Goal: Information Seeking & Learning: Learn about a topic

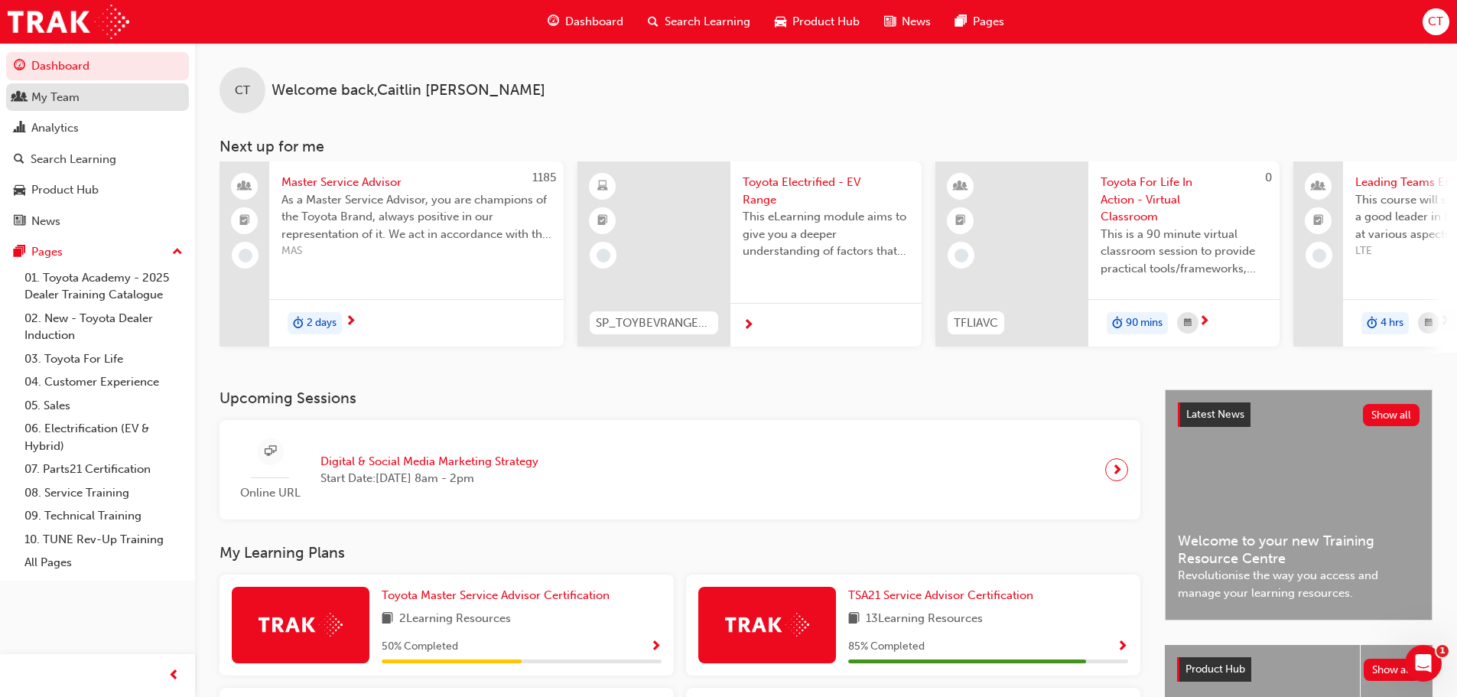
click at [63, 97] on div "My Team" at bounding box center [55, 98] width 48 height 18
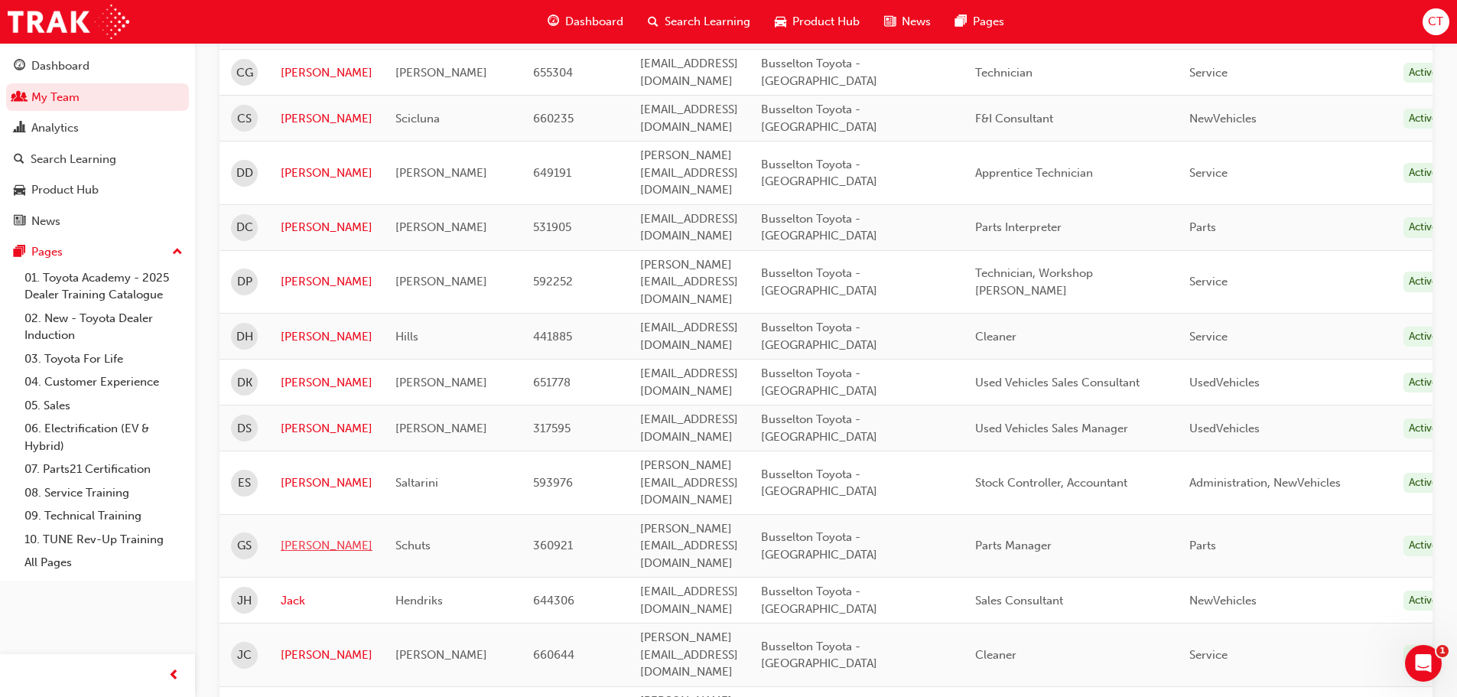
scroll to position [612, 0]
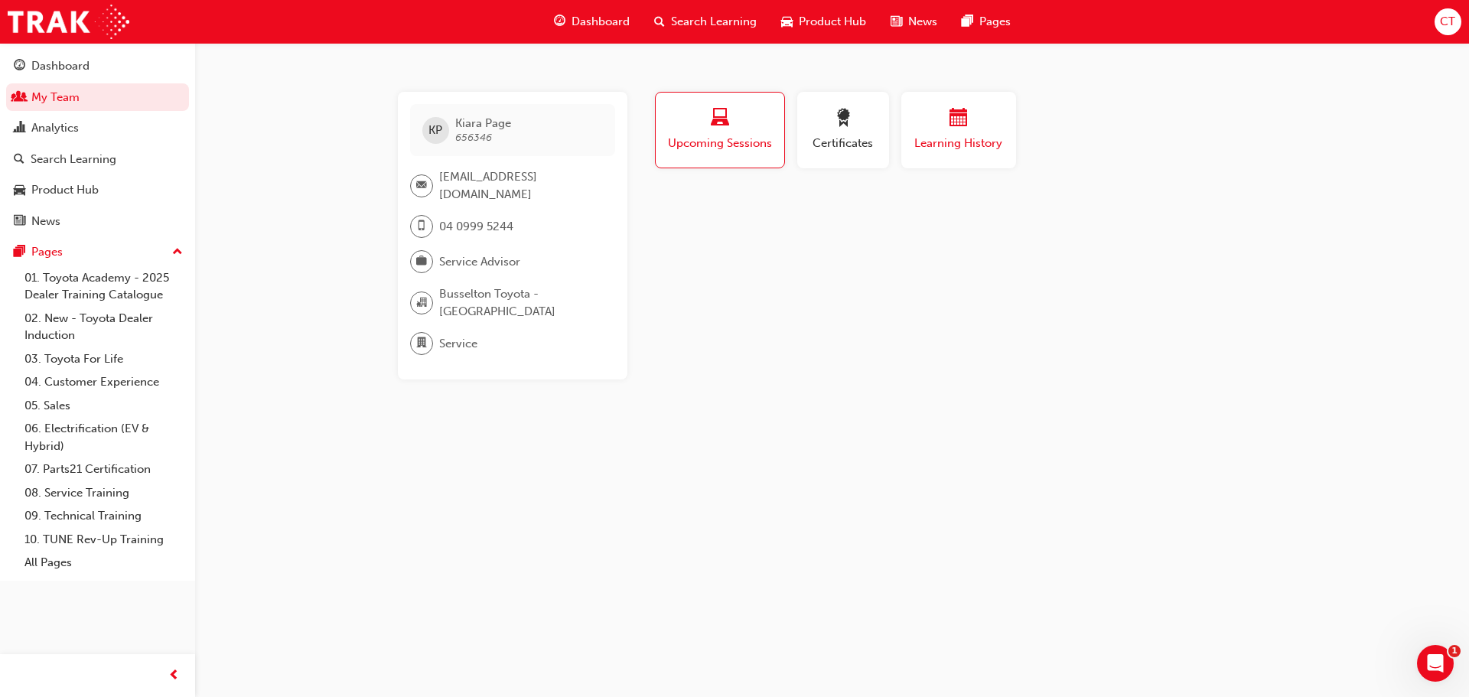
click at [967, 155] on button "Learning History" at bounding box center [958, 130] width 115 height 76
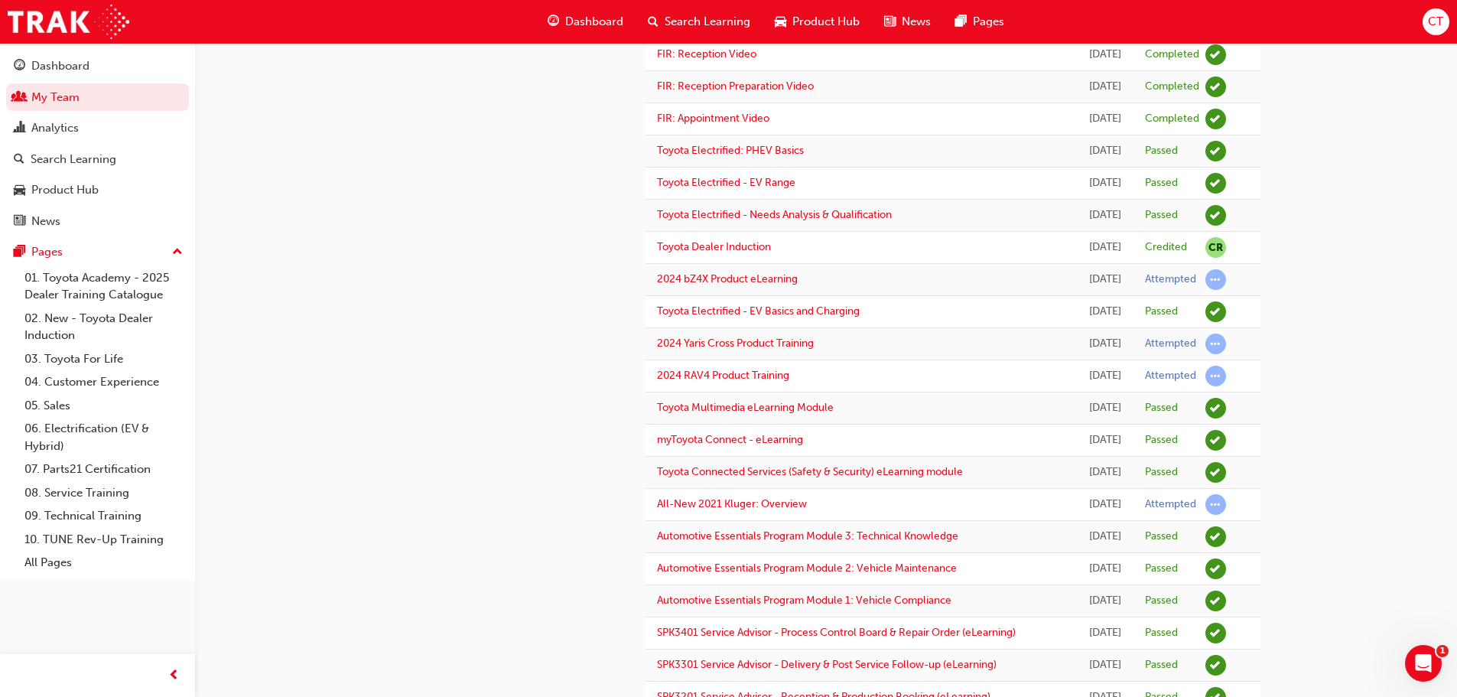
scroll to position [459, 0]
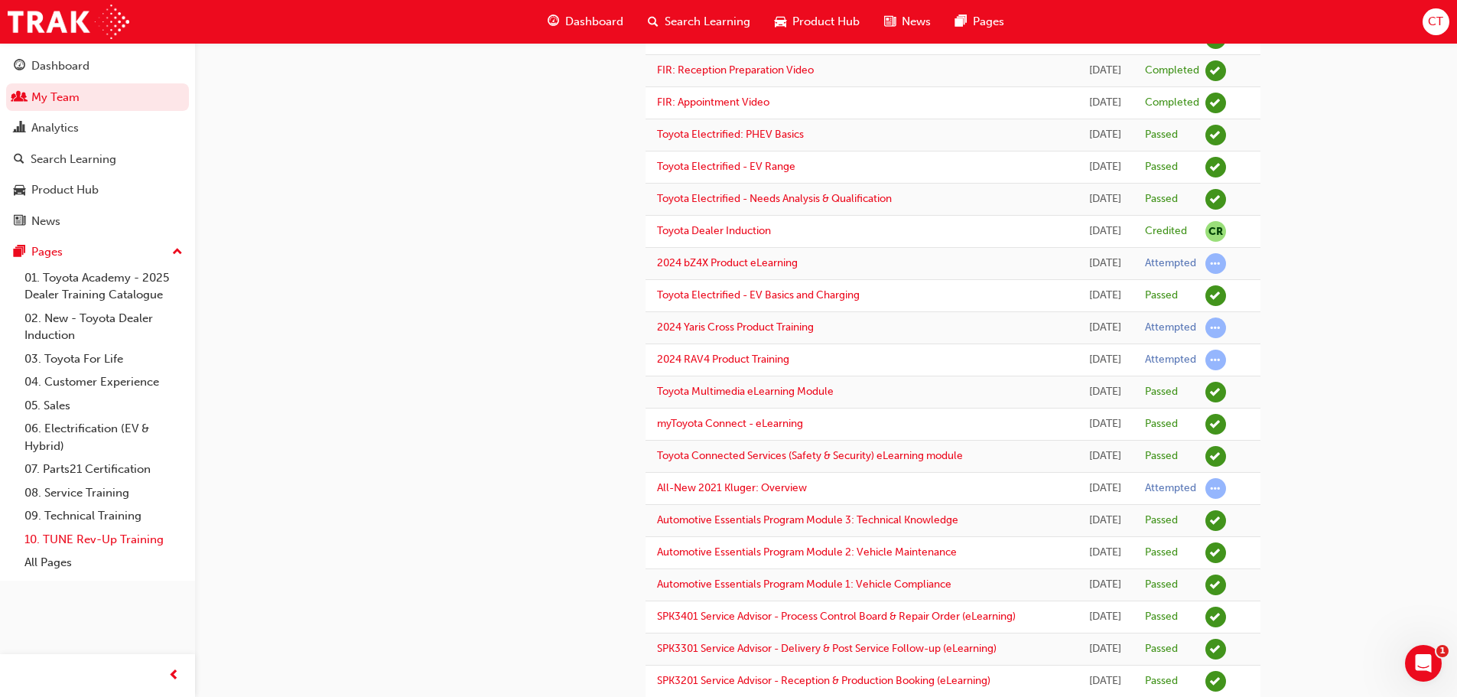
click at [50, 532] on link "10. TUNE Rev-Up Training" at bounding box center [103, 540] width 171 height 24
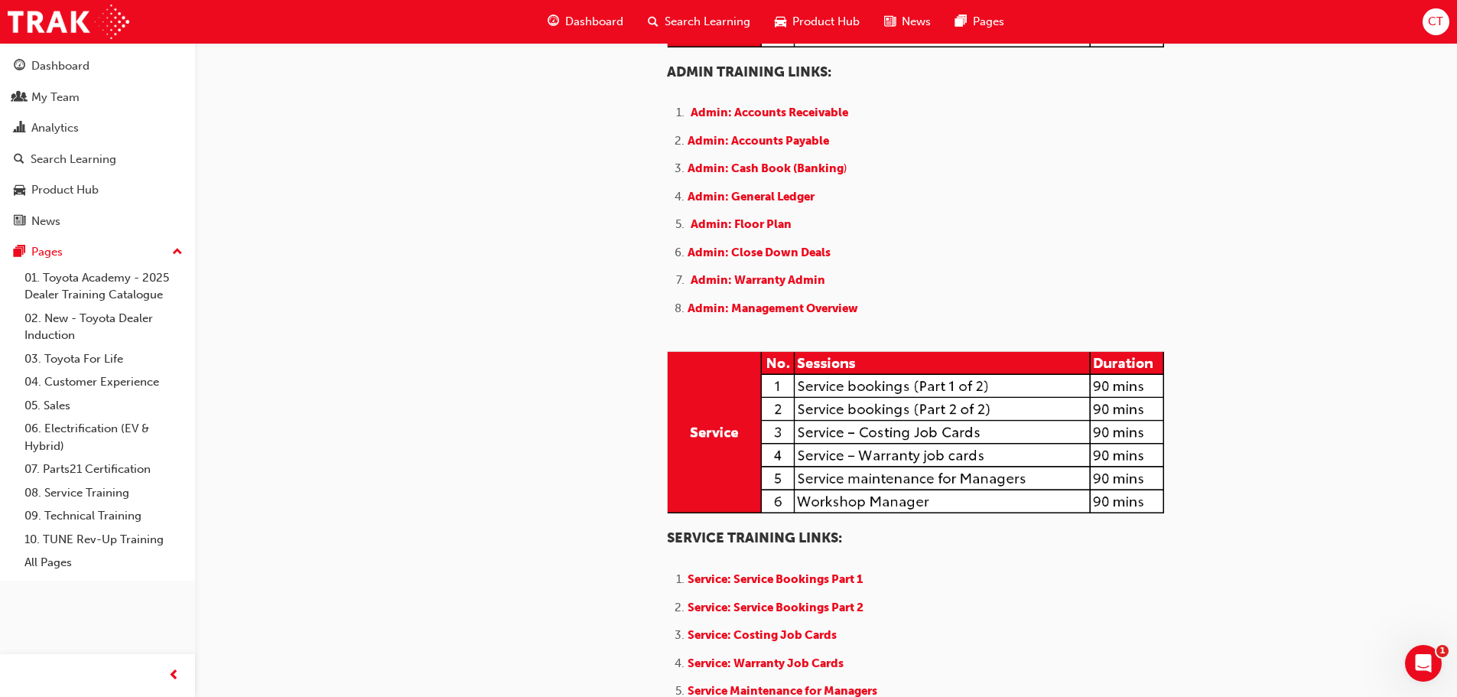
scroll to position [841, 0]
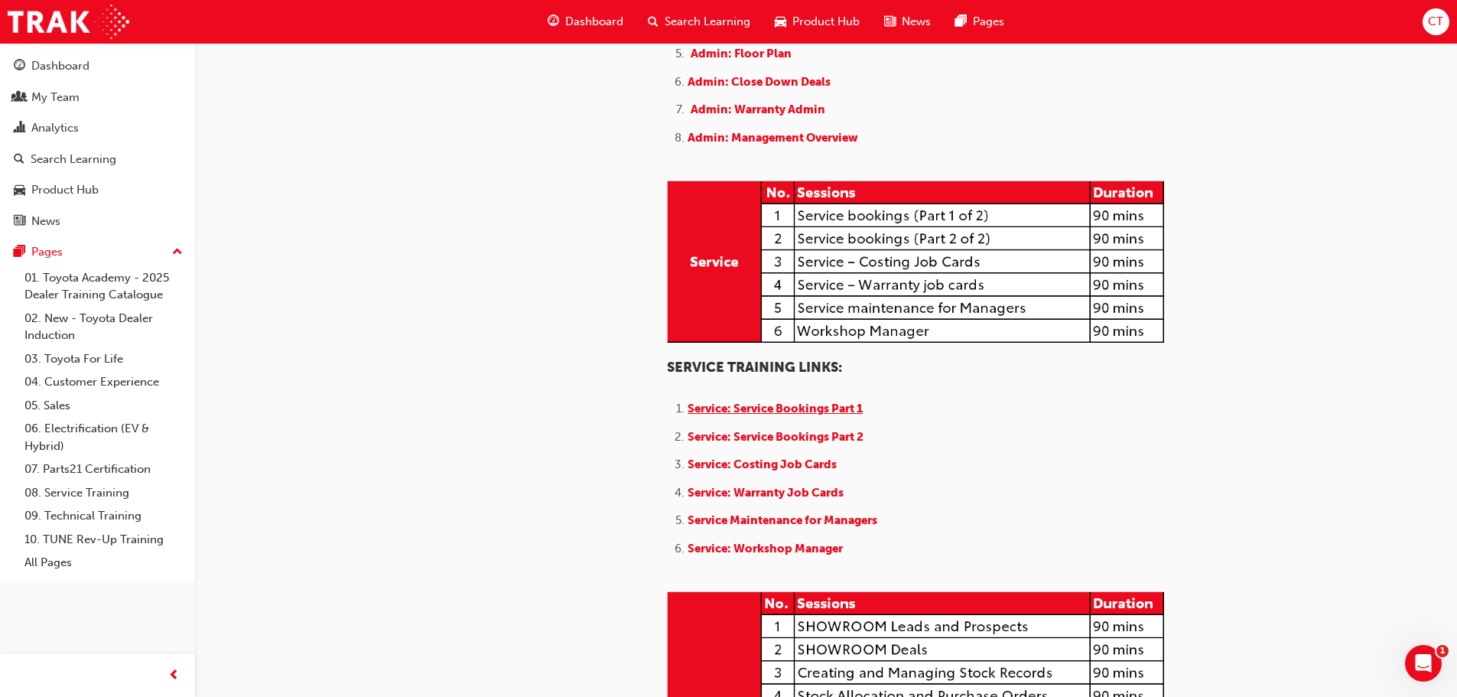
click at [767, 405] on span "Service: Service Bookings Part 1" at bounding box center [775, 409] width 175 height 14
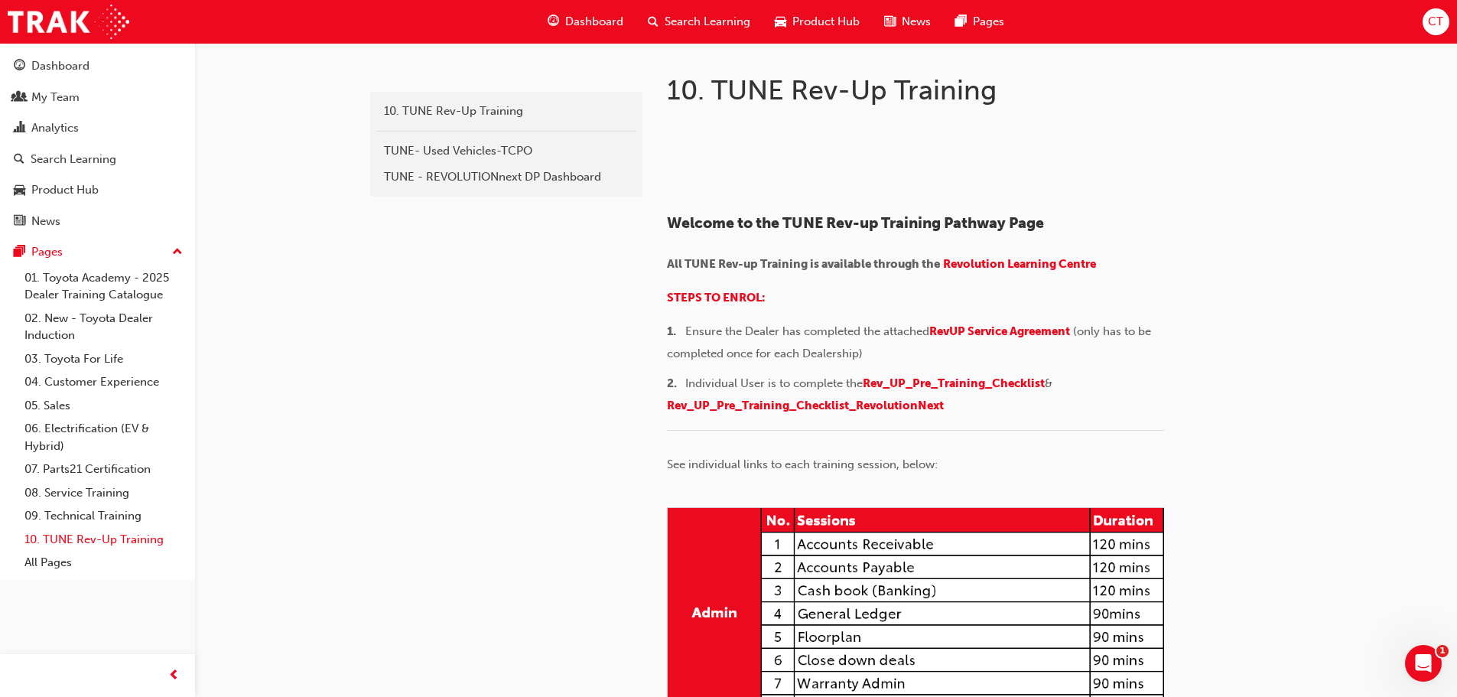
click at [60, 540] on link "10. TUNE Rev-Up Training" at bounding box center [103, 540] width 171 height 24
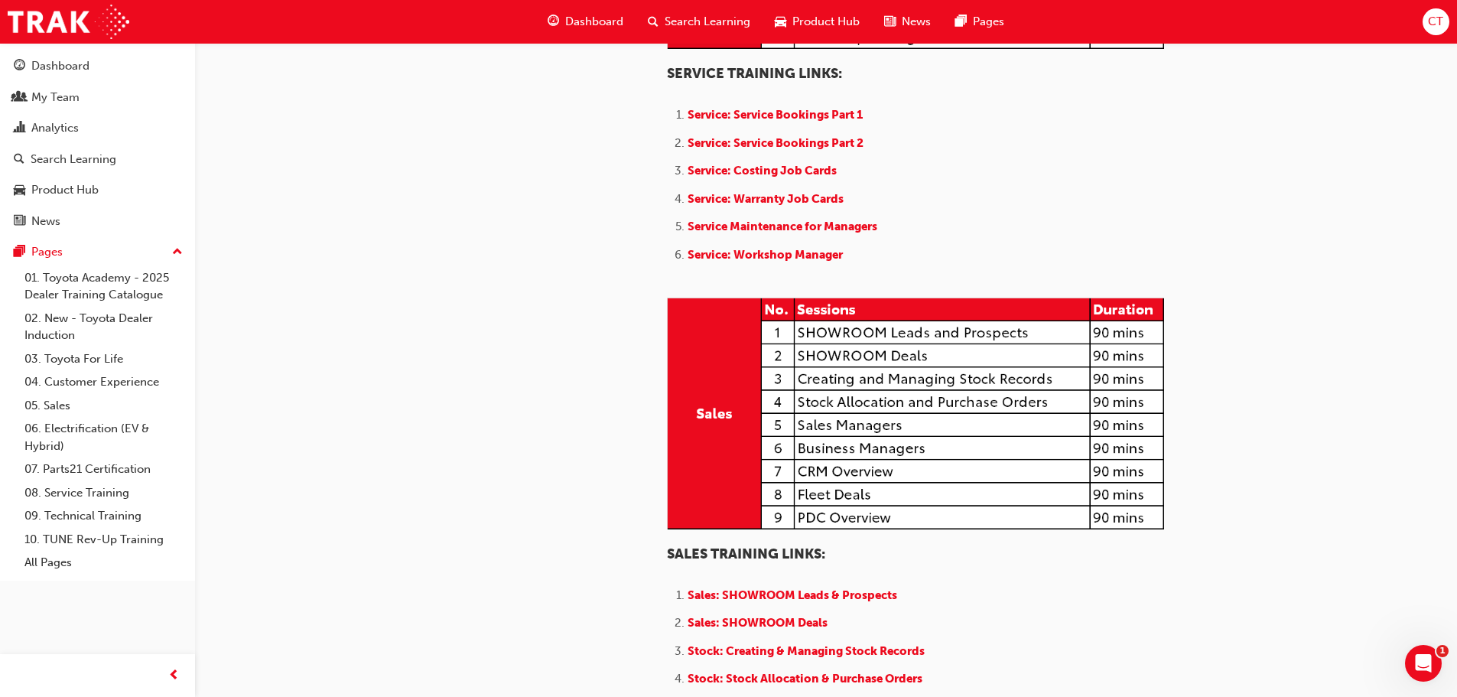
scroll to position [1224, 0]
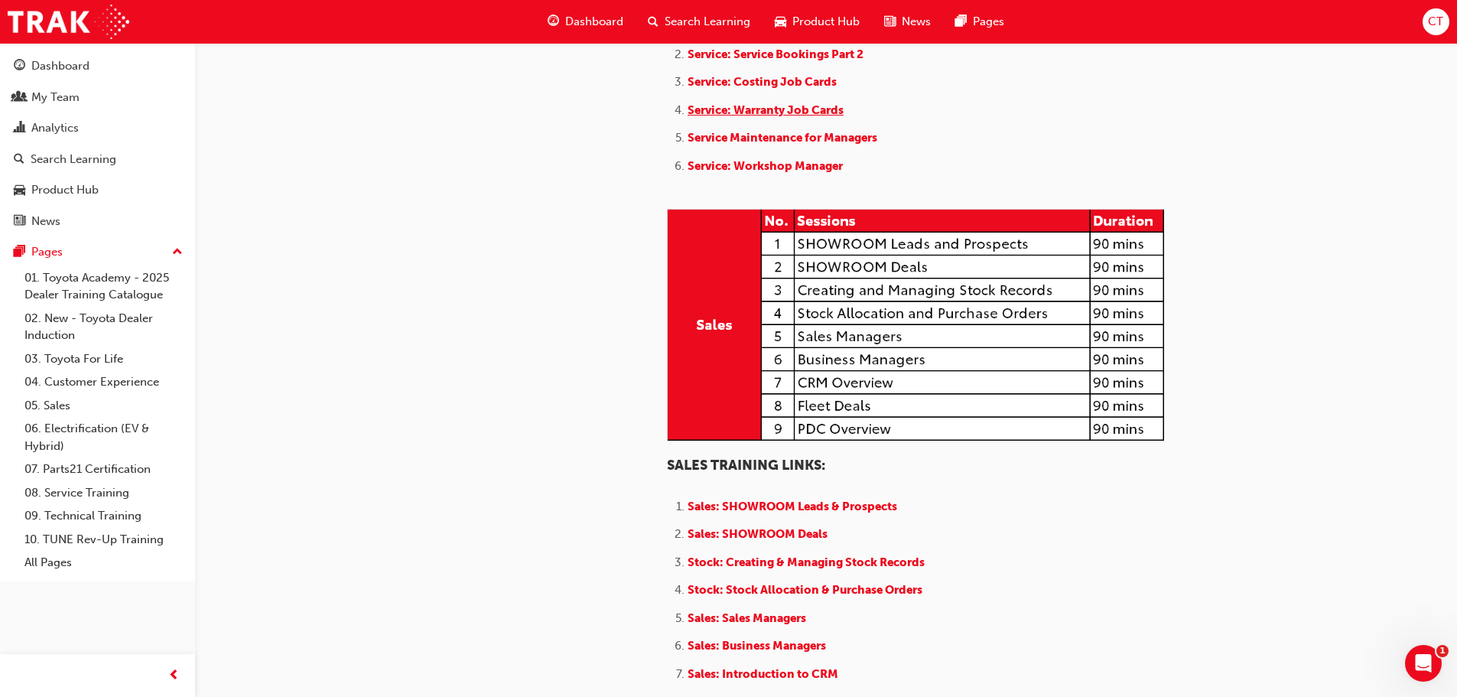
click at [729, 117] on span "Service: Warranty Job Cards" at bounding box center [766, 110] width 156 height 14
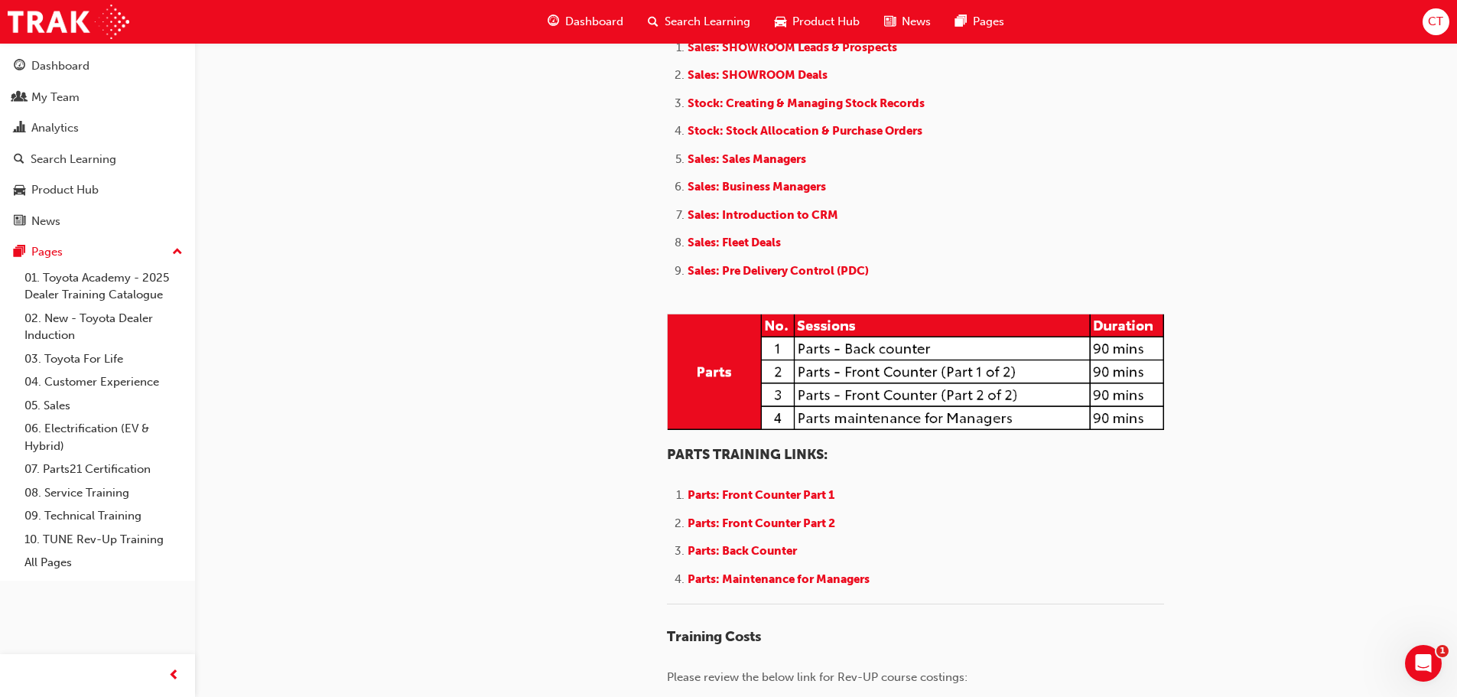
scroll to position [1989, 0]
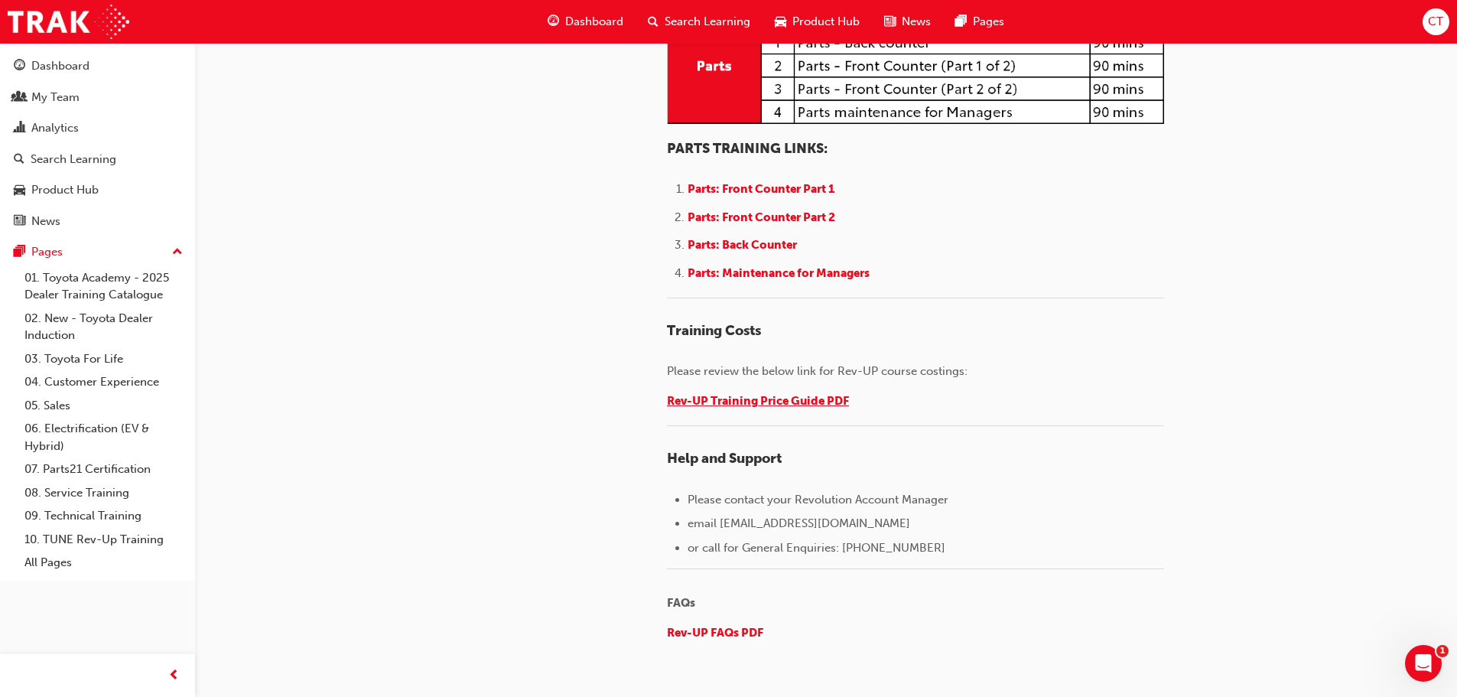
click at [739, 408] on span "Rev-UP Training Price Guide PDF" at bounding box center [758, 401] width 182 height 14
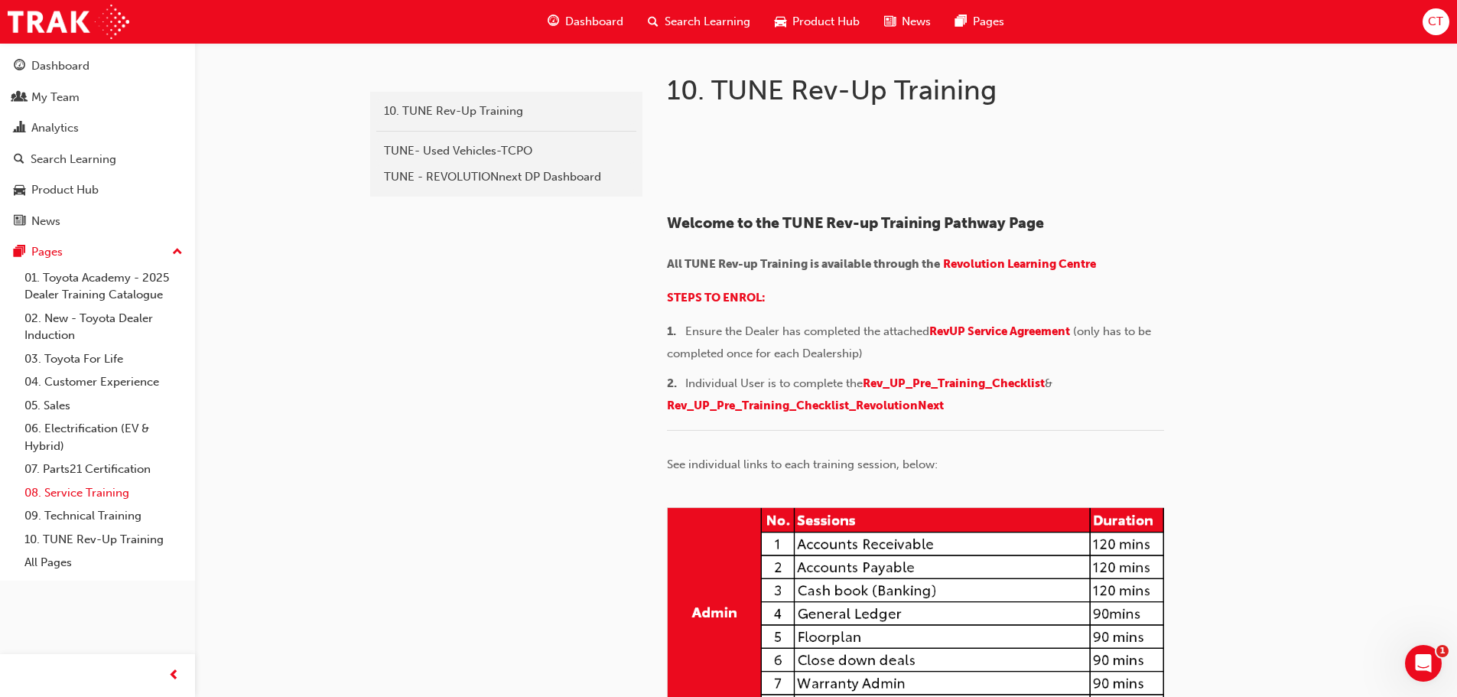
click at [124, 487] on link "08. Service Training" at bounding box center [103, 493] width 171 height 24
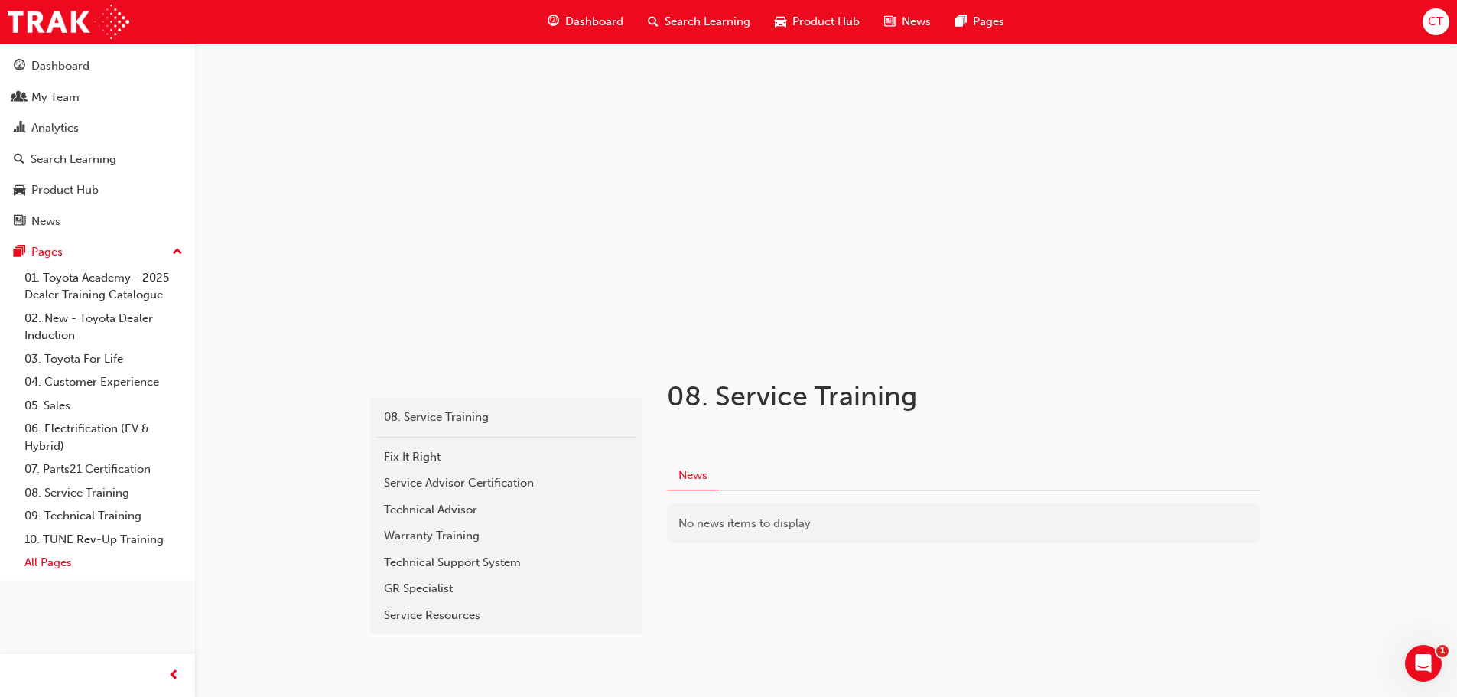
click at [37, 558] on link "All Pages" at bounding box center [103, 563] width 171 height 24
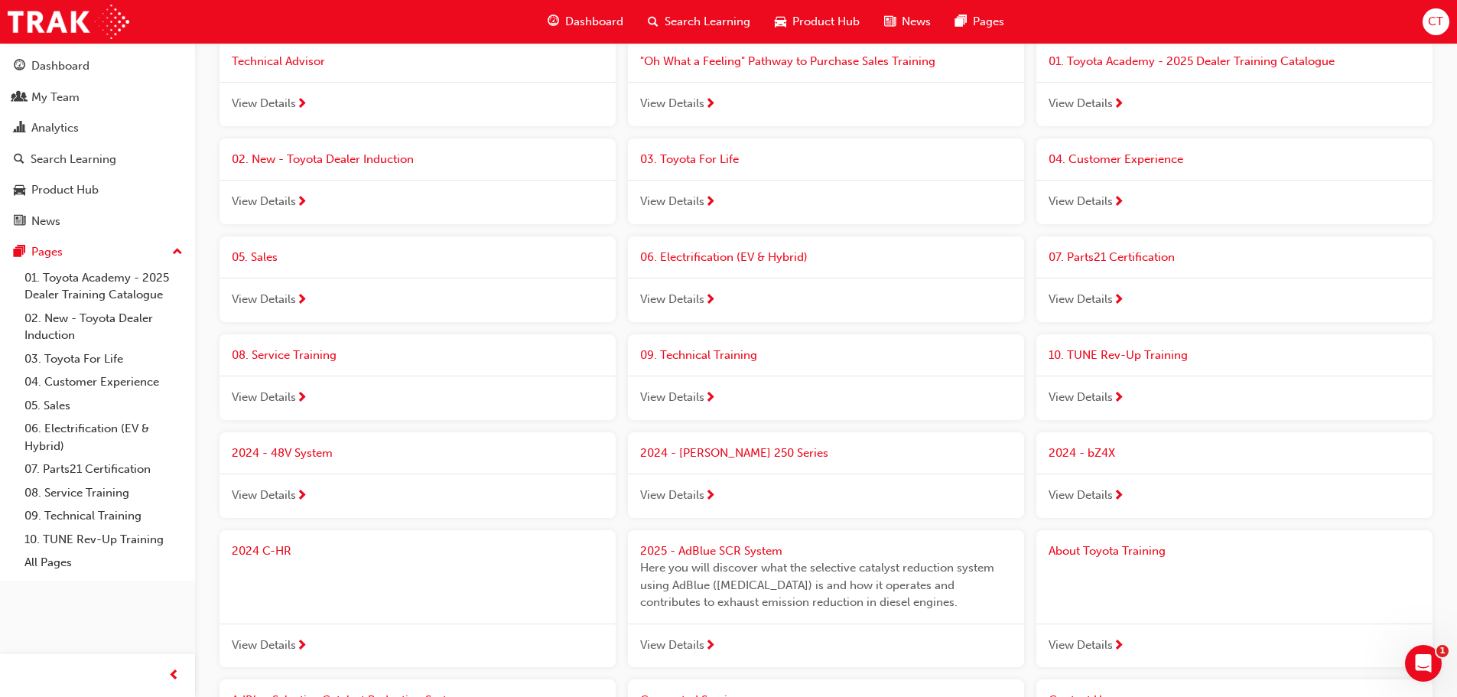
scroll to position [229, 0]
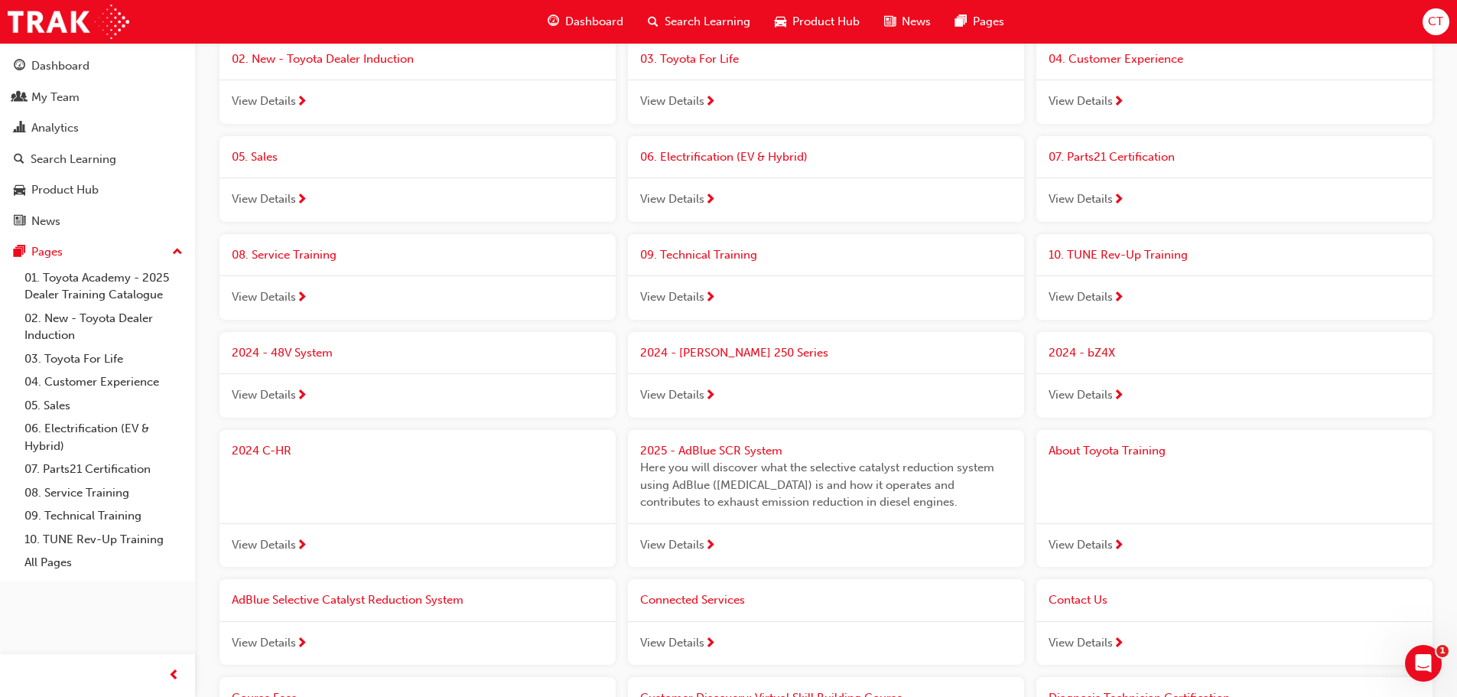
click at [704, 607] on span "Connected Services" at bounding box center [692, 600] width 105 height 14
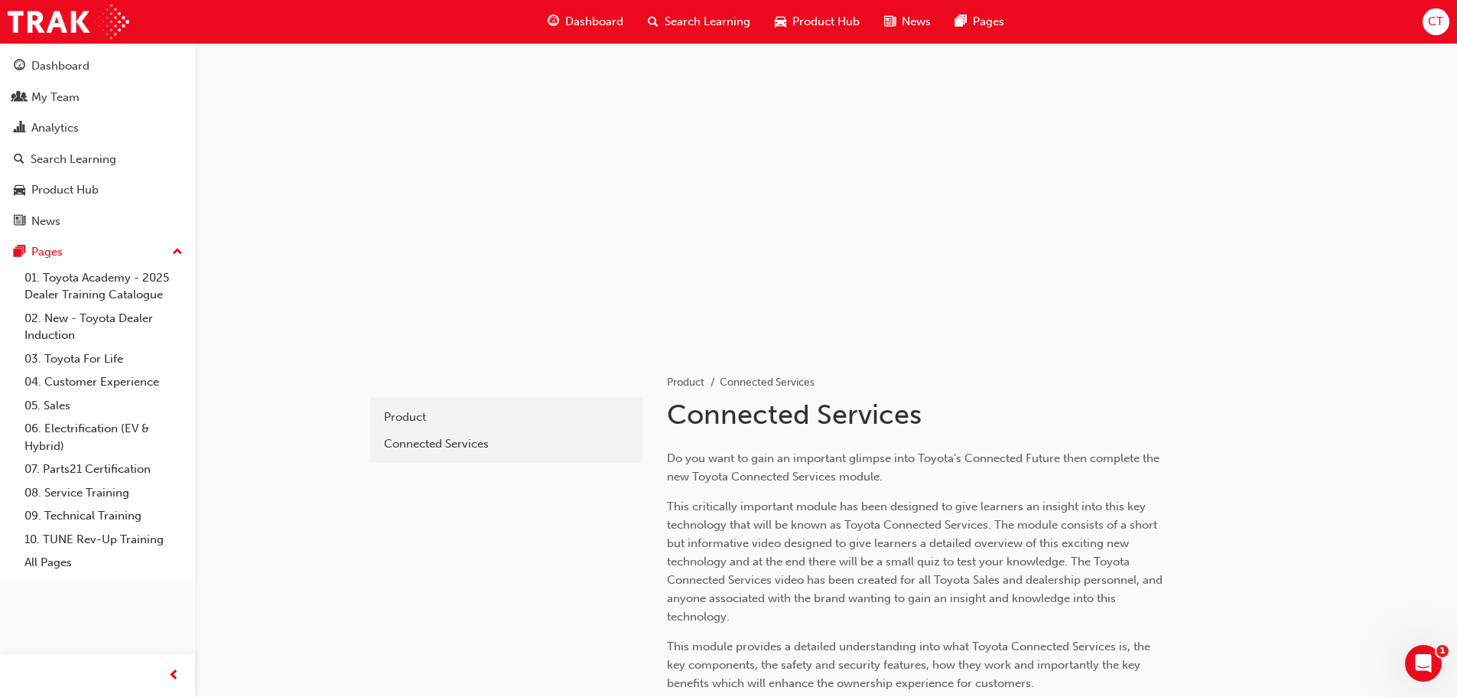
click at [691, 21] on span "Search Learning" at bounding box center [708, 22] width 86 height 18
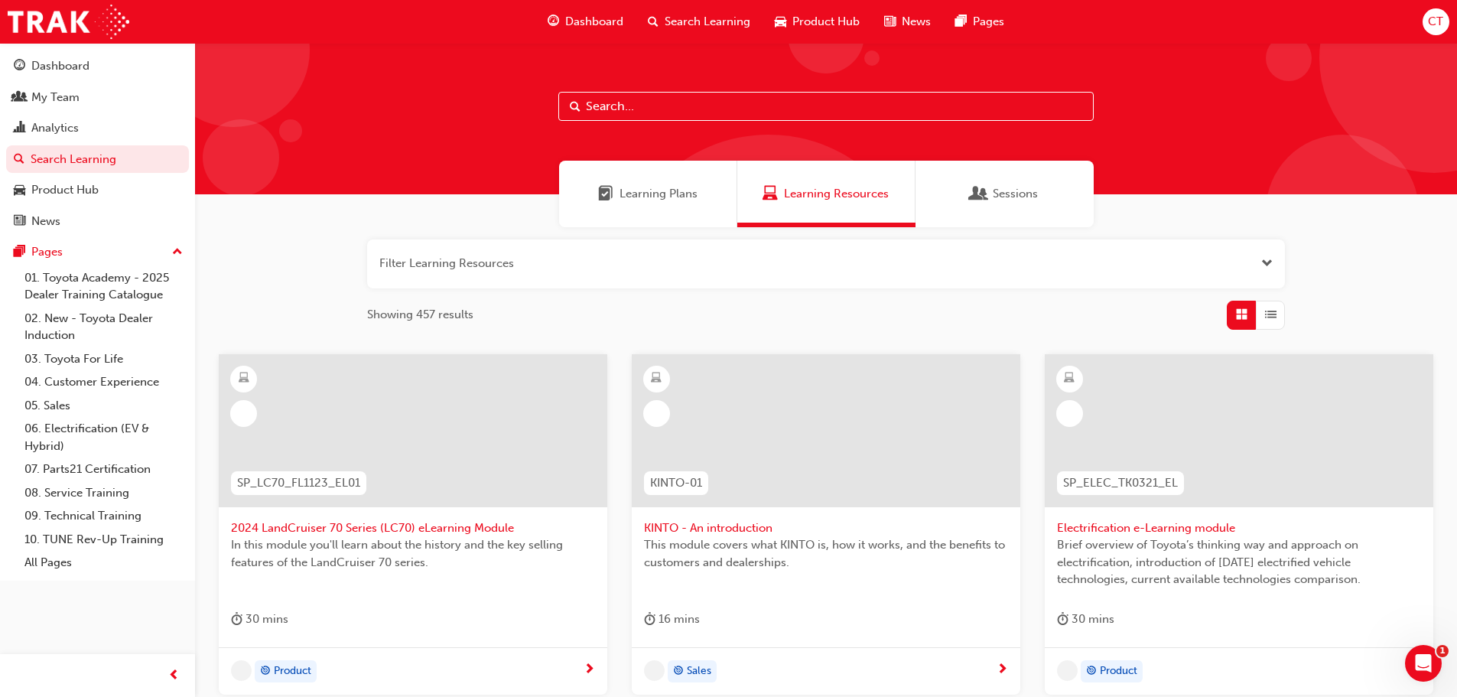
click at [642, 96] on input "text" at bounding box center [825, 106] width 535 height 29
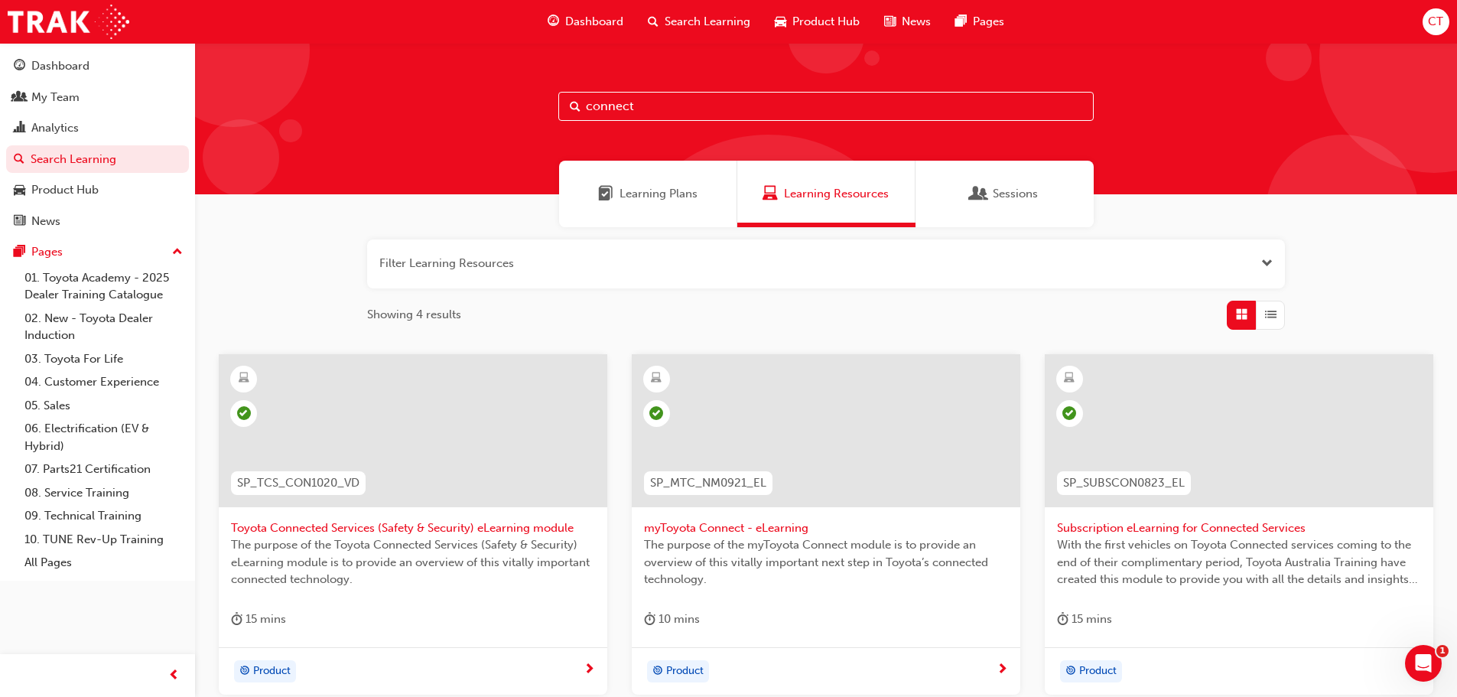
type input "connect"
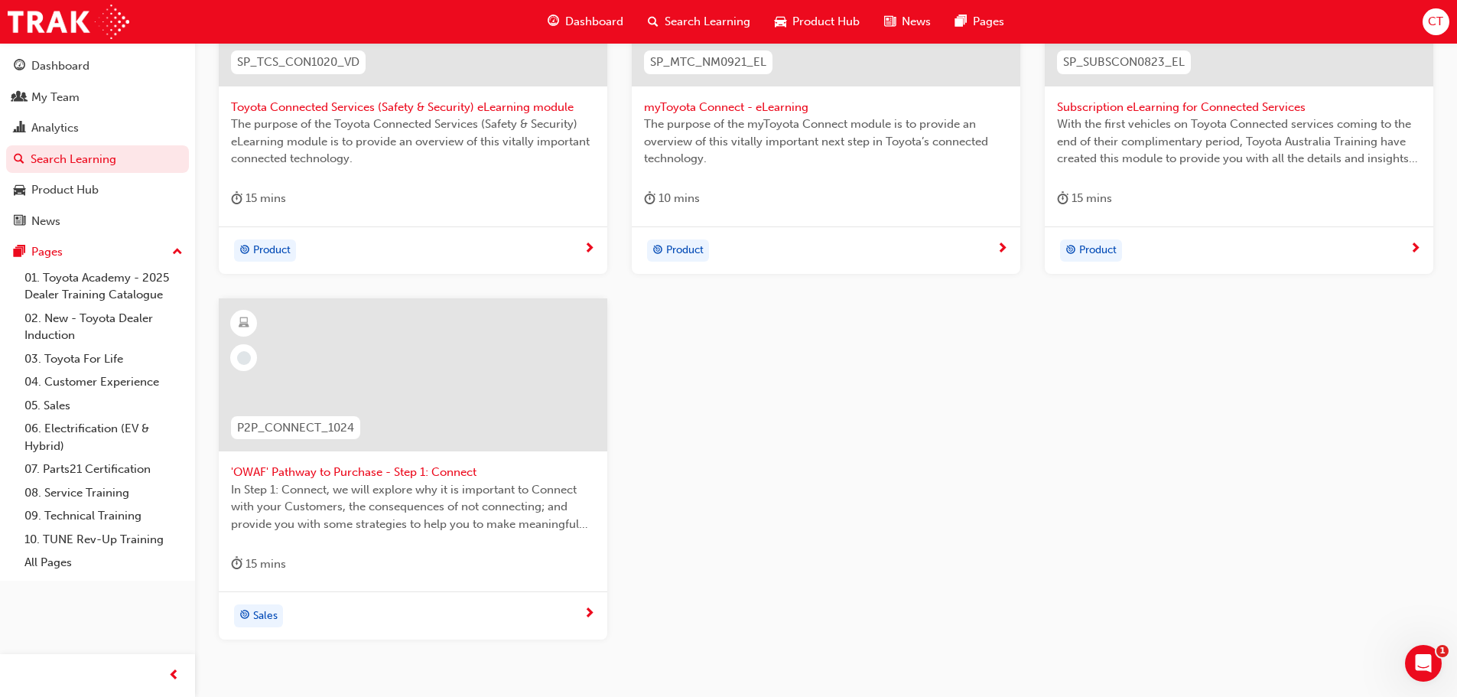
scroll to position [459, 0]
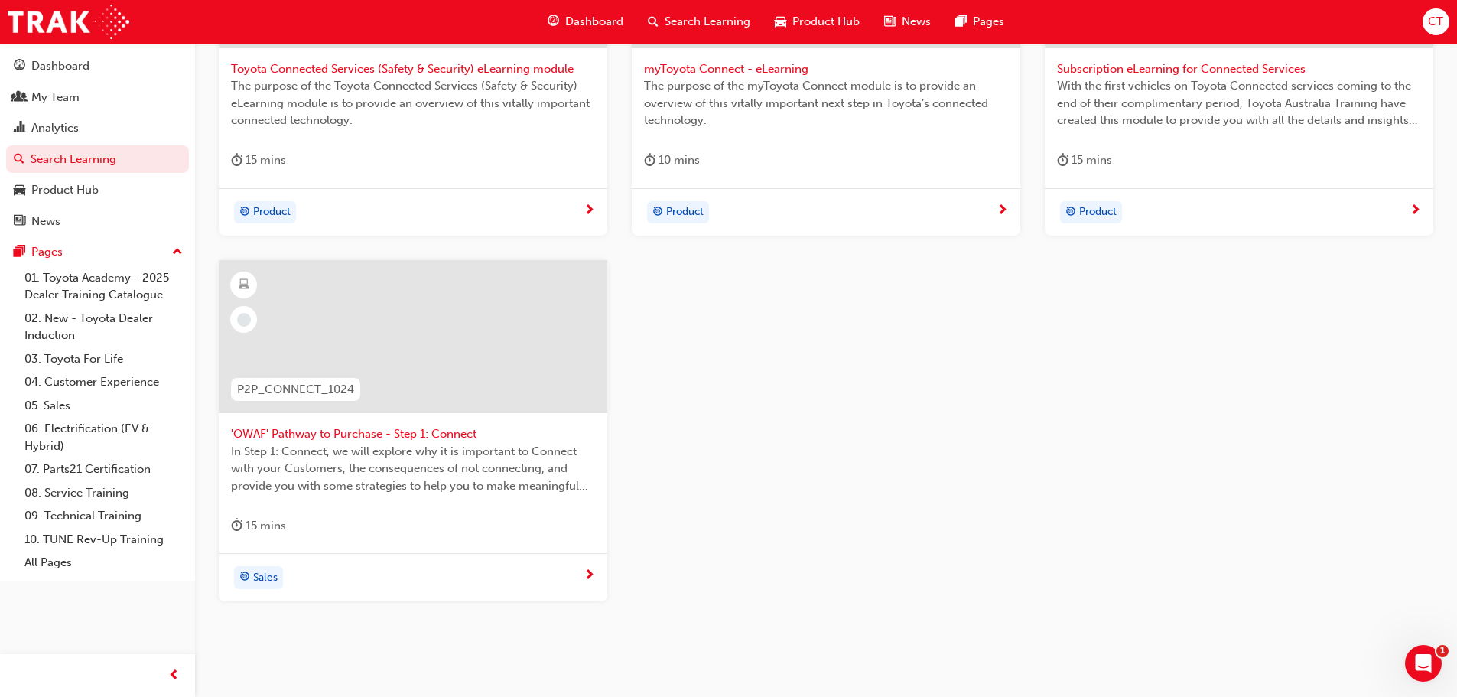
click at [408, 429] on span "'OWAF' Pathway to Purchase - Step 1: Connect" at bounding box center [413, 434] width 364 height 18
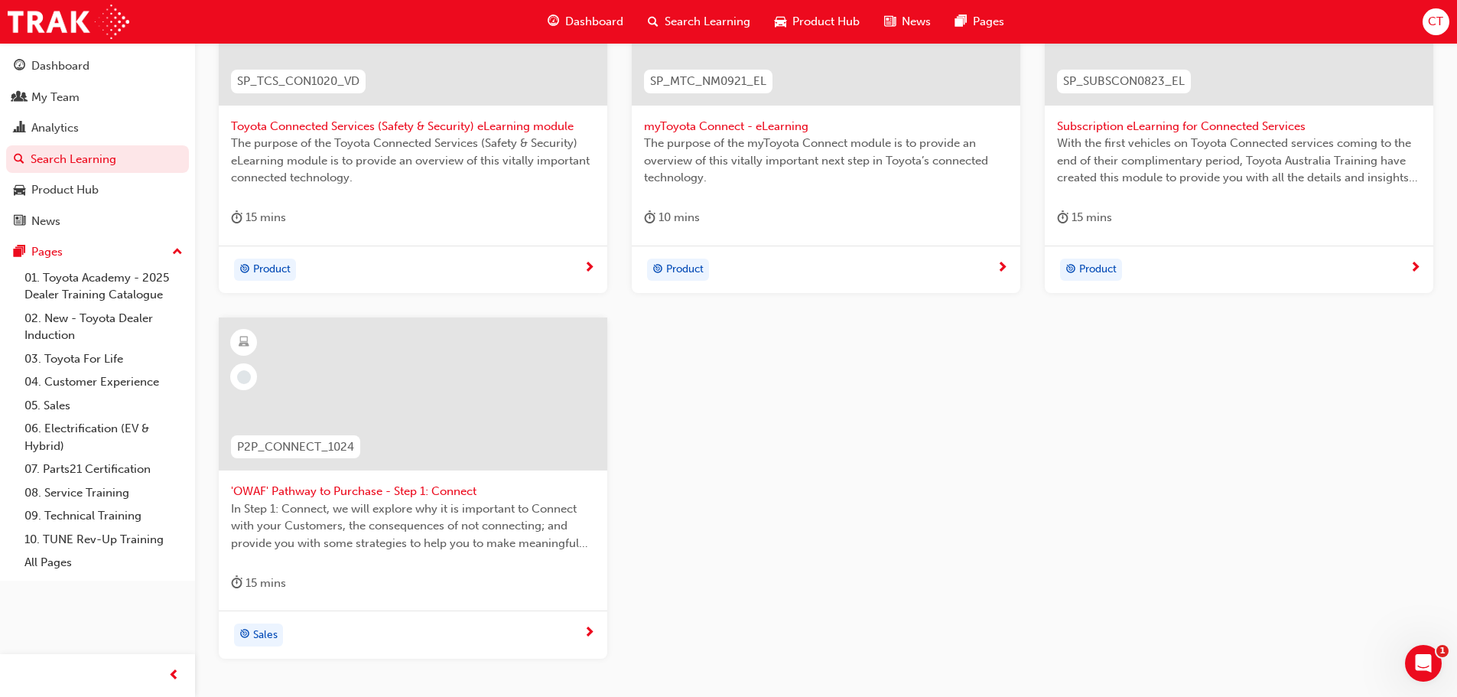
scroll to position [96, 0]
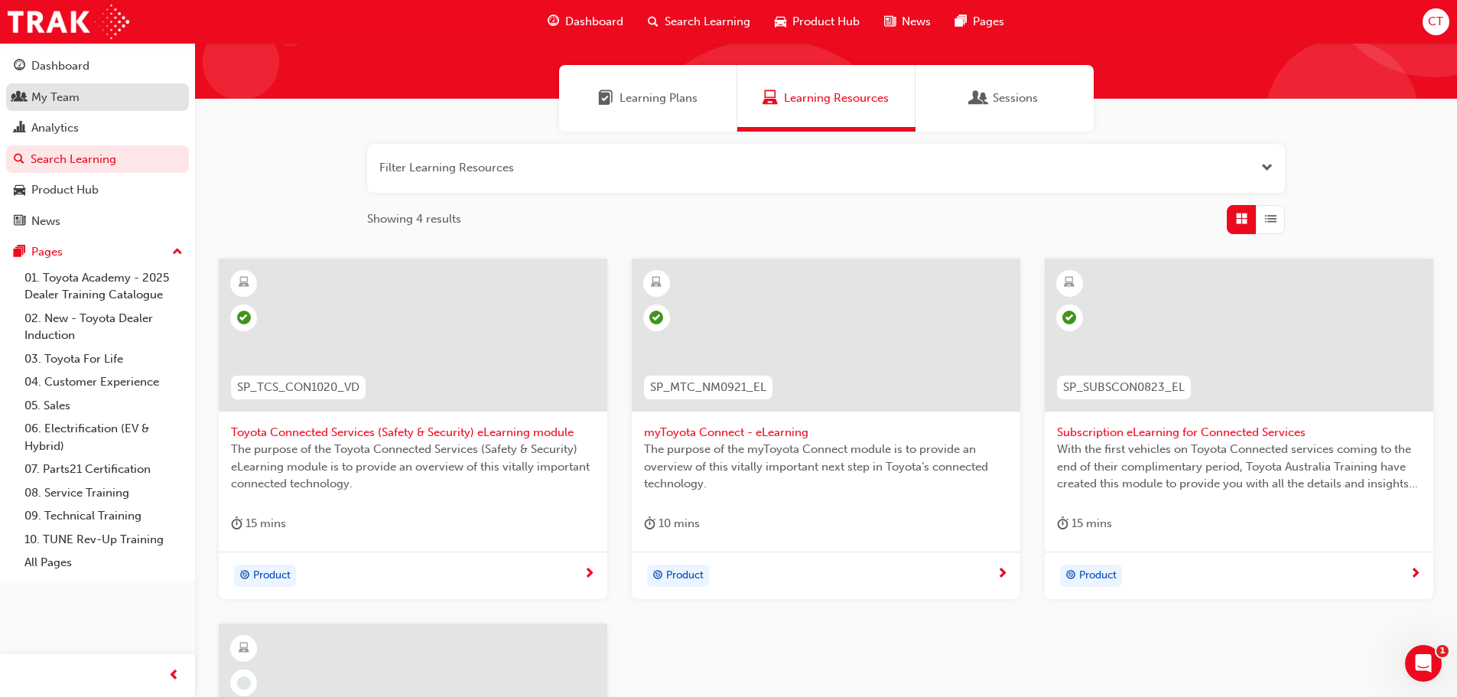
click at [158, 93] on div "My Team" at bounding box center [98, 97] width 168 height 19
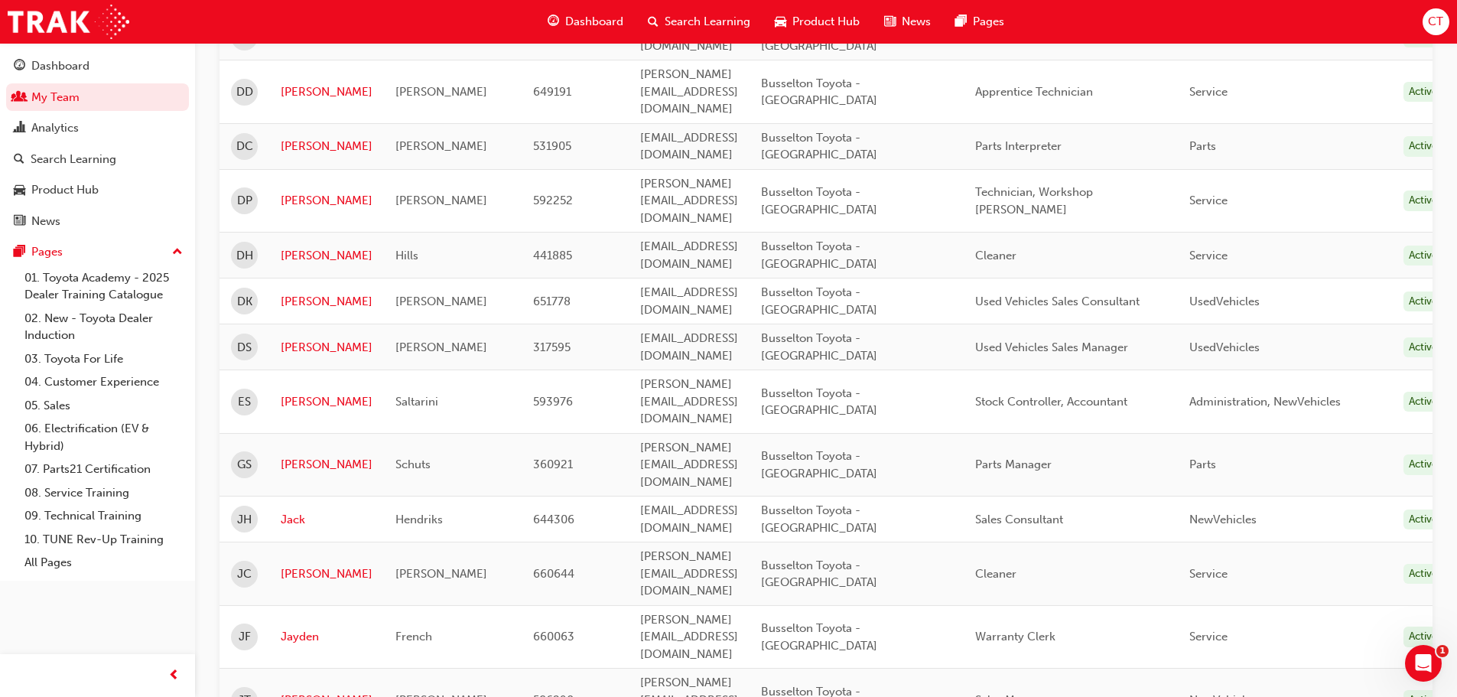
scroll to position [612, 0]
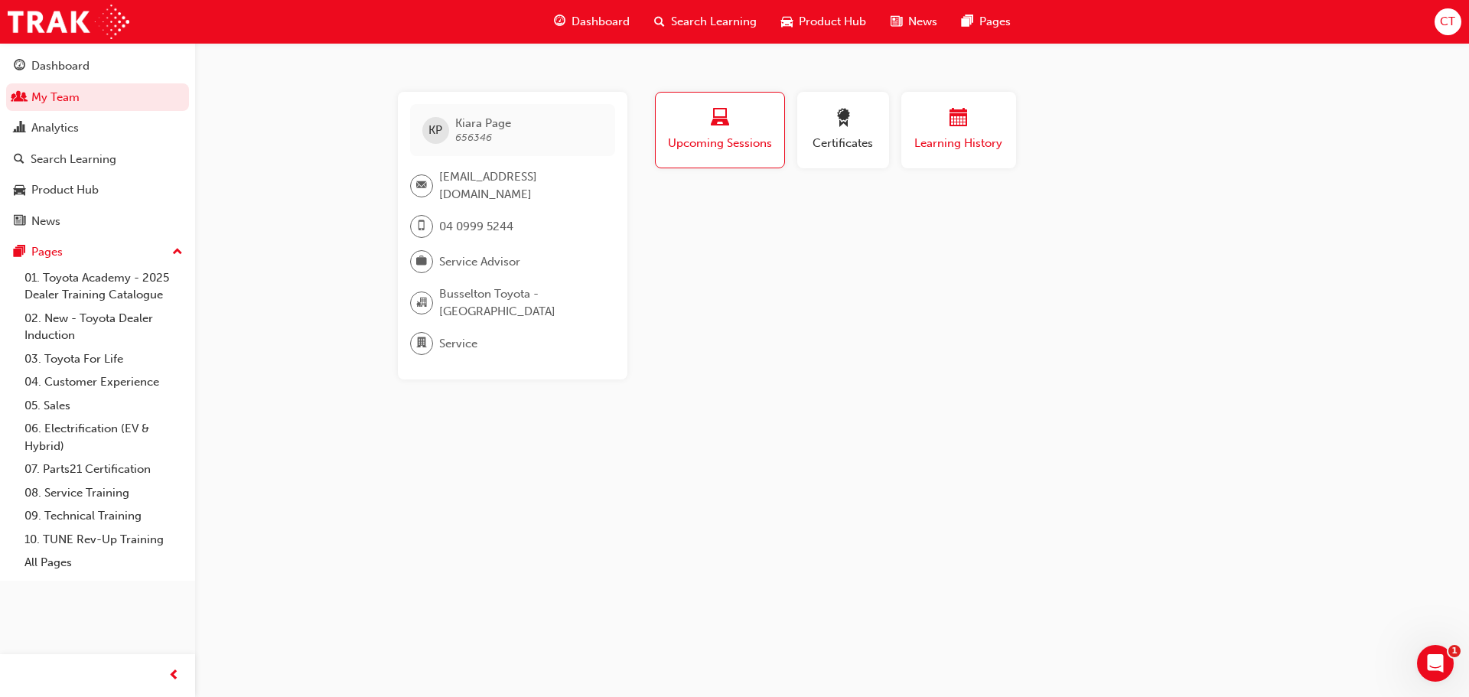
click at [936, 125] on div "button" at bounding box center [958, 121] width 92 height 24
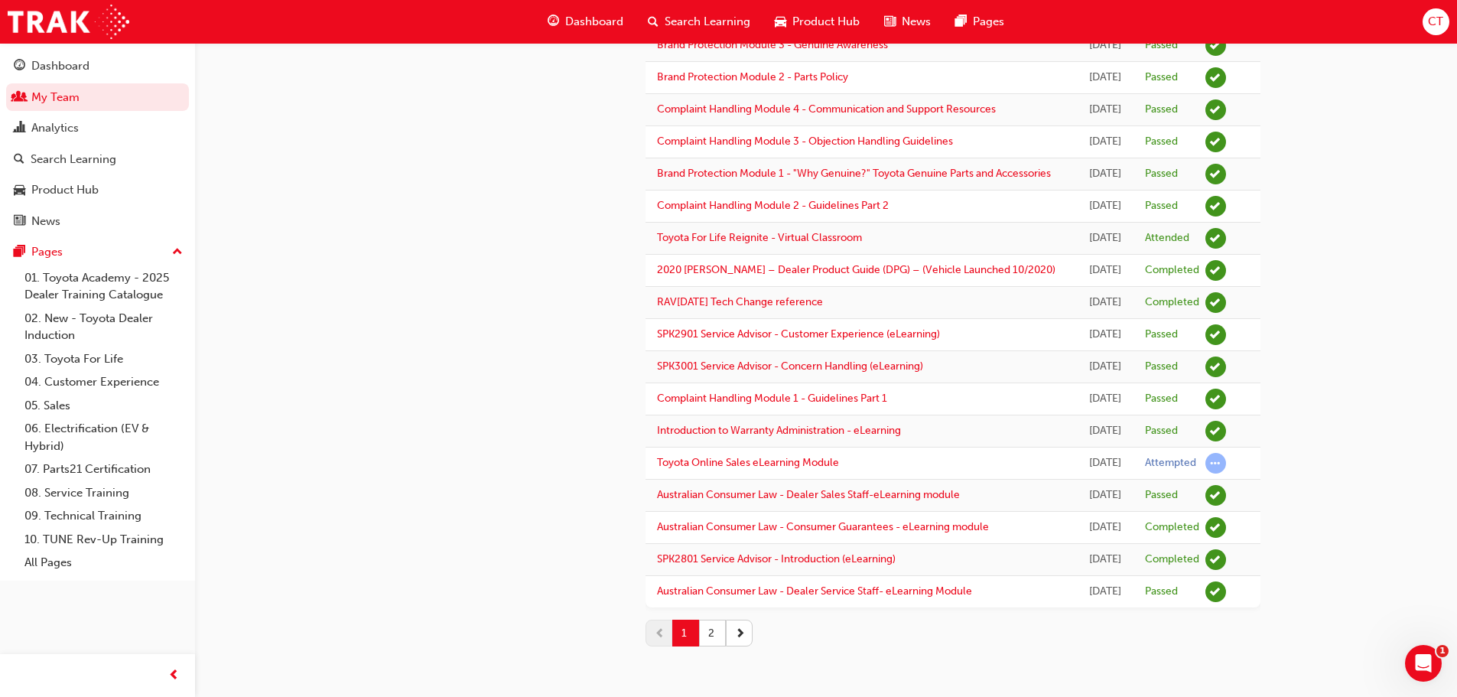
scroll to position [1576, 0]
click at [719, 637] on button "2" at bounding box center [712, 633] width 27 height 27
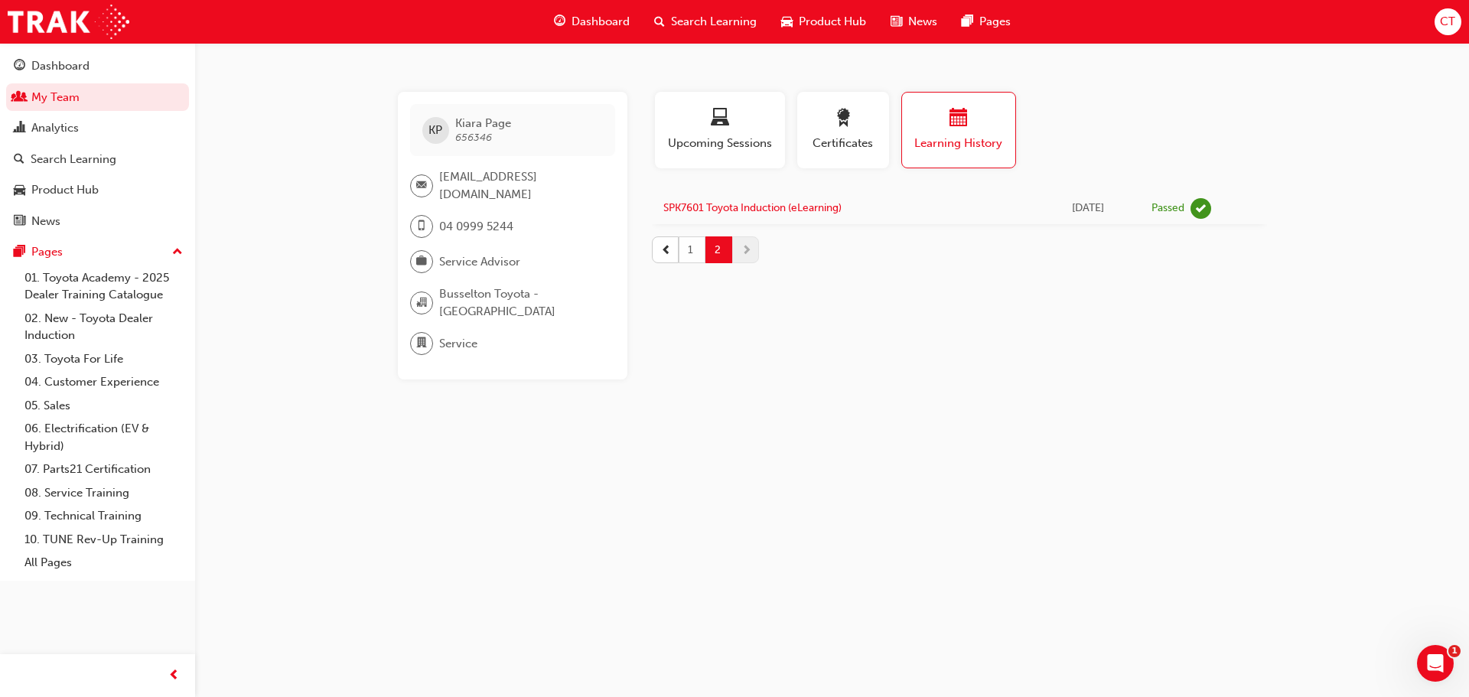
click at [700, 252] on button "1" at bounding box center [691, 249] width 27 height 27
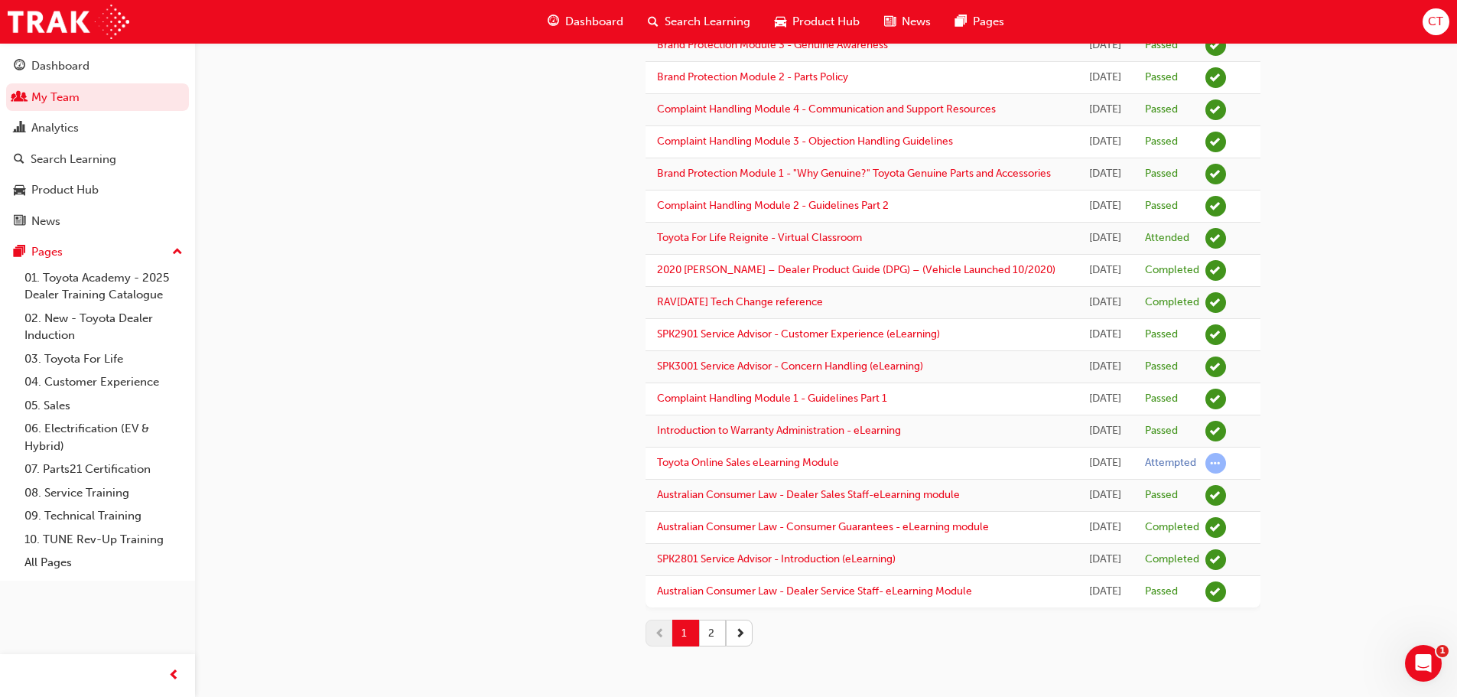
scroll to position [1576, 0]
click at [711, 16] on span "Search Learning" at bounding box center [708, 22] width 86 height 18
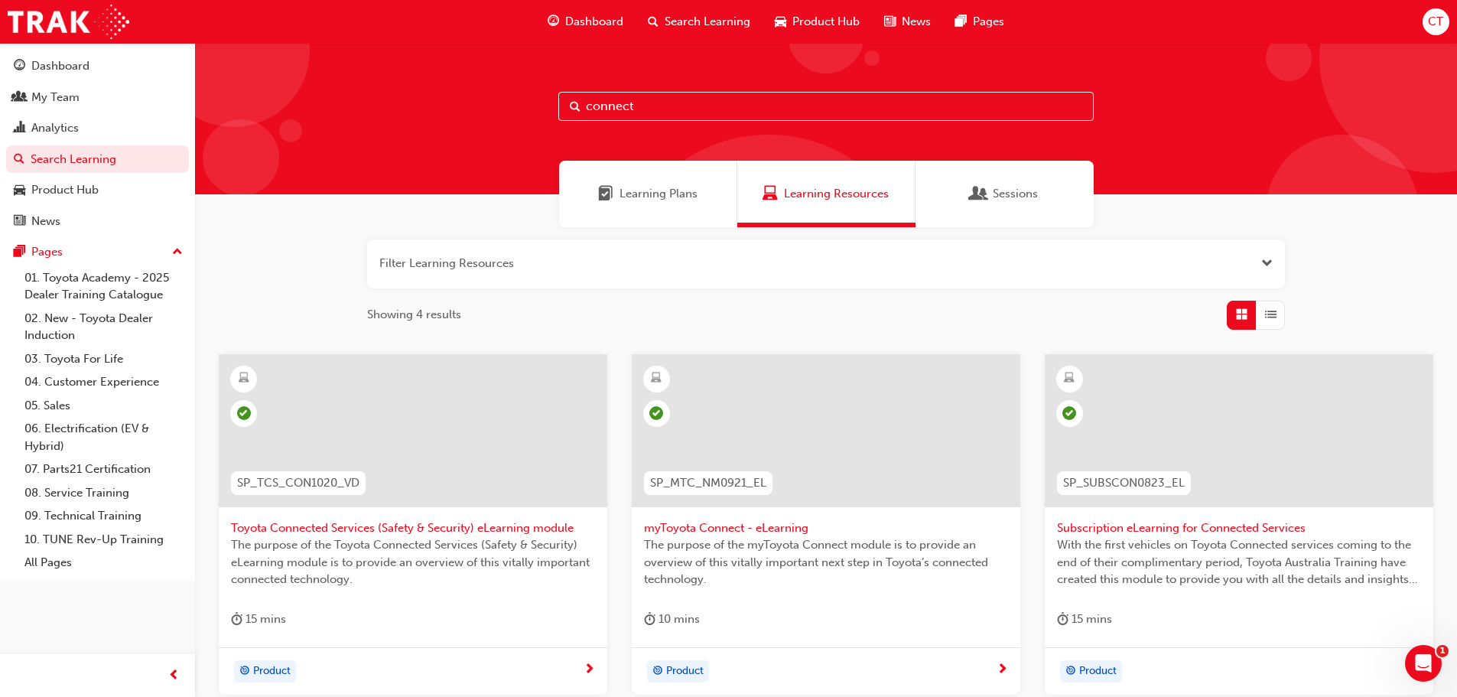
click at [714, 25] on span "Search Learning" at bounding box center [708, 22] width 86 height 18
drag, startPoint x: 637, startPoint y: 109, endPoint x: 502, endPoint y: 132, distance: 137.3
click at [503, 132] on div "connect" at bounding box center [826, 118] width 1262 height 151
type input "multimedia"
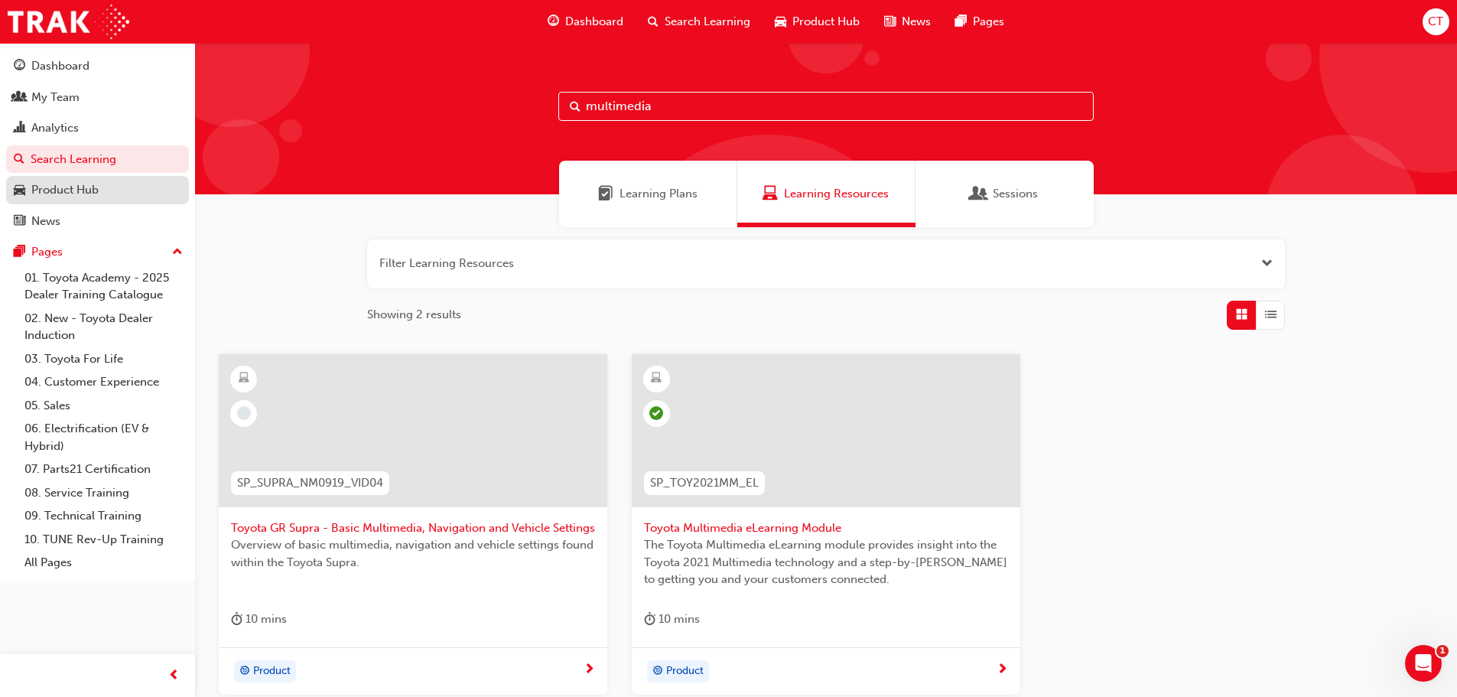
click at [54, 195] on div "Product Hub" at bounding box center [64, 190] width 67 height 18
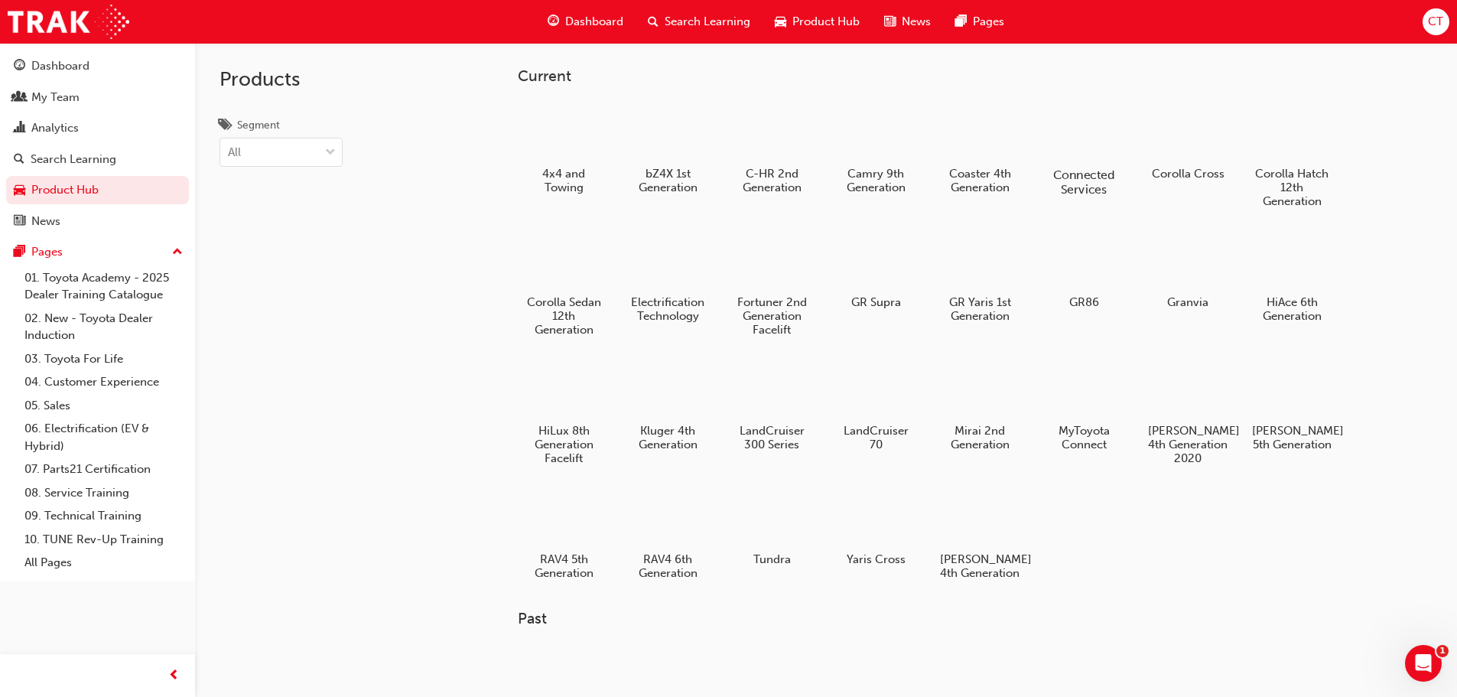
click at [1079, 154] on div at bounding box center [1083, 130] width 85 height 60
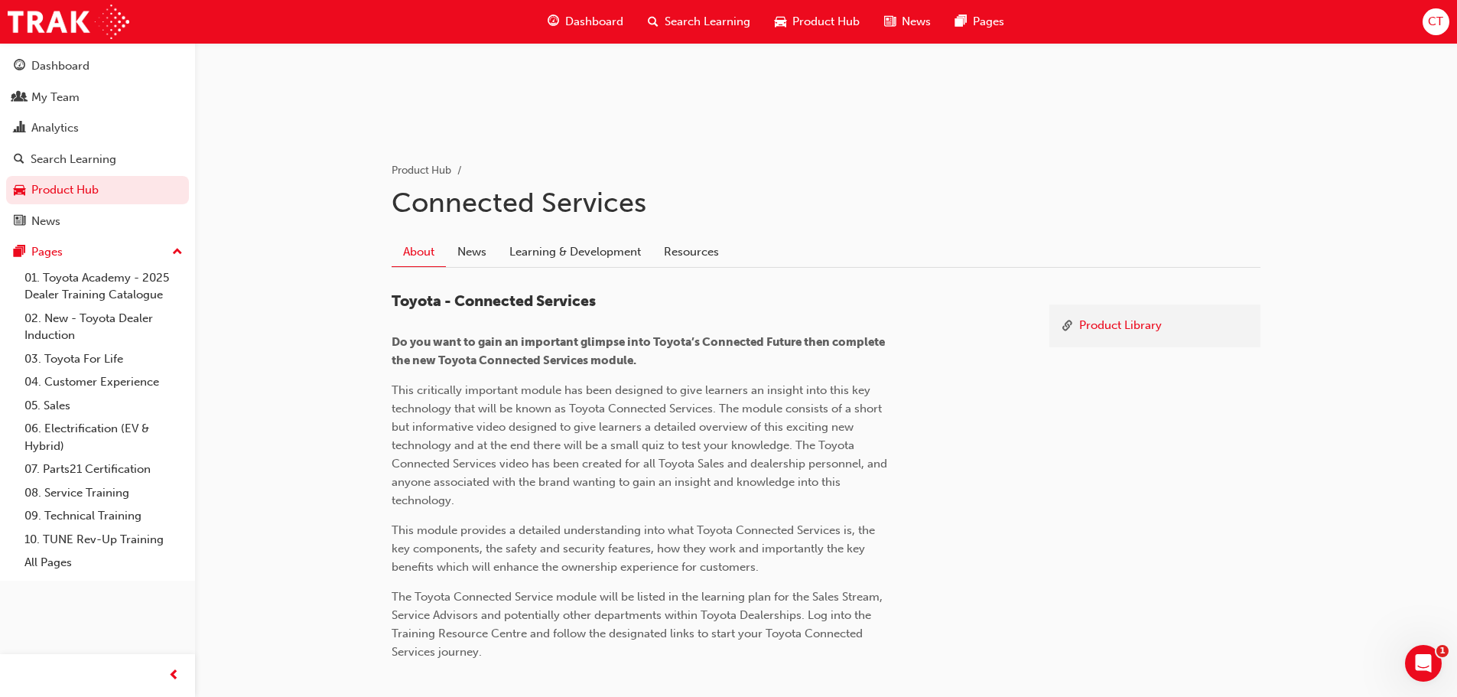
scroll to position [299, 0]
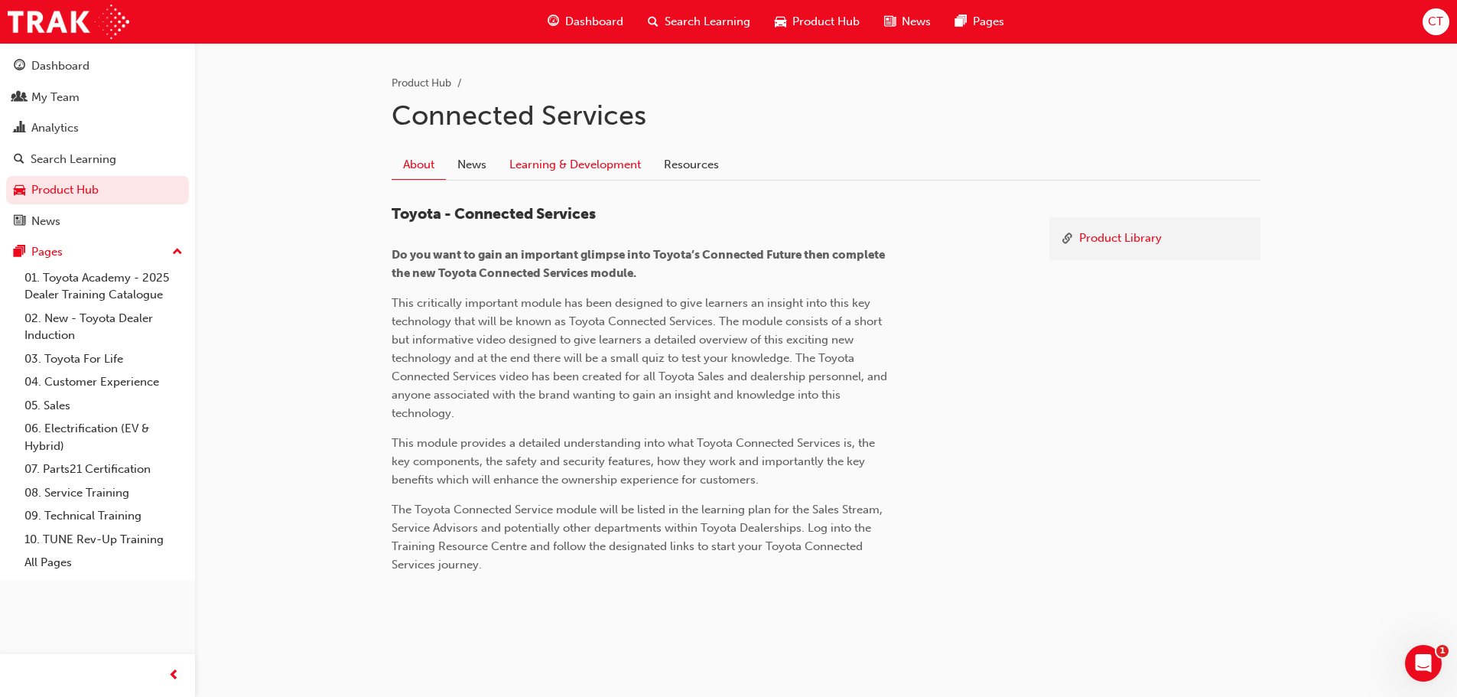
click at [574, 158] on link "Learning & Development" at bounding box center [575, 164] width 155 height 29
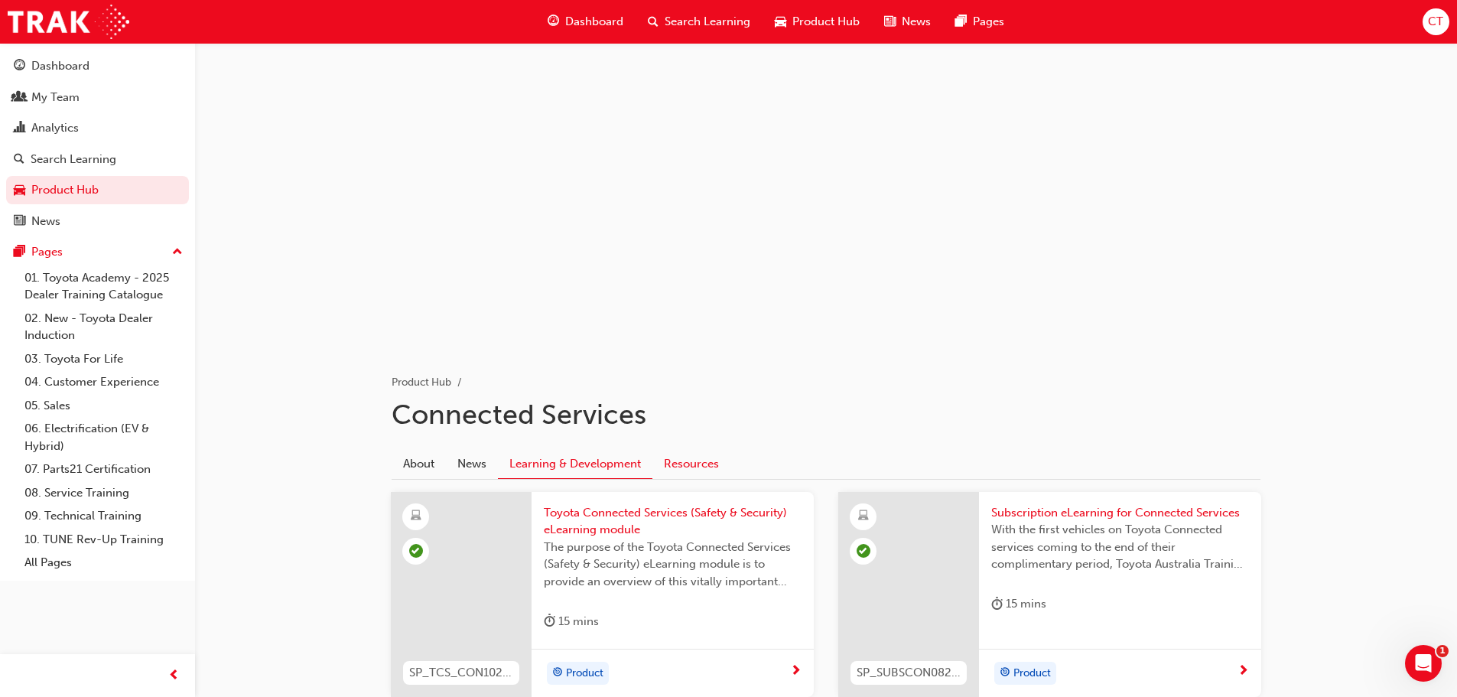
click at [681, 461] on link "Resources" at bounding box center [691, 463] width 78 height 29
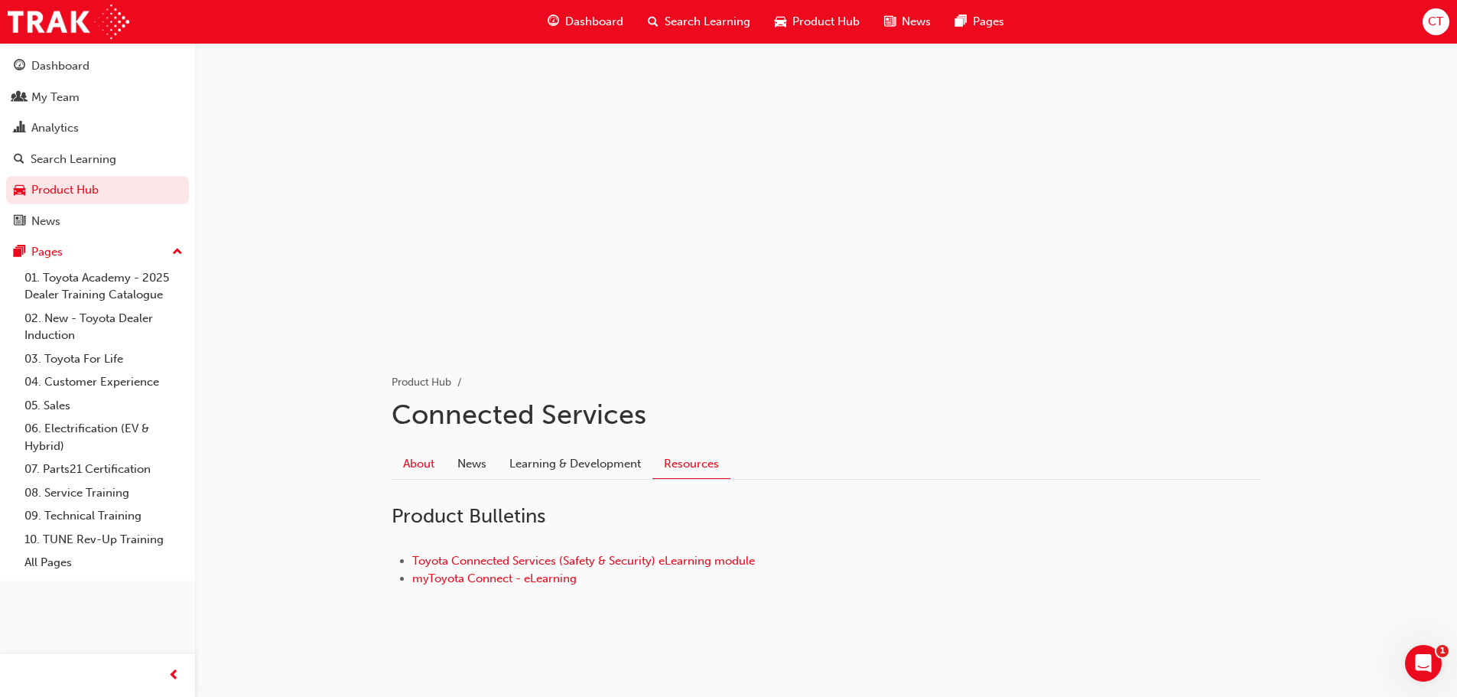
click at [415, 460] on link "About" at bounding box center [419, 463] width 54 height 29
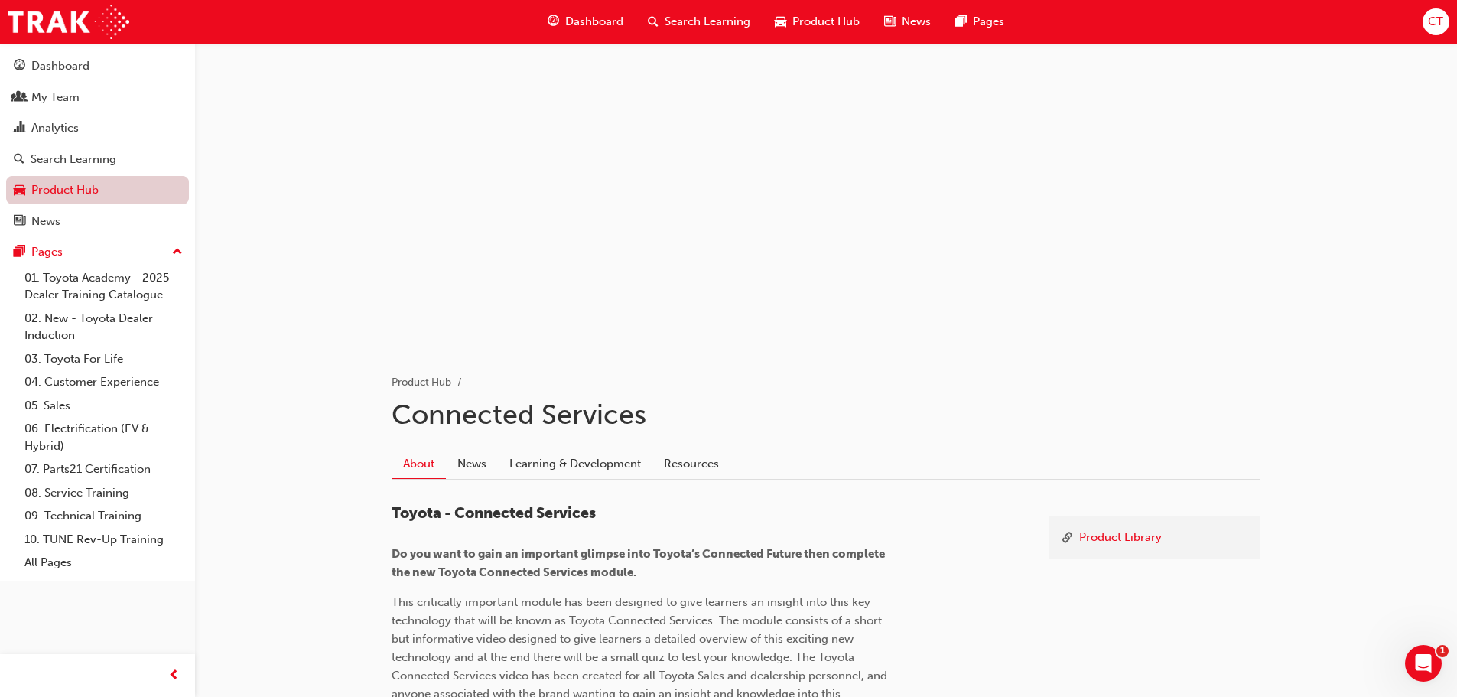
click at [50, 196] on link "Product Hub" at bounding box center [97, 190] width 183 height 28
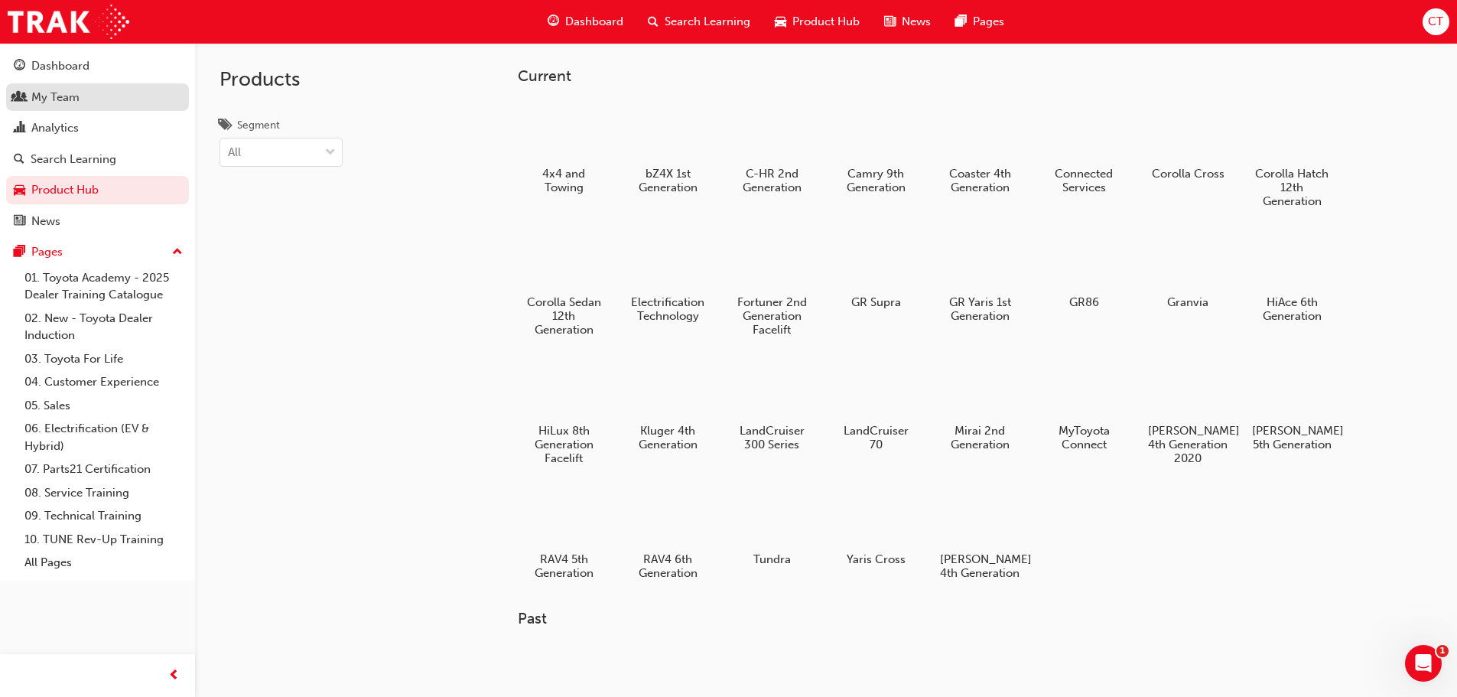
click at [65, 95] on div "My Team" at bounding box center [55, 98] width 48 height 18
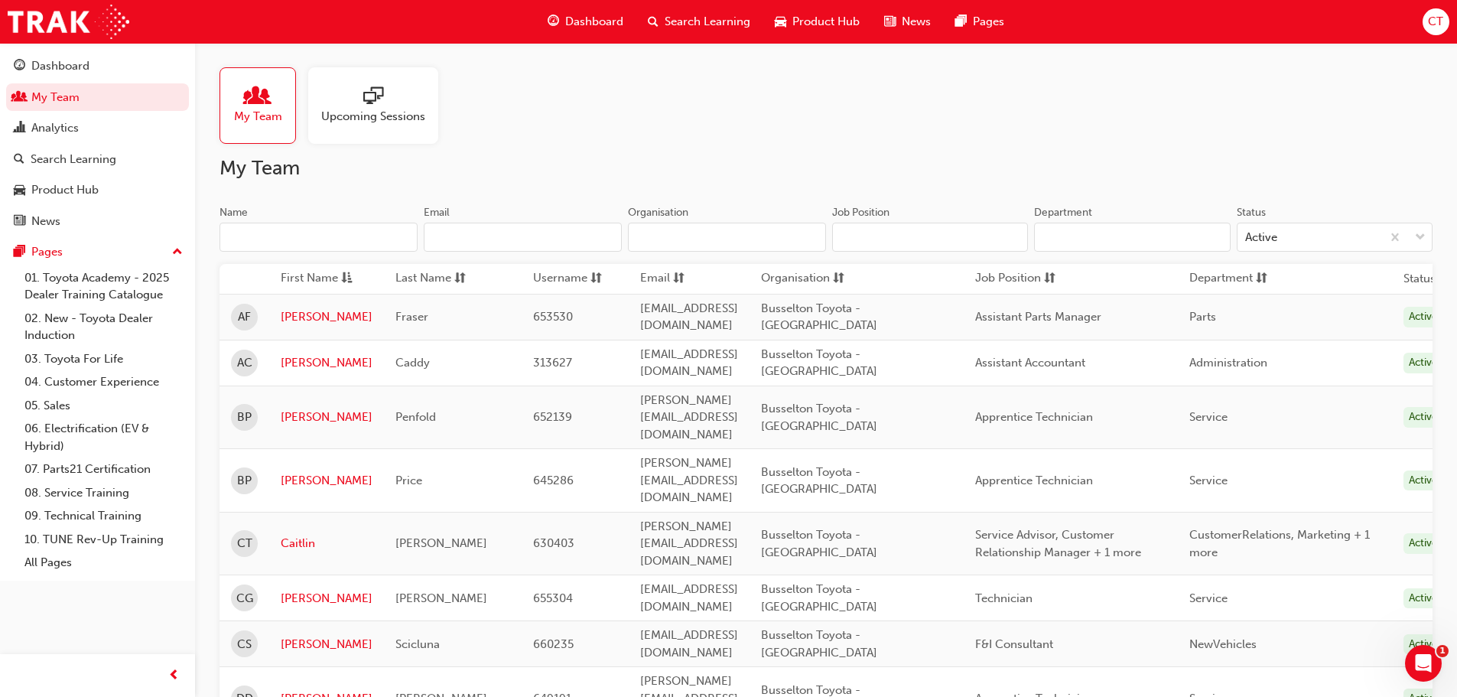
scroll to position [688, 0]
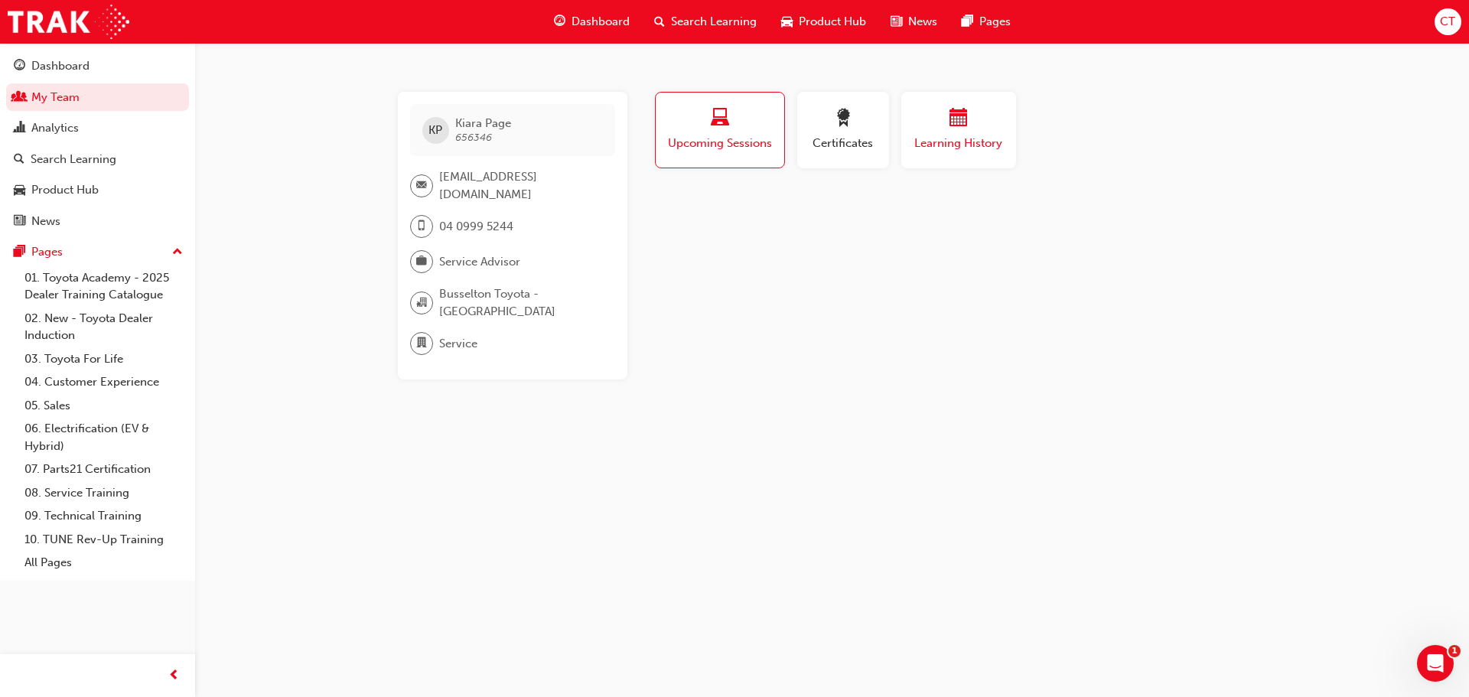
click at [942, 122] on div "button" at bounding box center [958, 121] width 92 height 24
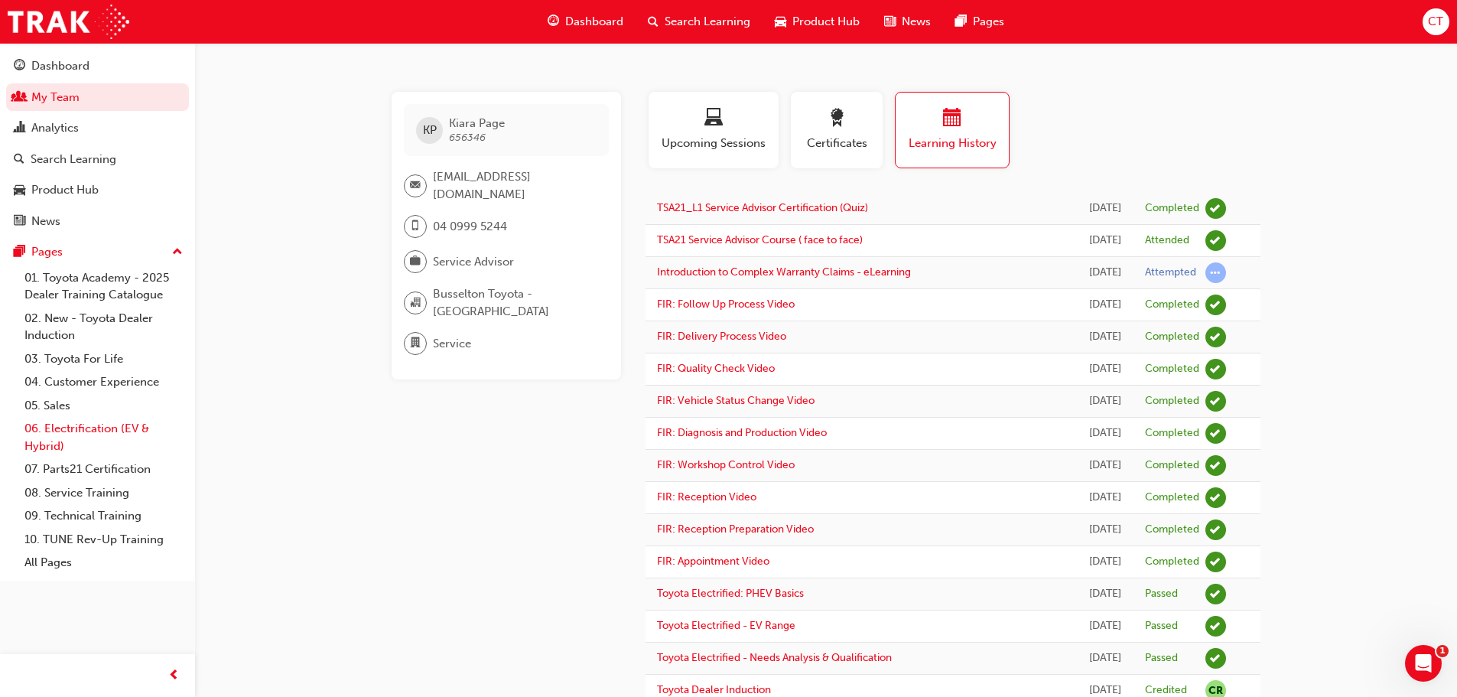
click at [101, 421] on link "06. Electrification (EV & Hybrid)" at bounding box center [103, 437] width 171 height 41
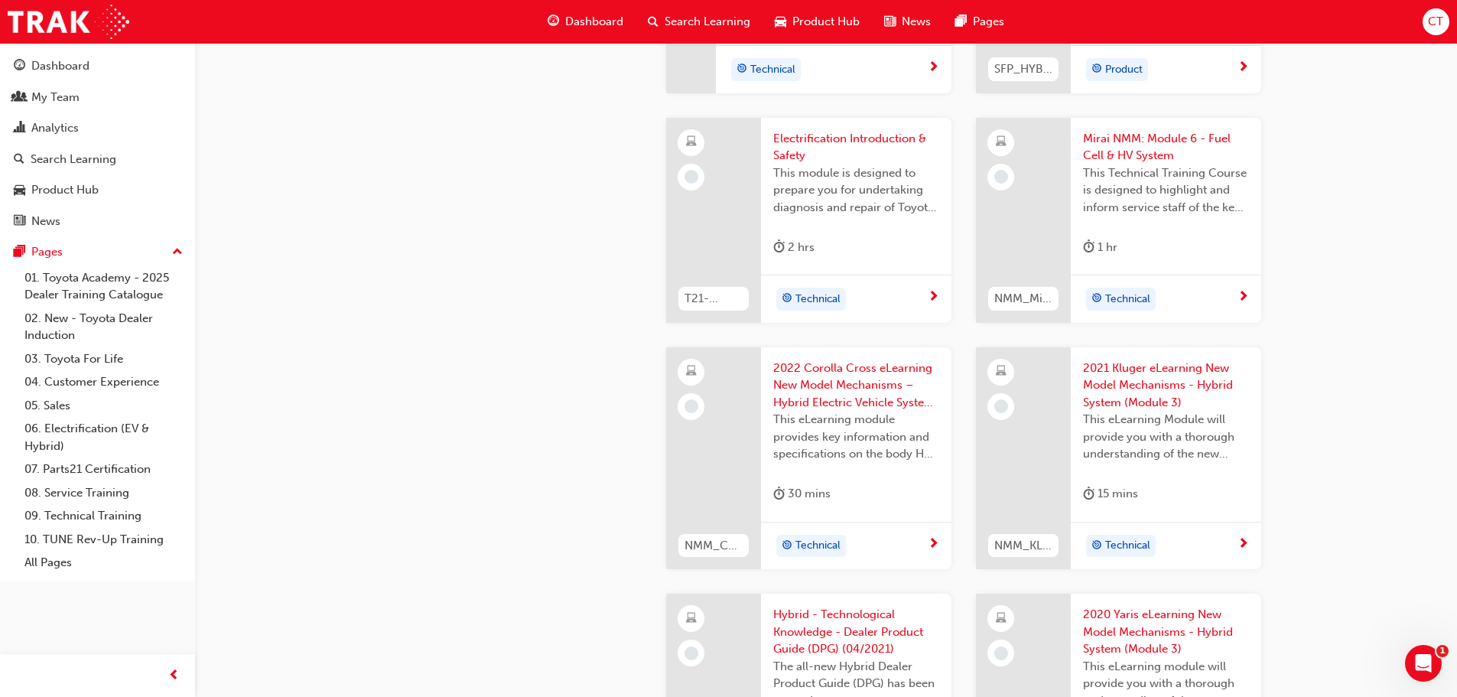
scroll to position [1759, 0]
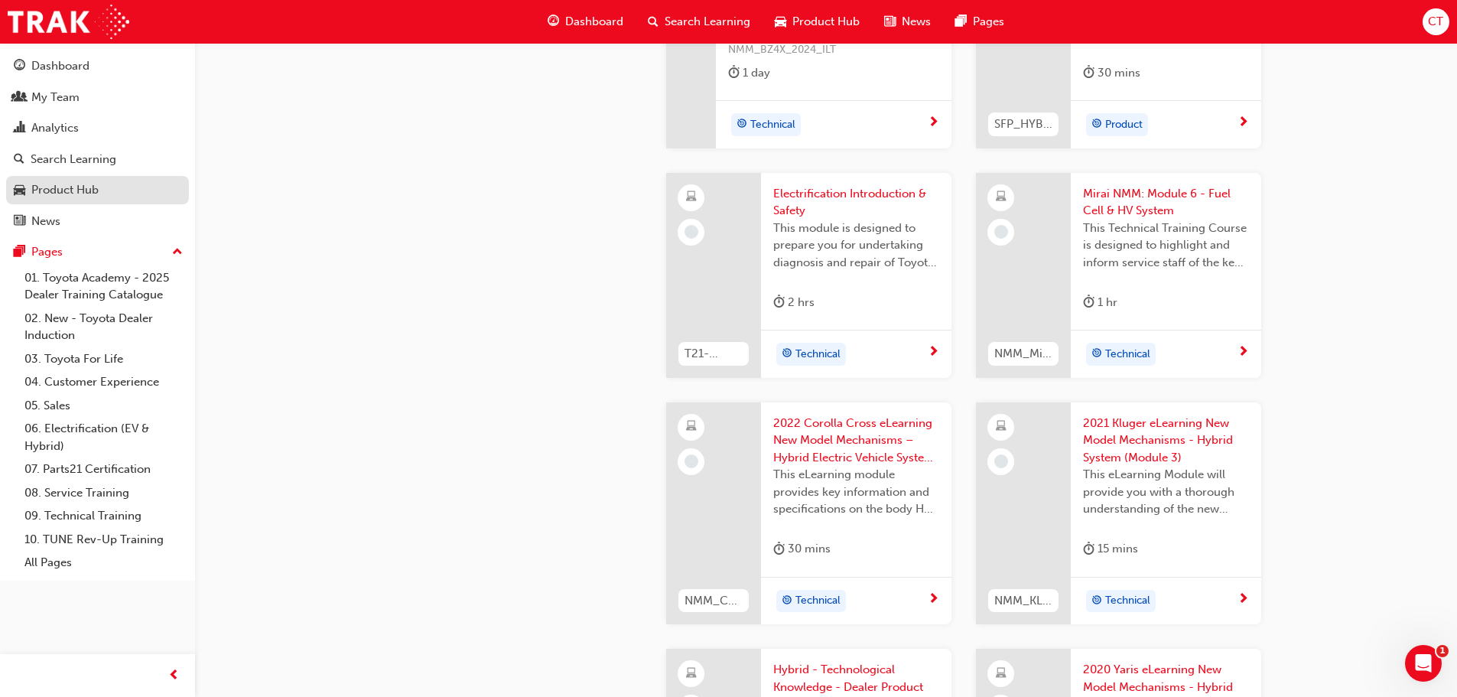
click at [84, 200] on link "Product Hub" at bounding box center [97, 190] width 183 height 28
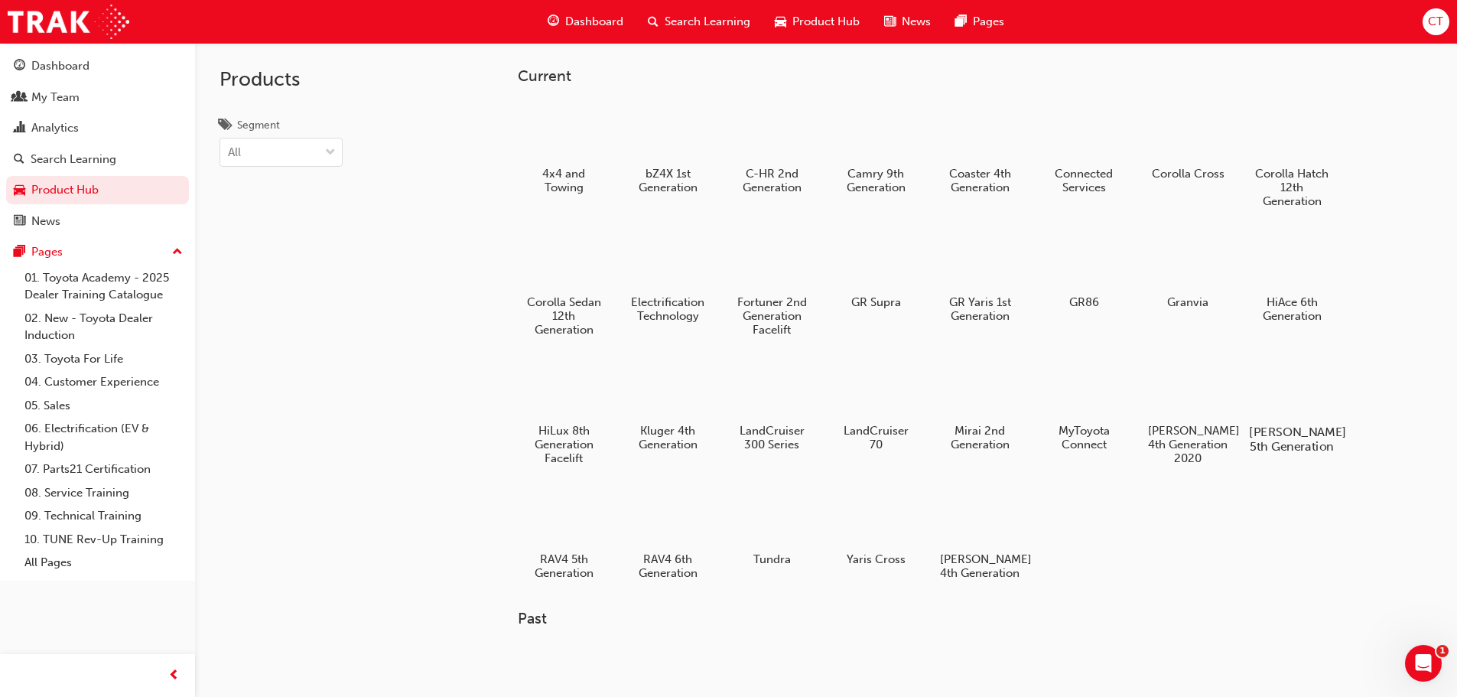
click at [1270, 405] on div at bounding box center [1291, 387] width 85 height 61
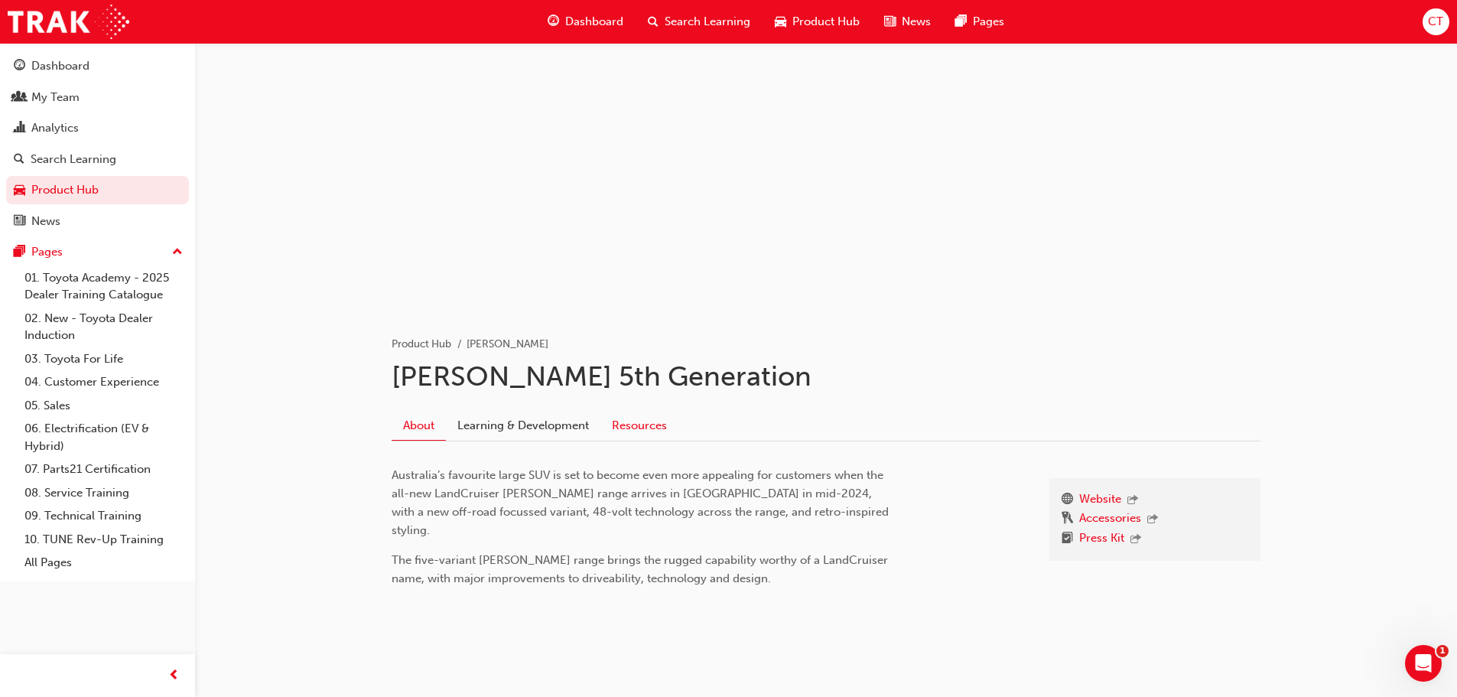
click at [648, 432] on link "Resources" at bounding box center [639, 425] width 78 height 29
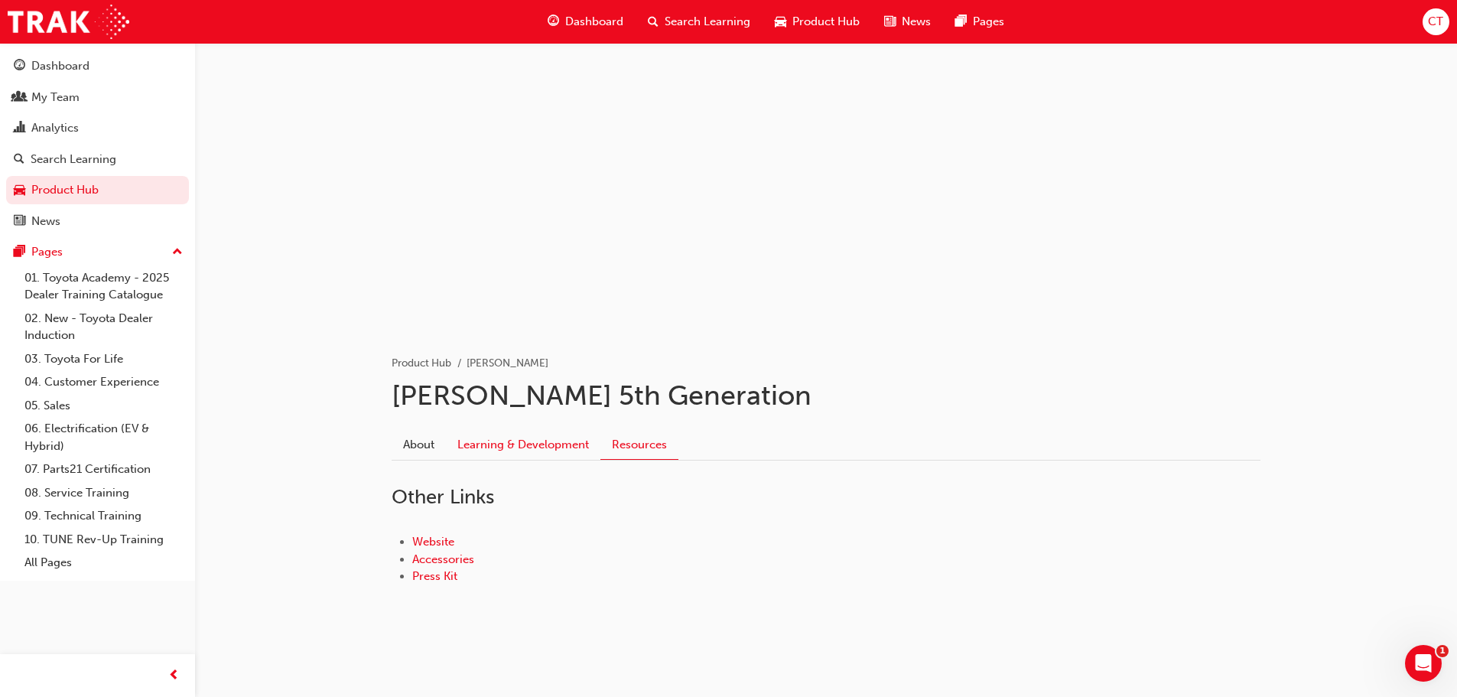
click at [512, 441] on link "Learning & Development" at bounding box center [523, 444] width 155 height 29
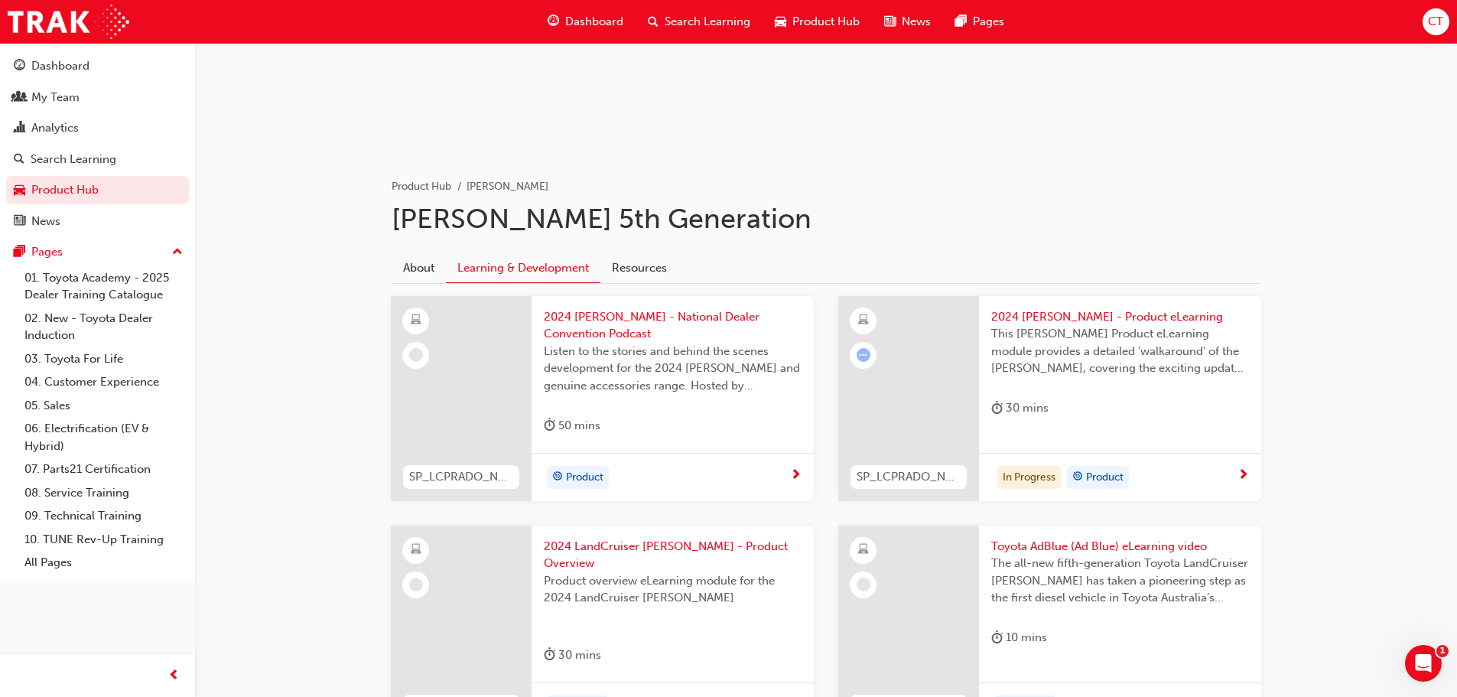
scroll to position [77, 0]
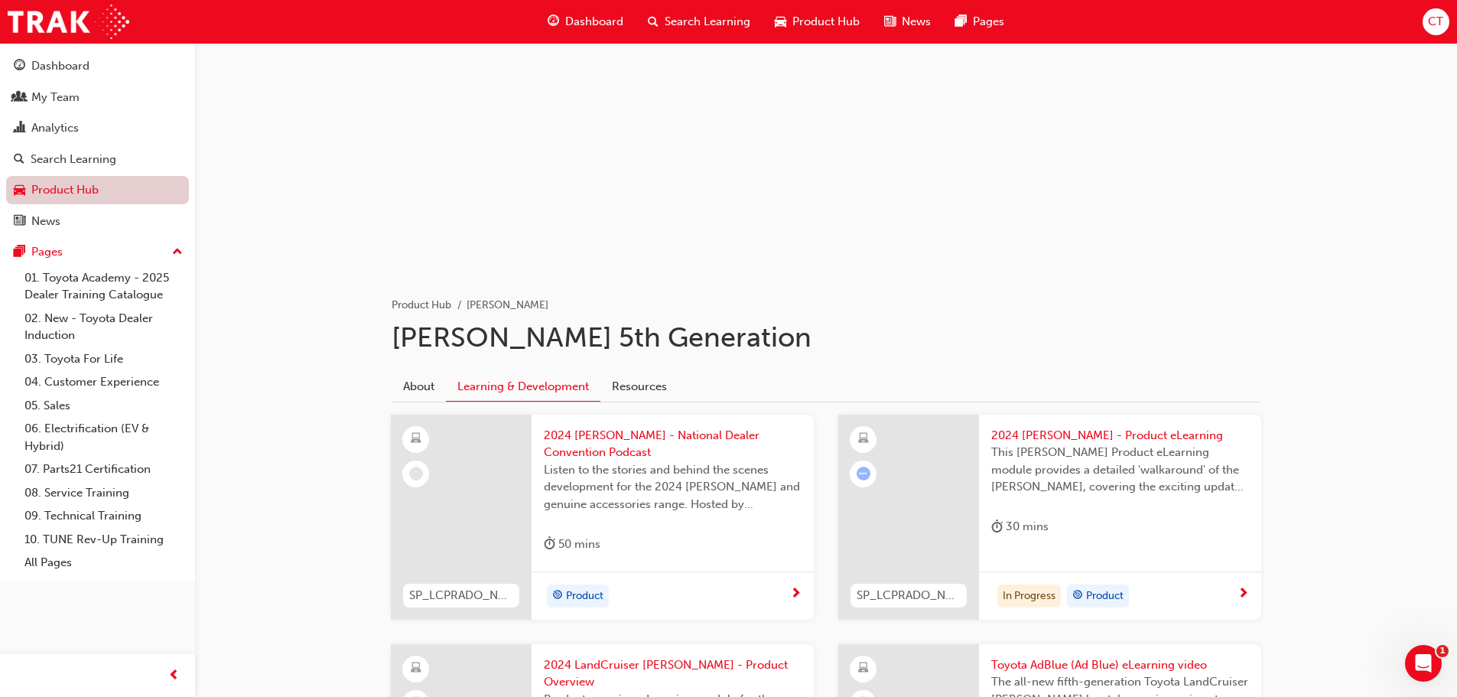
click at [54, 199] on link "Product Hub" at bounding box center [97, 190] width 183 height 28
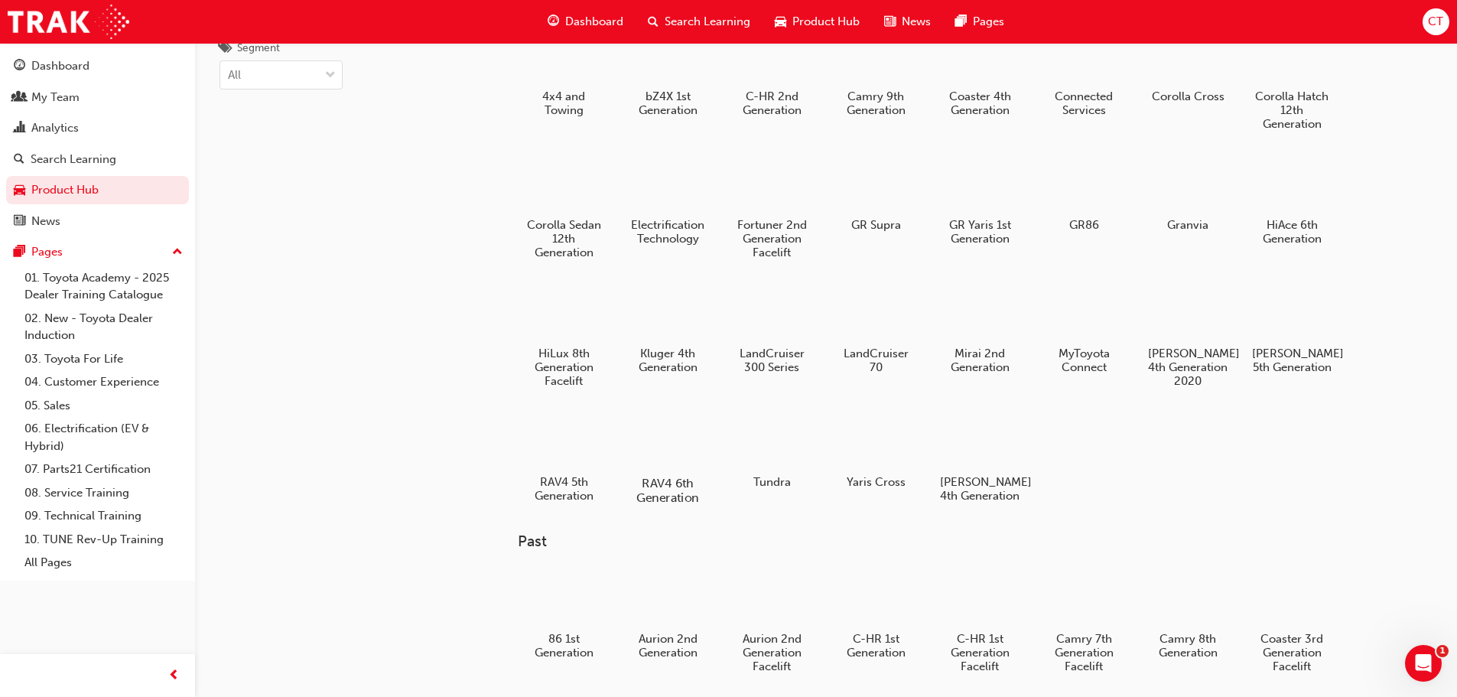
click at [673, 465] on div at bounding box center [667, 438] width 85 height 61
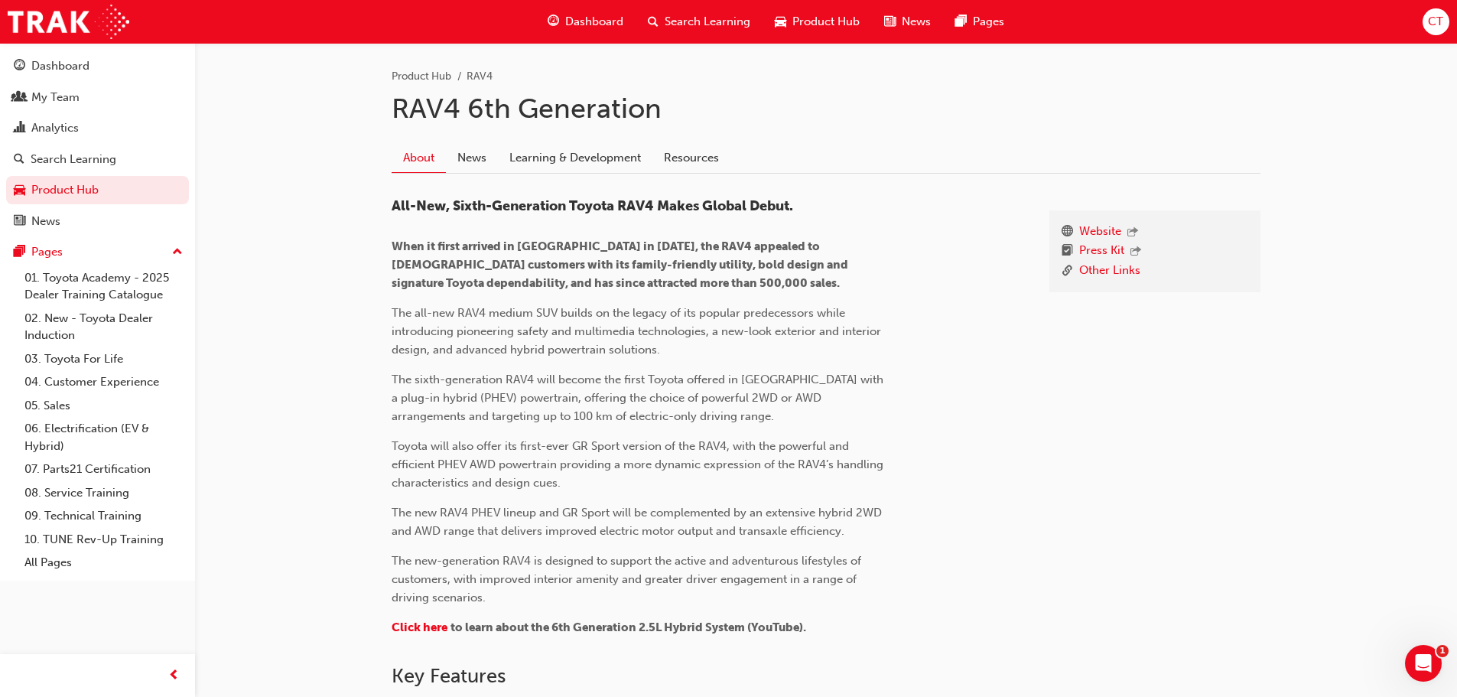
scroll to position [76, 0]
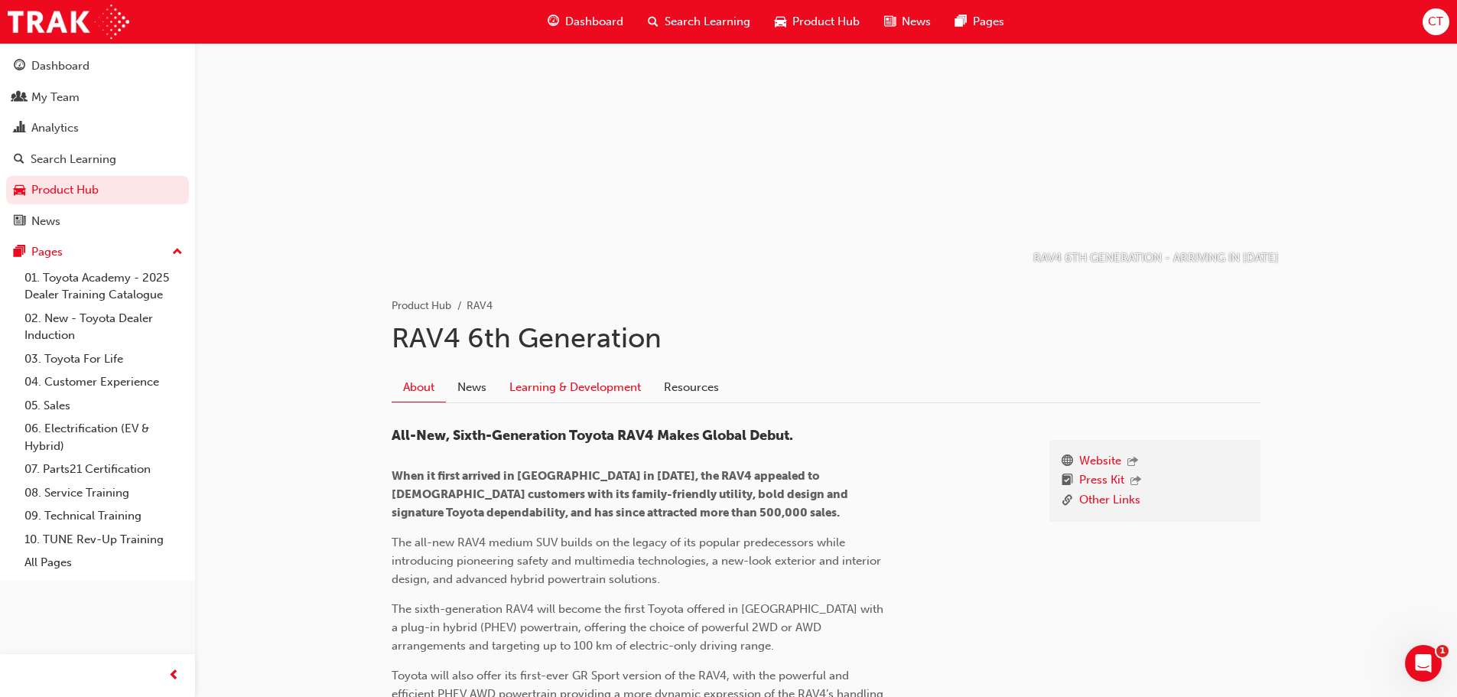
click at [535, 395] on link "Learning & Development" at bounding box center [575, 386] width 155 height 29
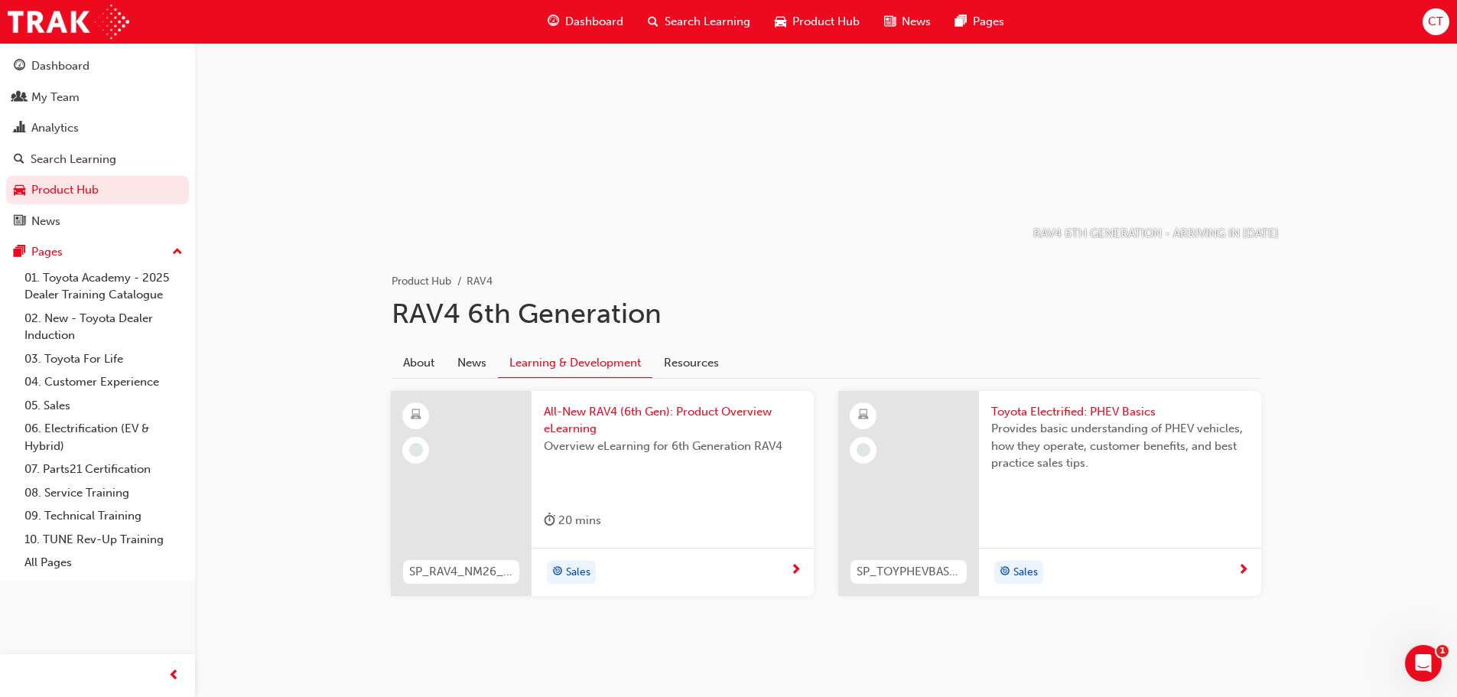
scroll to position [112, 0]
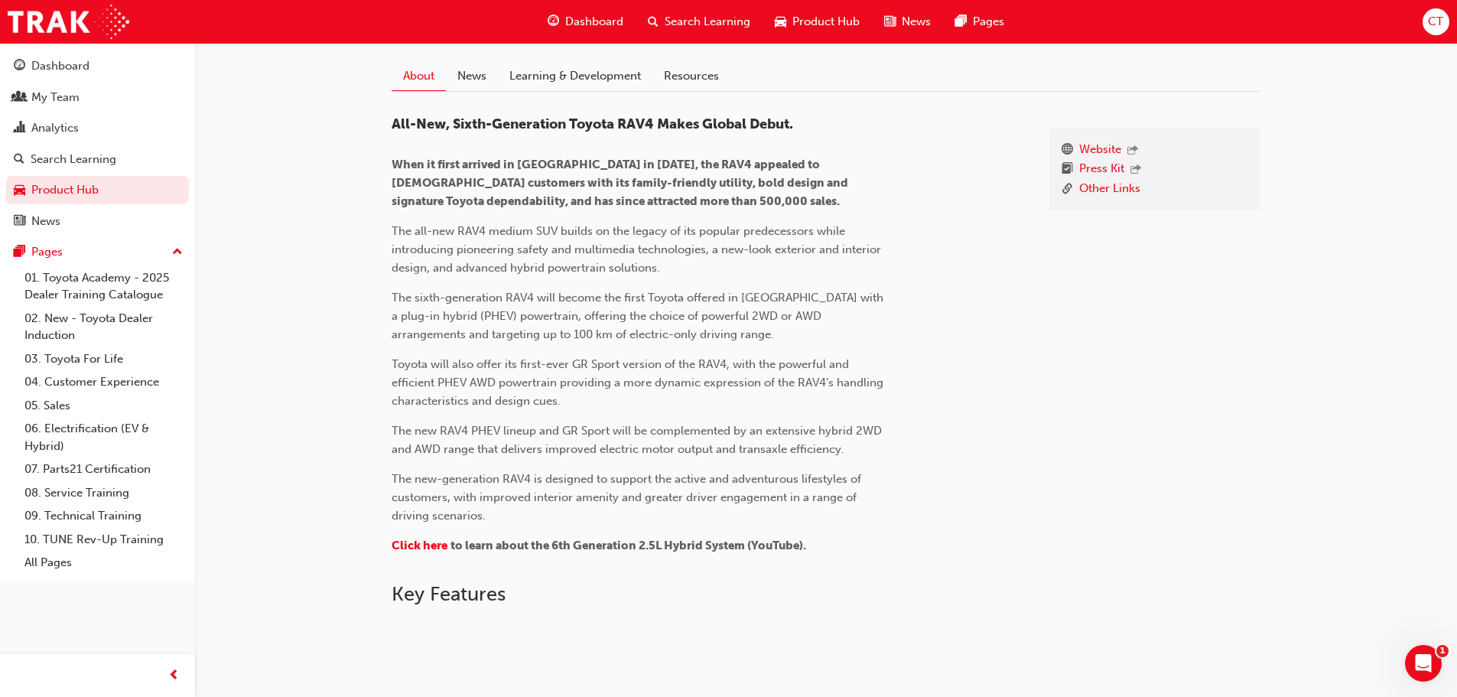
scroll to position [459, 0]
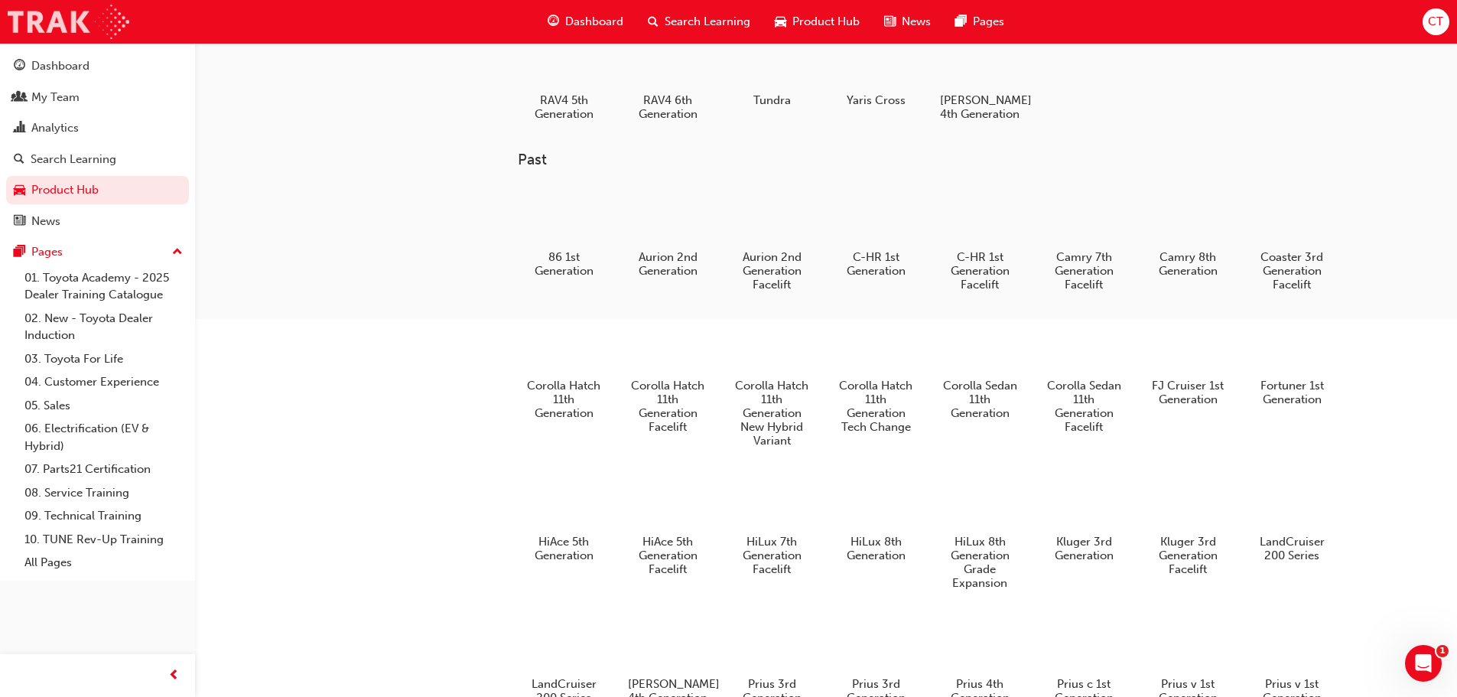
scroll to position [77, 0]
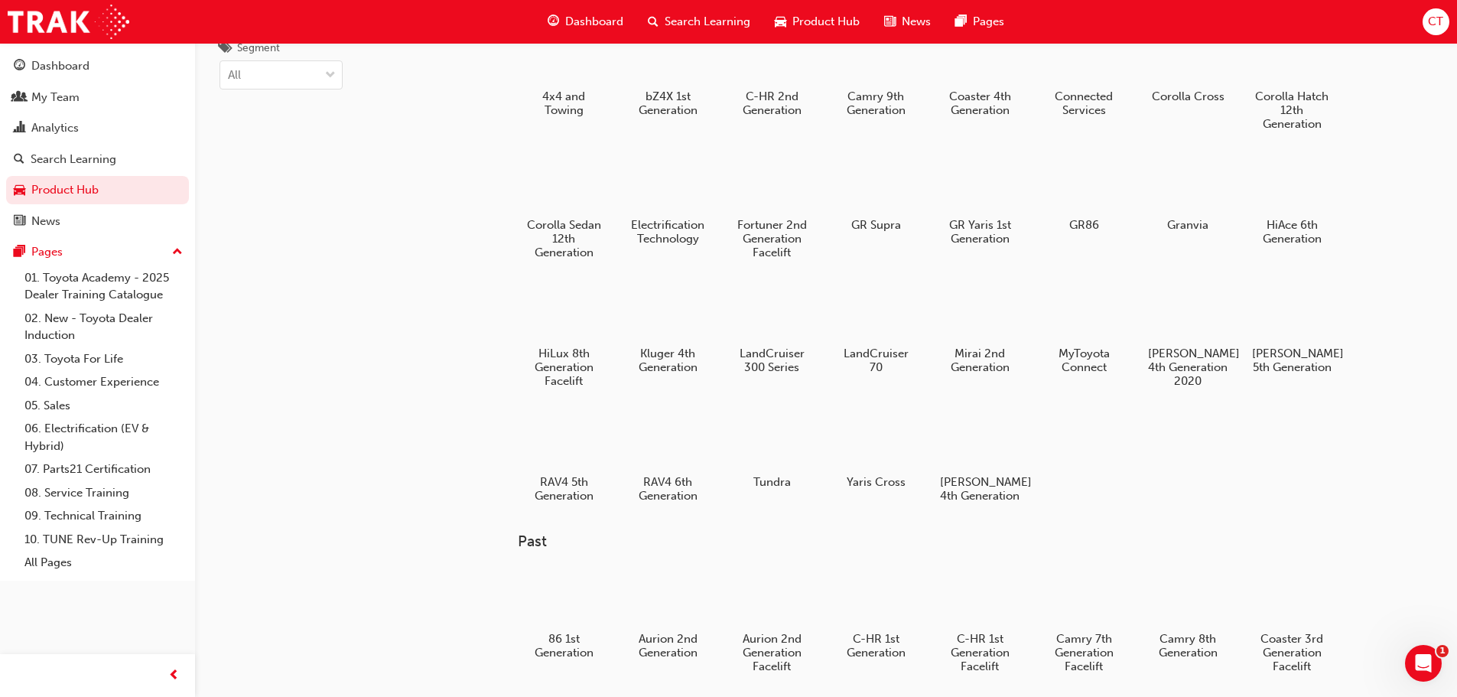
click at [441, 408] on div "Products Segment All" at bounding box center [321, 314] width 252 height 697
click at [49, 100] on div "My Team" at bounding box center [55, 98] width 48 height 18
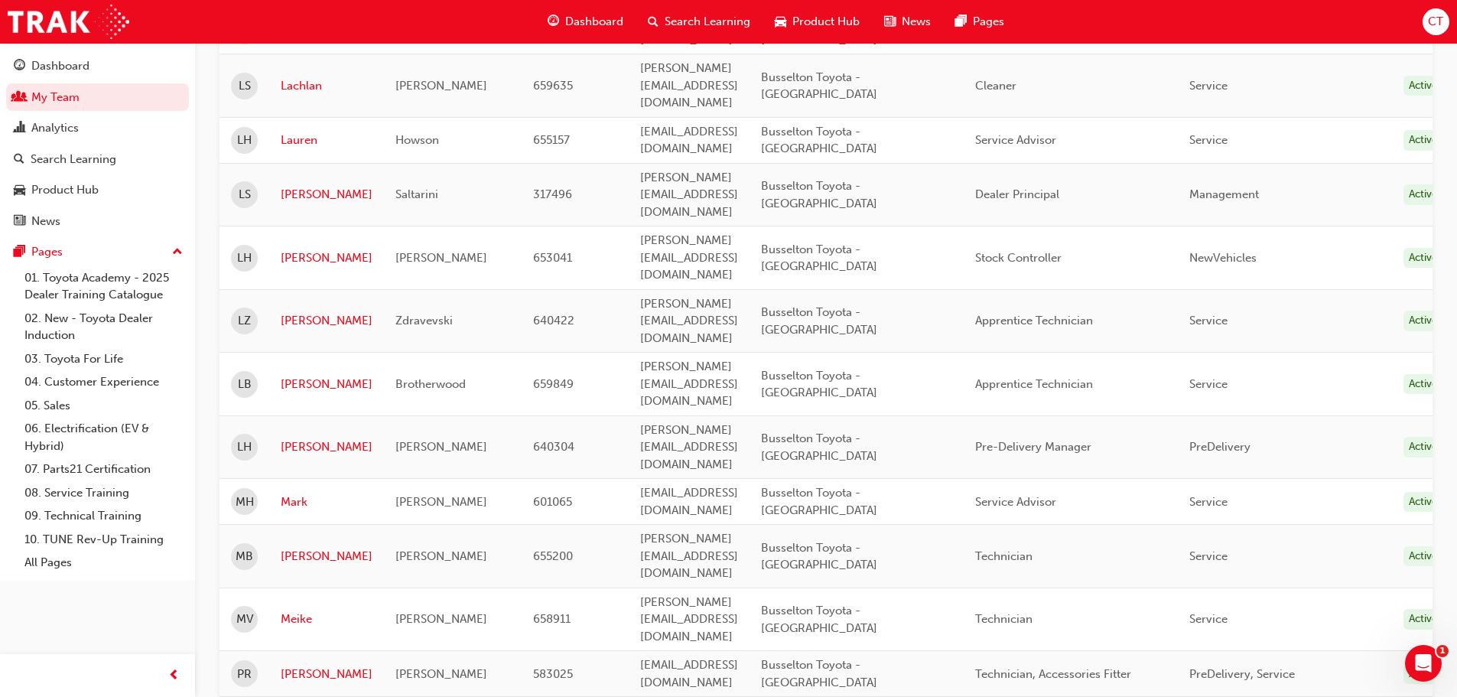
scroll to position [1301, 0]
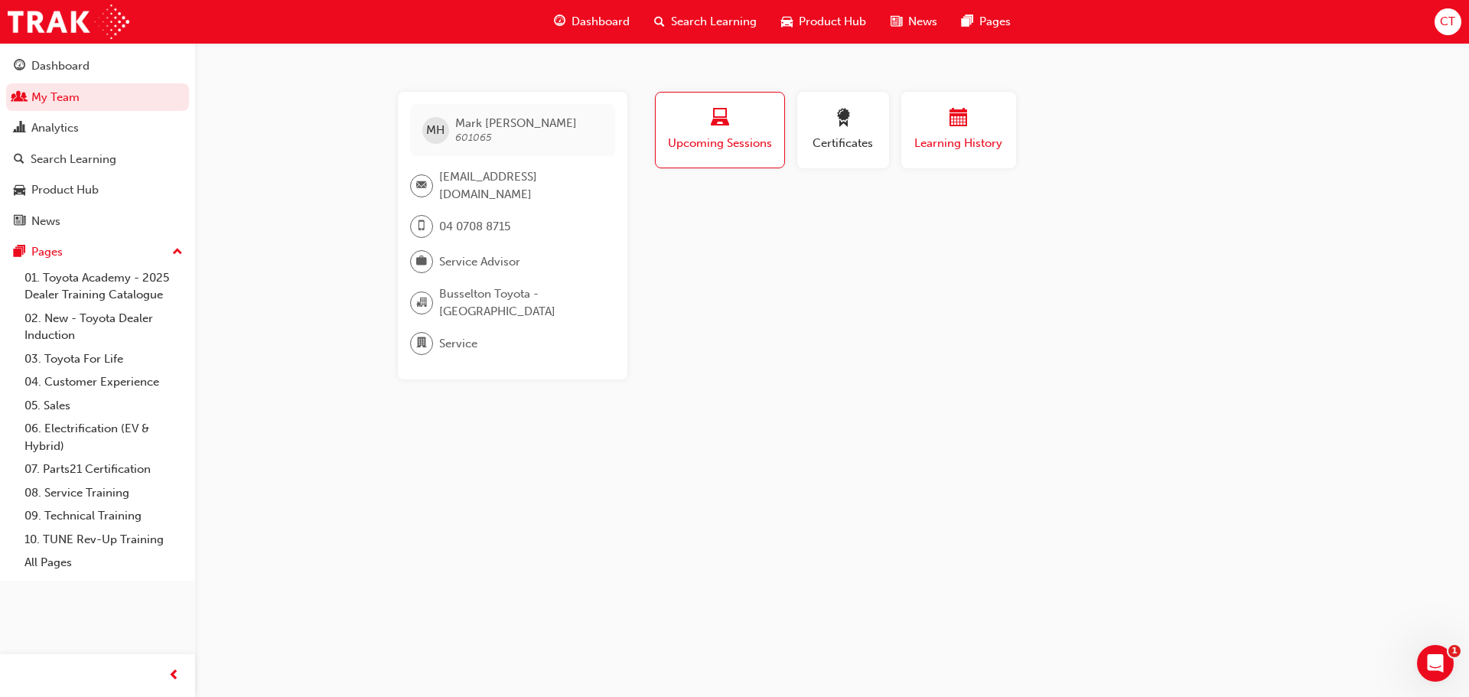
click at [962, 149] on span "Learning History" at bounding box center [958, 144] width 92 height 18
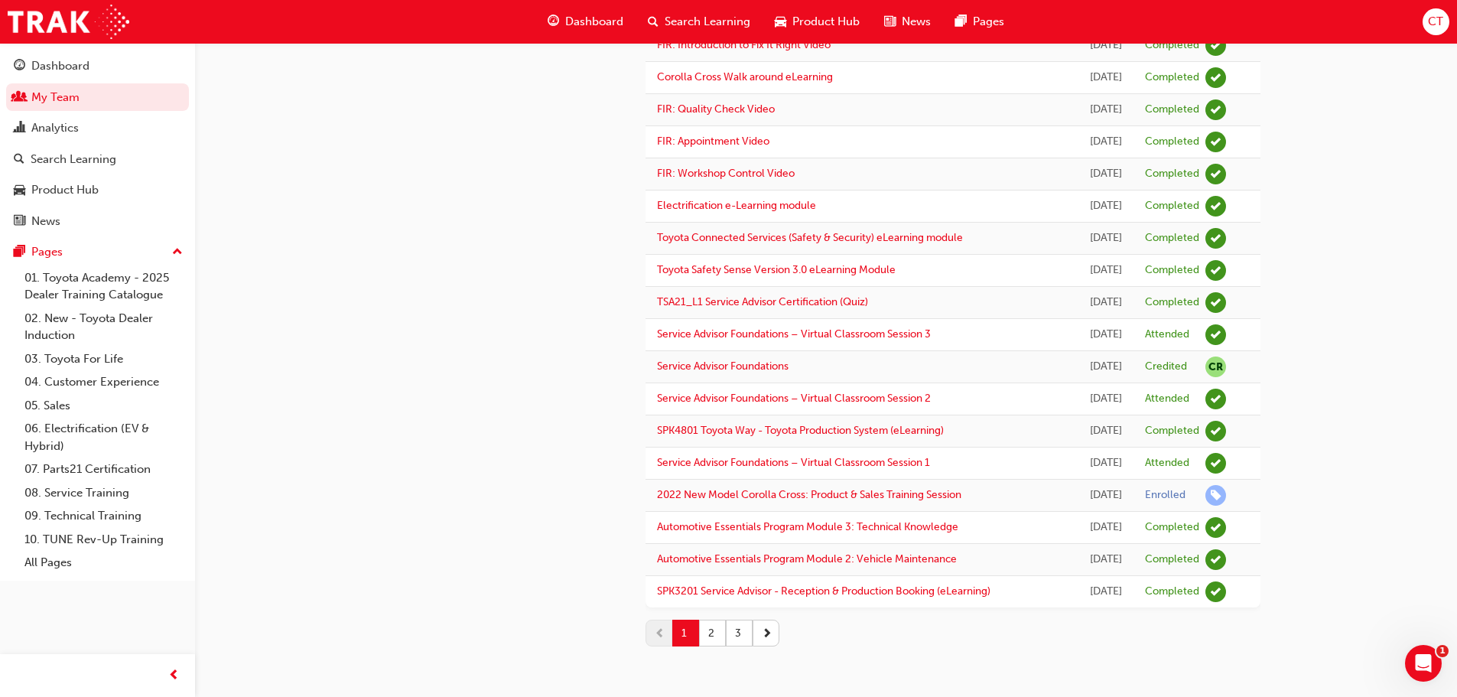
scroll to position [1836, 0]
click at [703, 636] on button "2" at bounding box center [712, 633] width 27 height 27
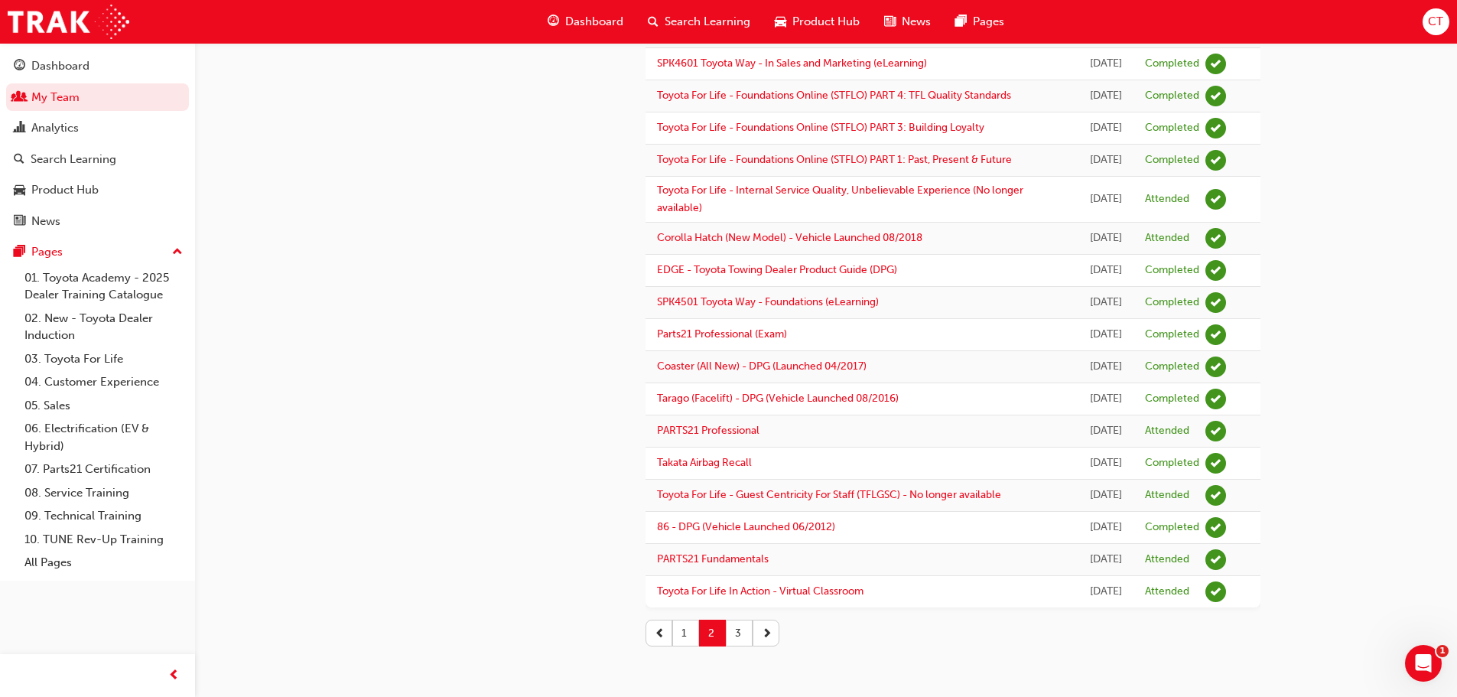
scroll to position [1714, 0]
click at [735, 639] on button "3" at bounding box center [739, 633] width 27 height 27
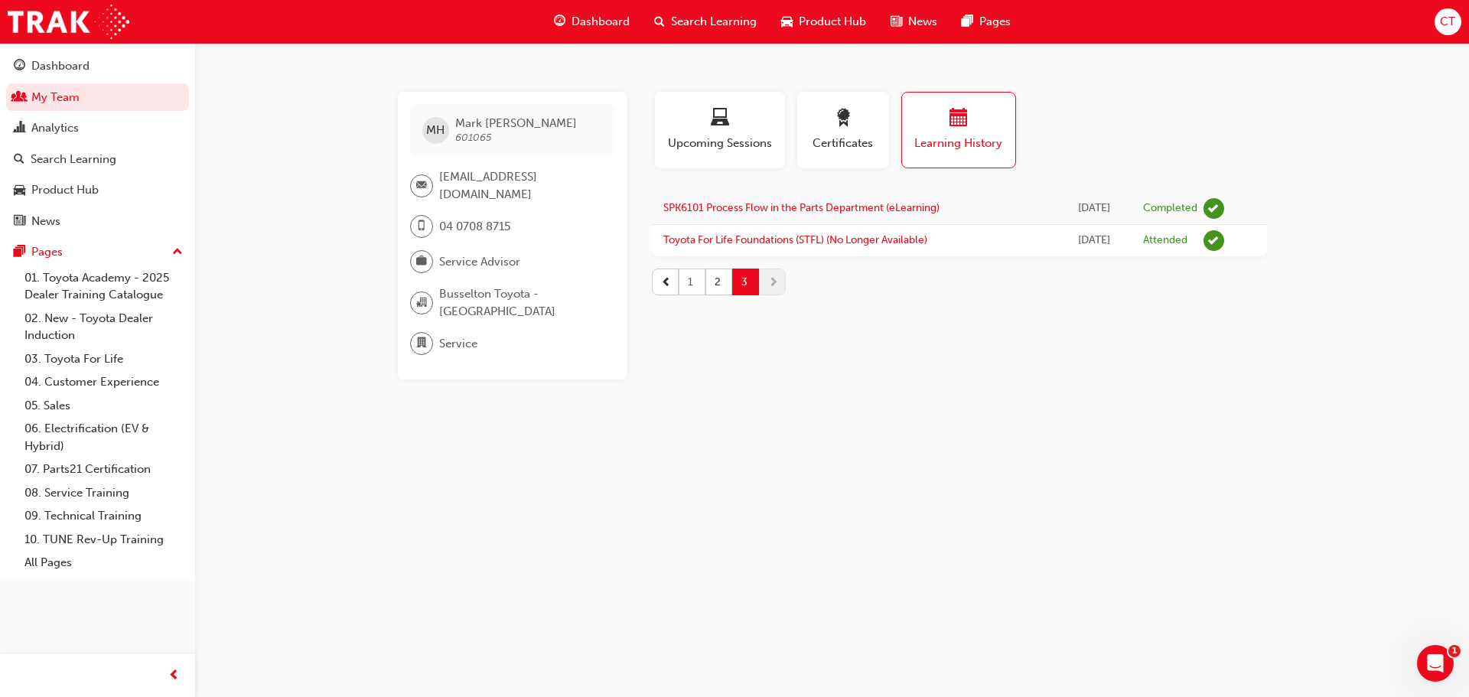
click at [691, 280] on button "1" at bounding box center [691, 281] width 27 height 27
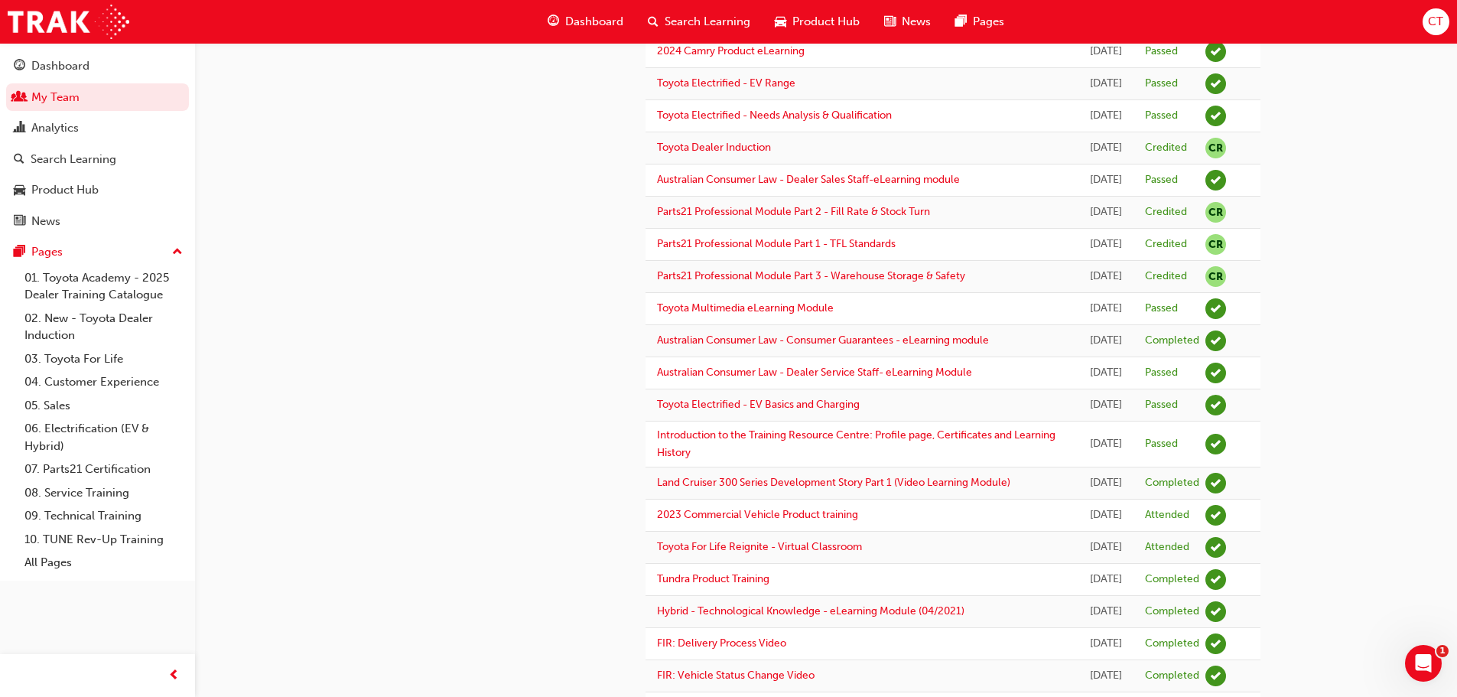
scroll to position [76, 0]
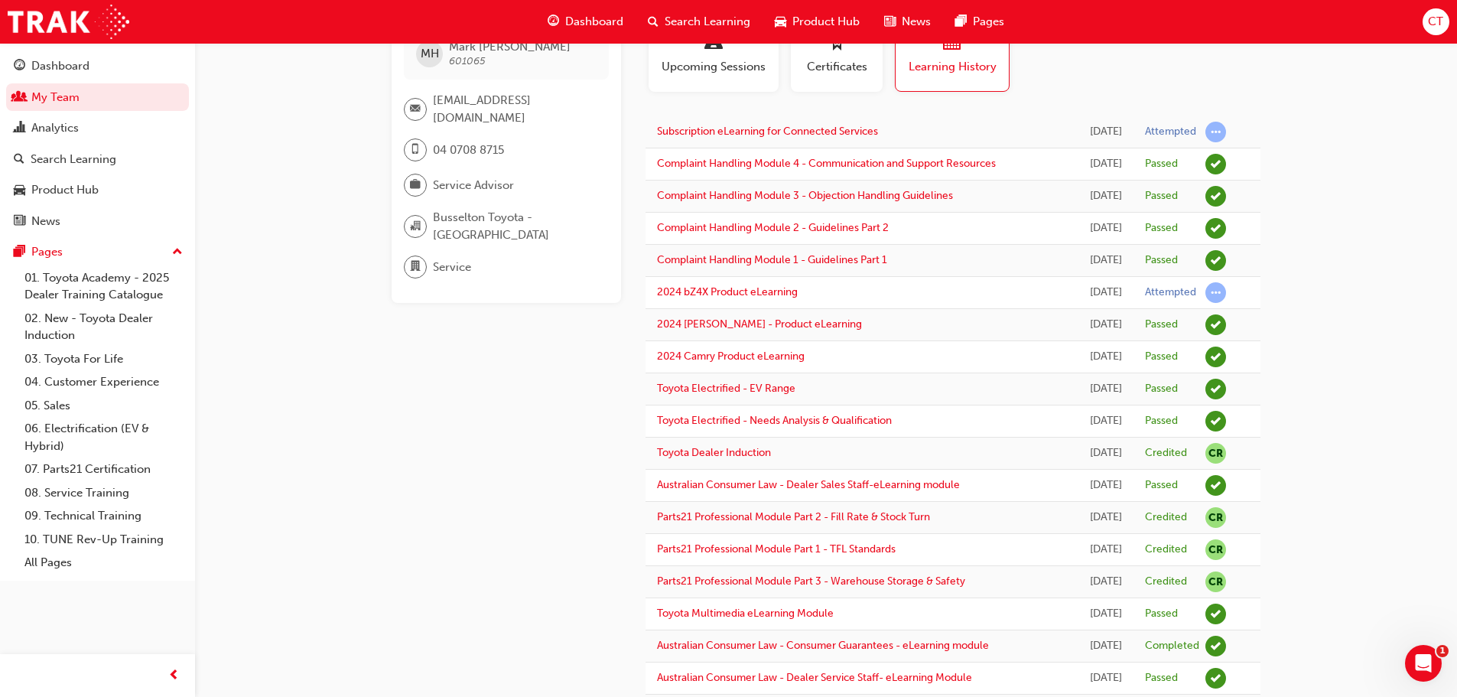
click at [710, 25] on span "Search Learning" at bounding box center [708, 22] width 86 height 18
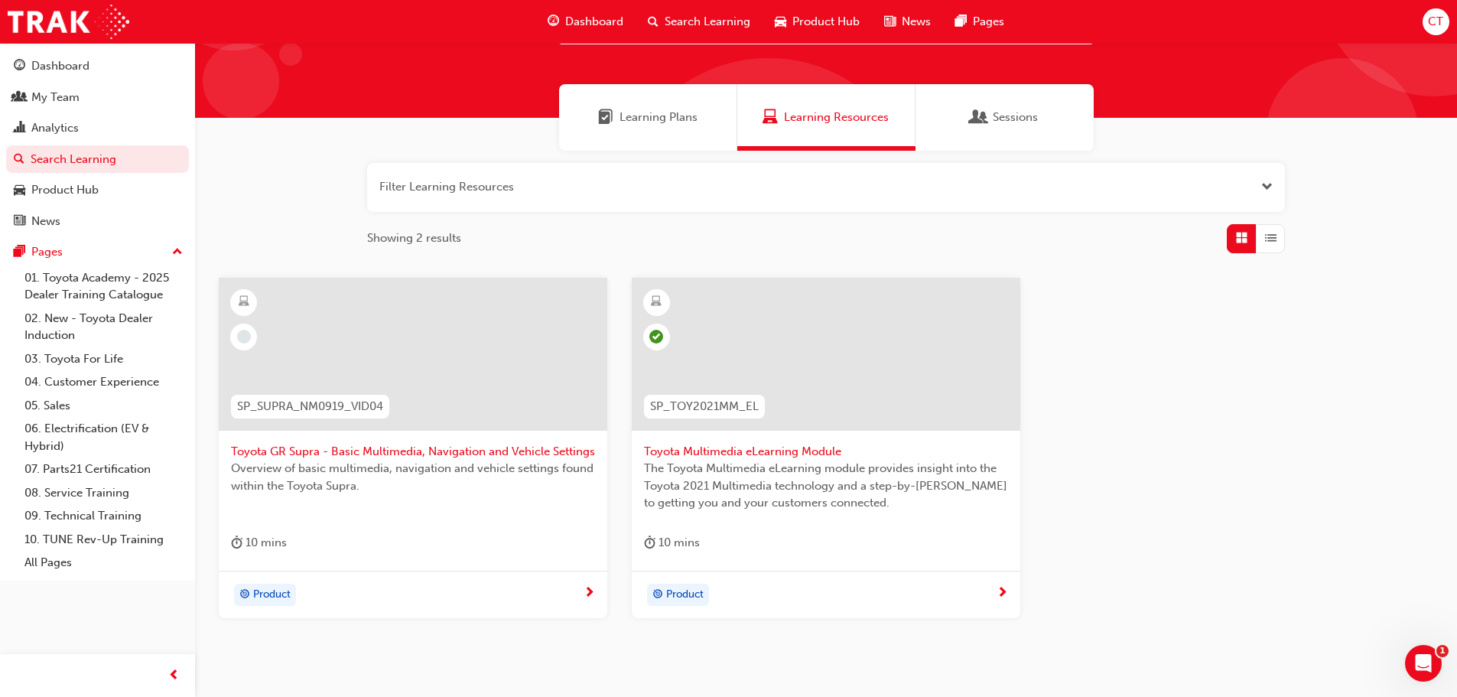
click at [477, 188] on button "button" at bounding box center [826, 187] width 918 height 49
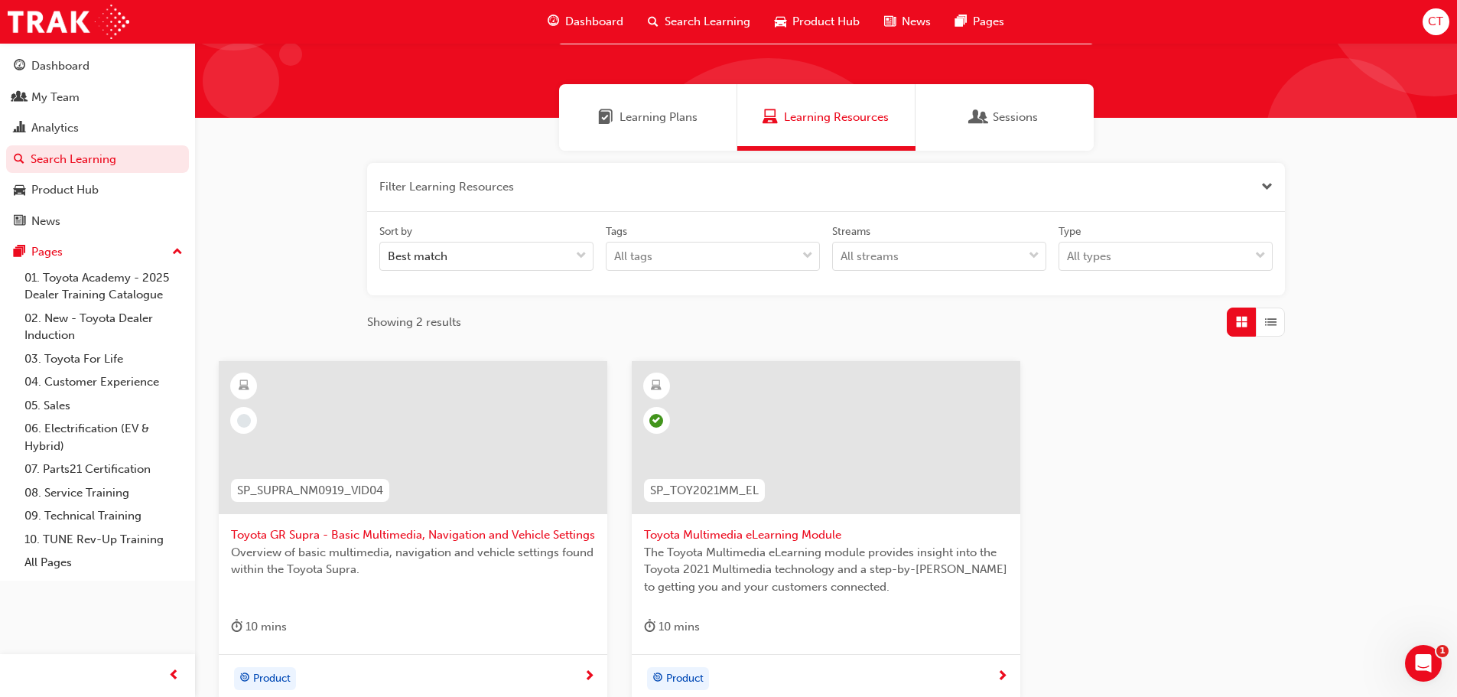
click at [507, 174] on button "button" at bounding box center [826, 187] width 918 height 49
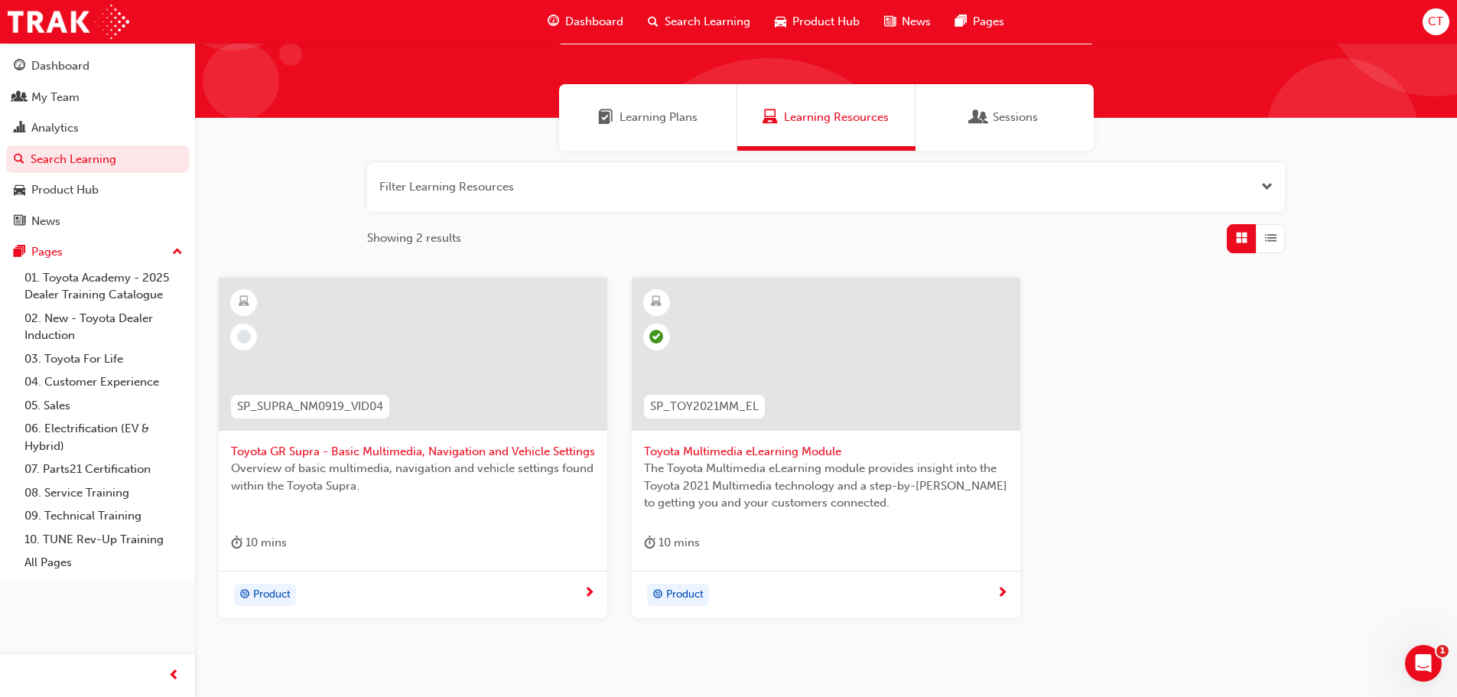
click at [489, 187] on button "button" at bounding box center [826, 187] width 918 height 49
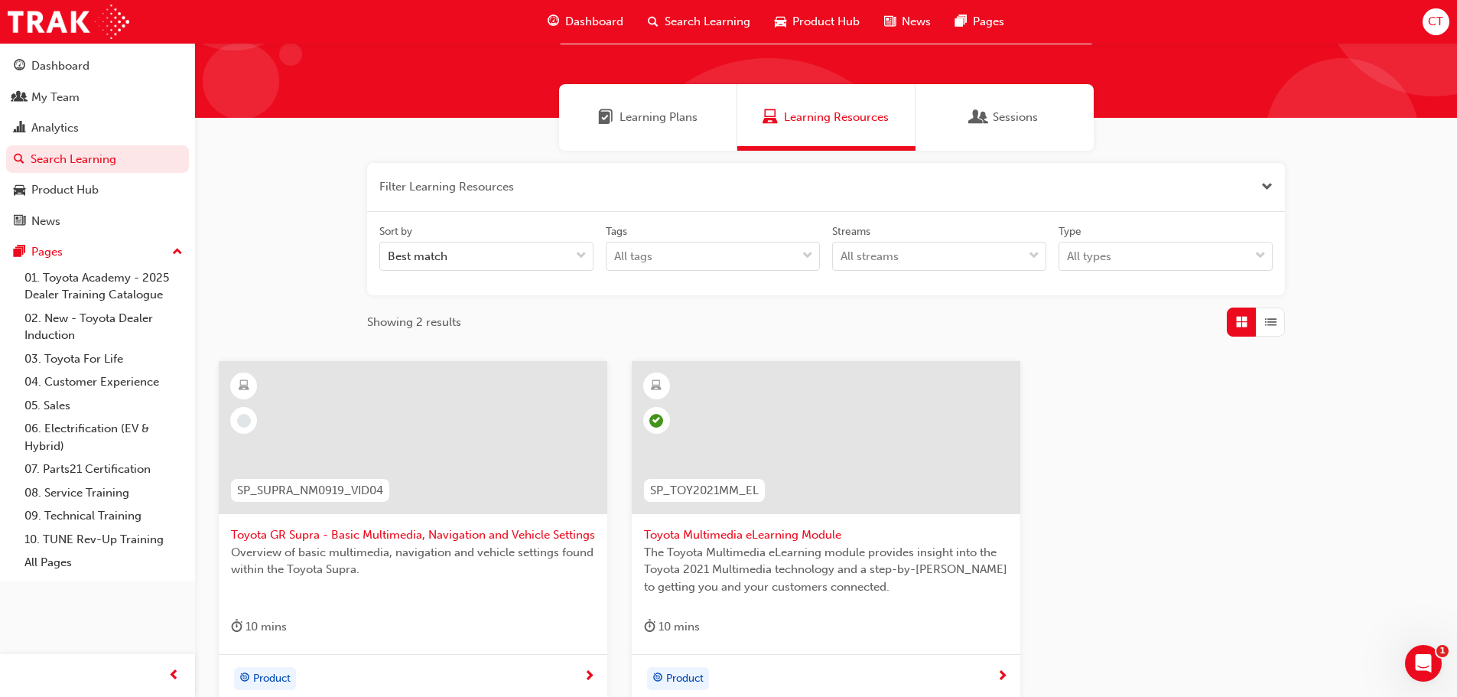
click at [412, 185] on button "button" at bounding box center [826, 187] width 918 height 49
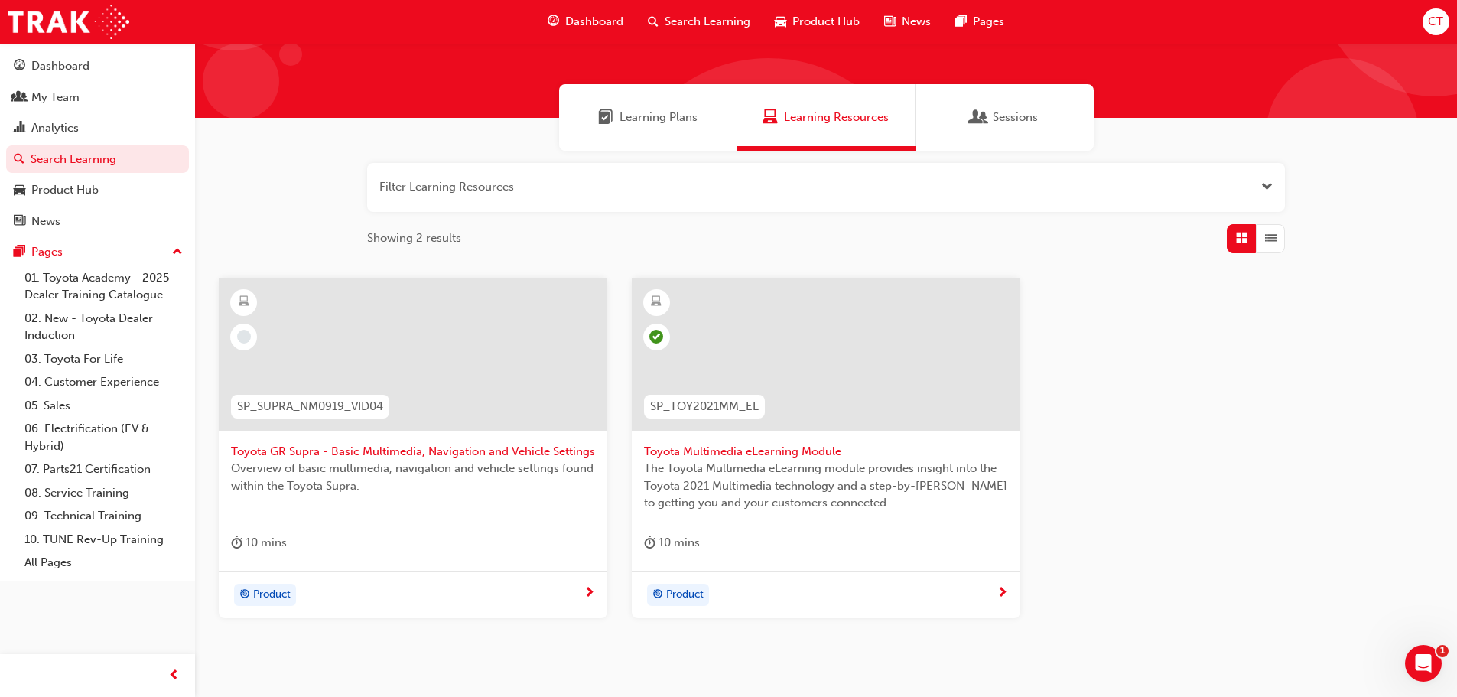
click at [392, 187] on button "button" at bounding box center [826, 187] width 918 height 49
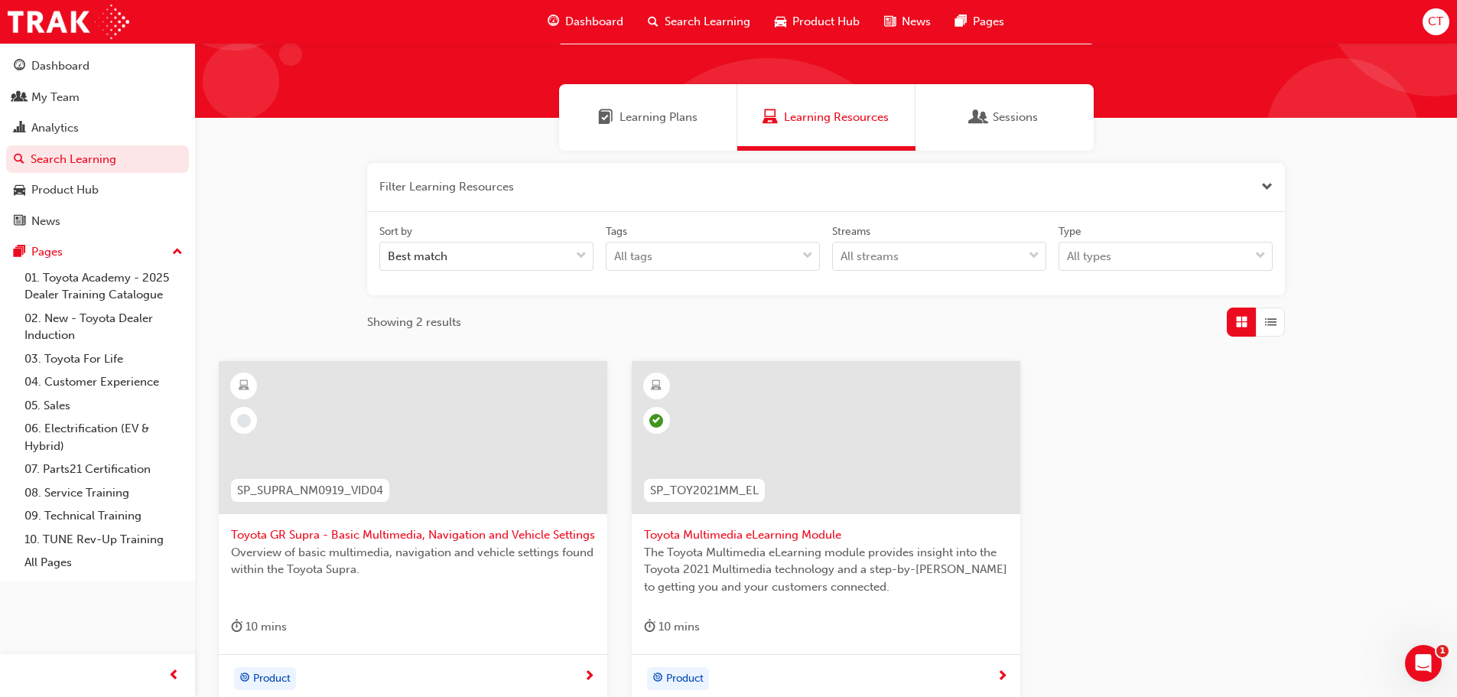
click at [603, 121] on span "Learning Plans" at bounding box center [605, 118] width 15 height 18
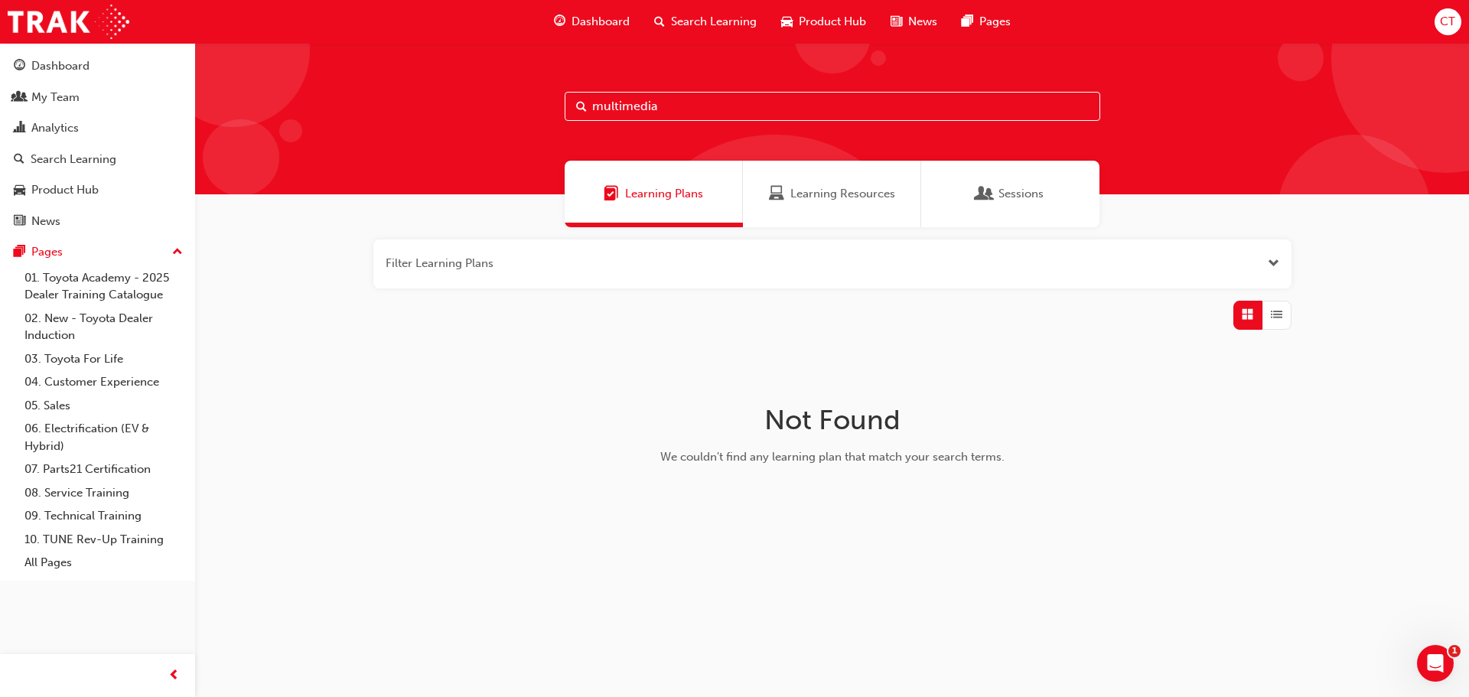
click at [809, 189] on span "Learning Resources" at bounding box center [842, 194] width 105 height 18
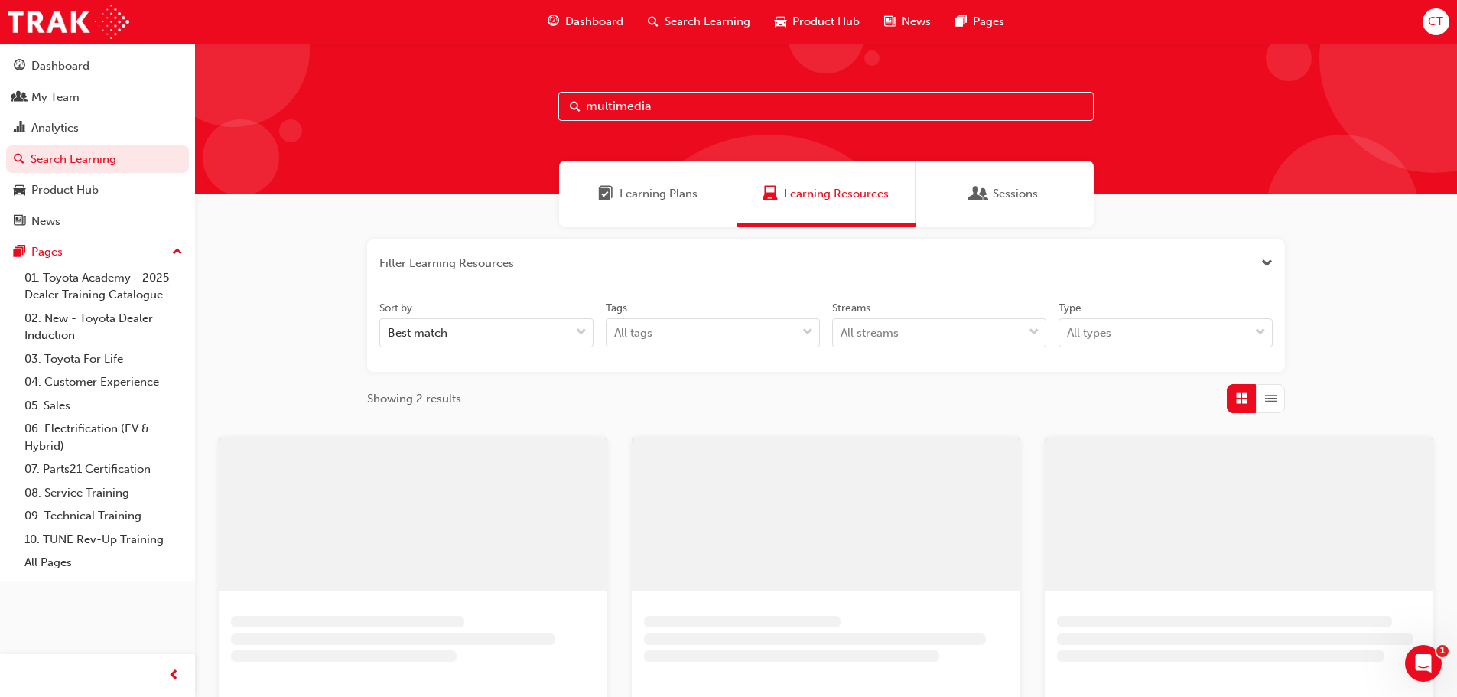
click at [515, 272] on button "button" at bounding box center [826, 263] width 918 height 49
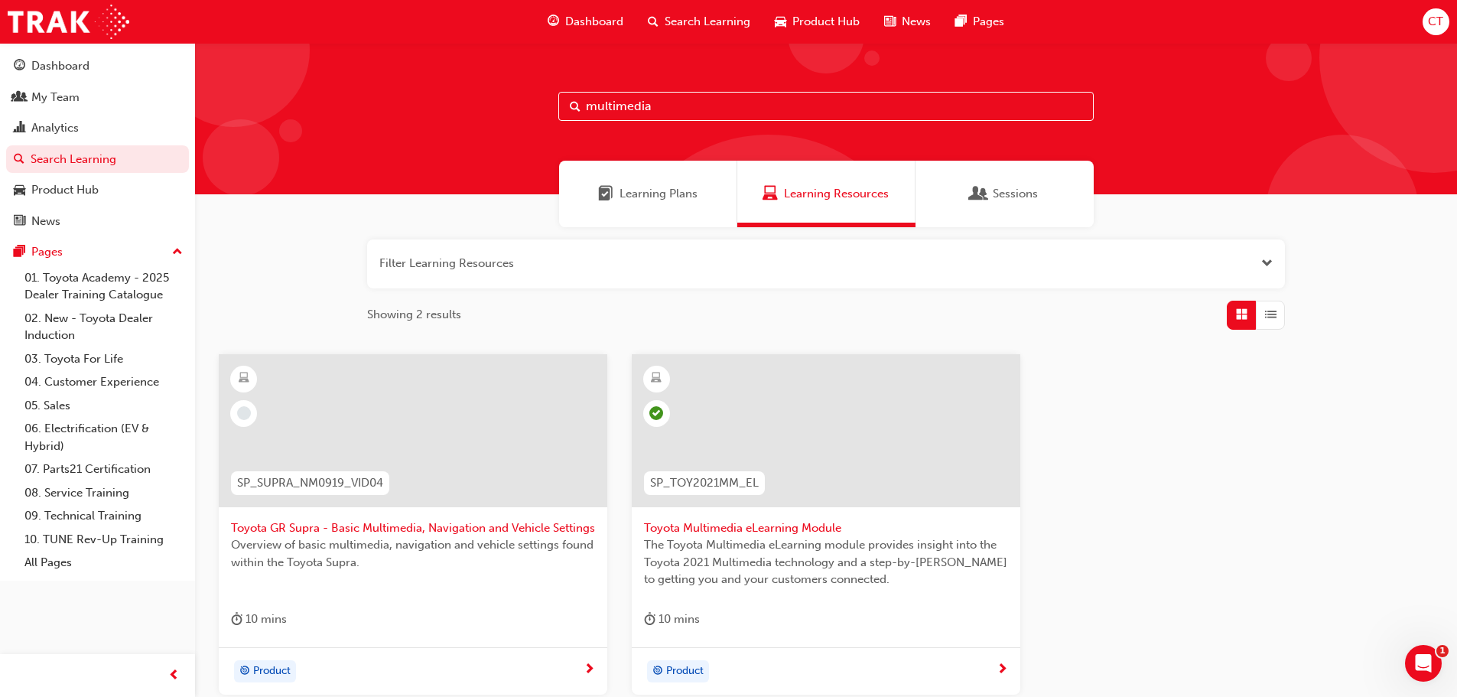
click at [664, 105] on input "multimedia" at bounding box center [825, 106] width 535 height 29
click at [811, 194] on span "Learning Resources" at bounding box center [836, 194] width 105 height 18
drag, startPoint x: 665, startPoint y: 106, endPoint x: 453, endPoint y: 115, distance: 212.1
click at [453, 115] on div "multimedia" at bounding box center [826, 118] width 1262 height 151
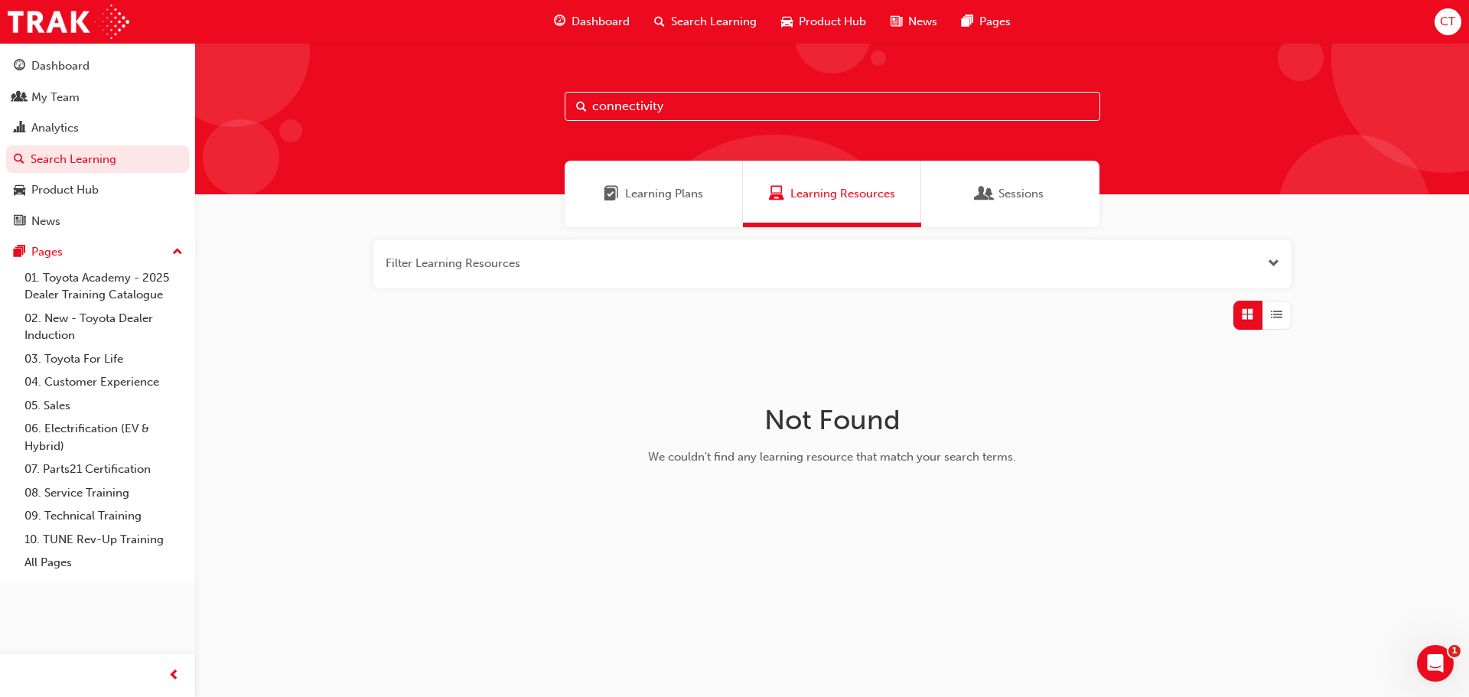
click at [701, 110] on input "connectivity" at bounding box center [831, 106] width 535 height 29
type input "connect"
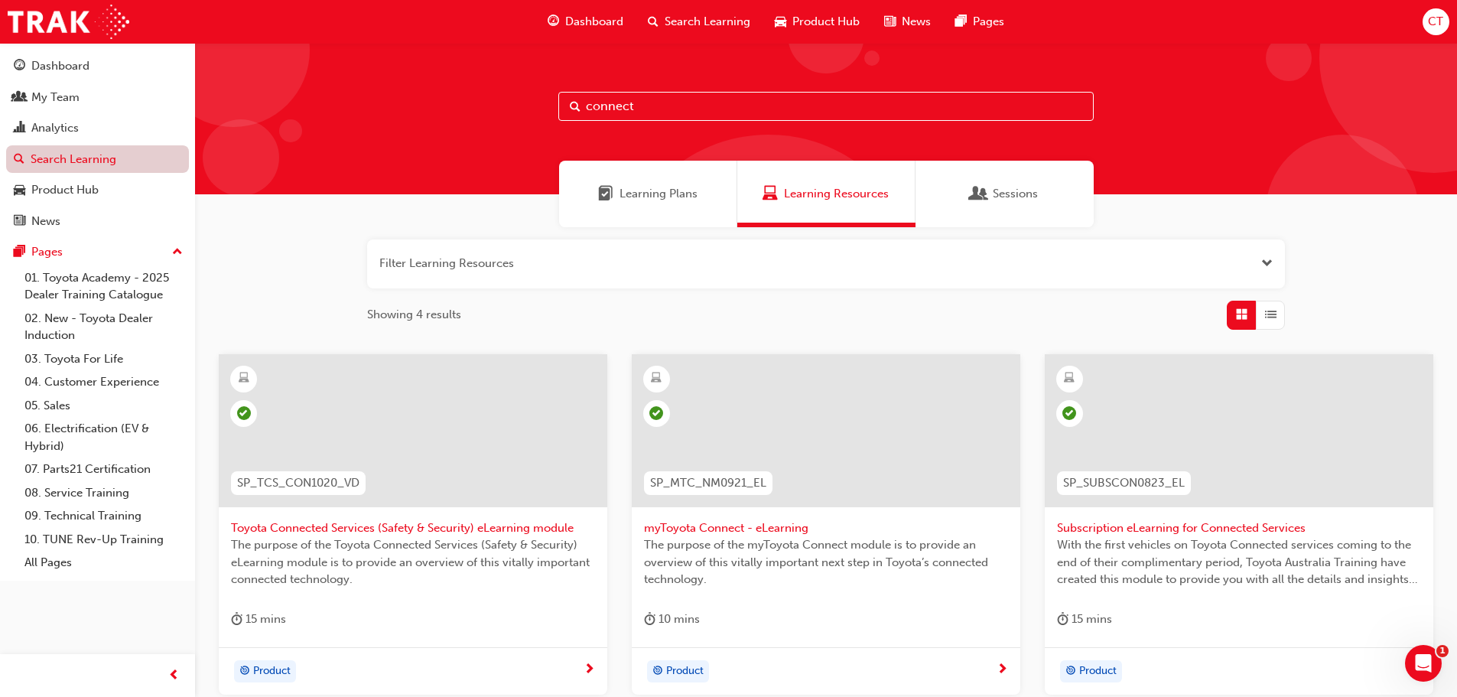
click at [67, 162] on link "Search Learning" at bounding box center [97, 159] width 183 height 28
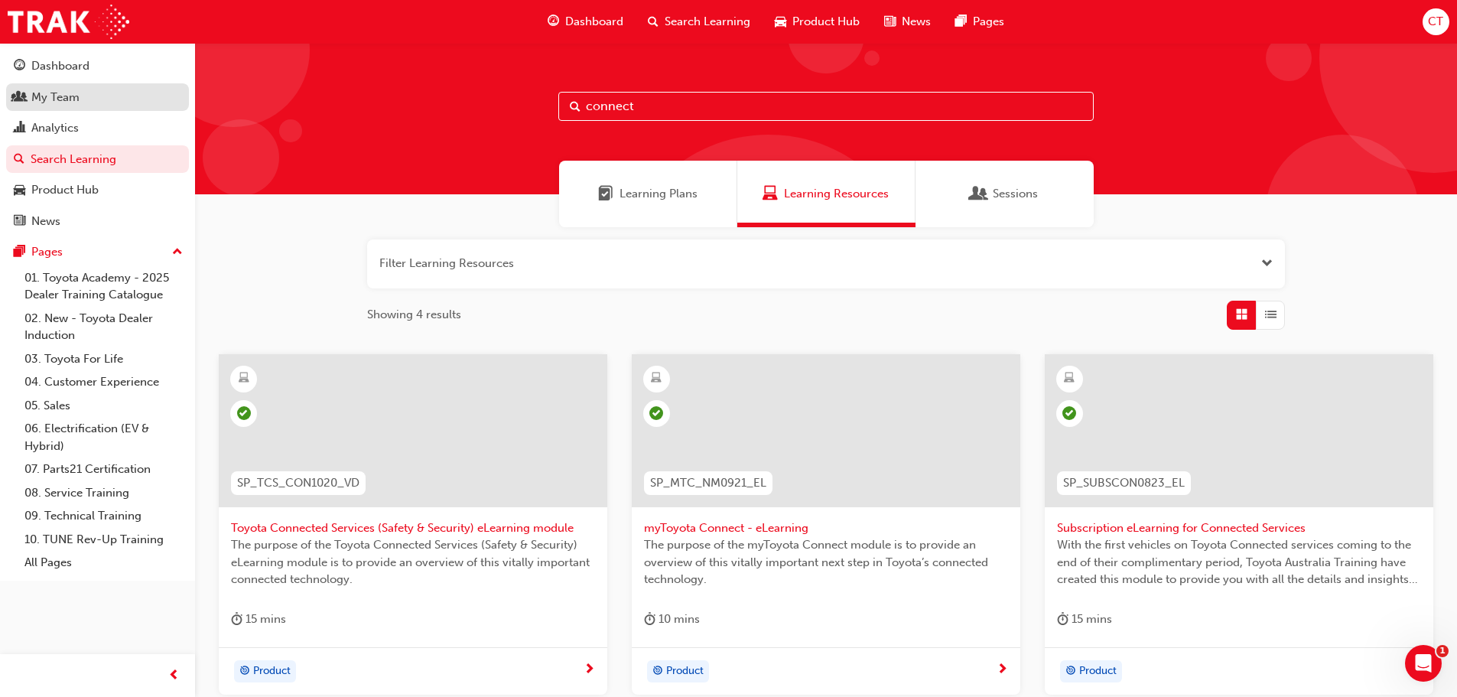
click at [83, 105] on div "My Team" at bounding box center [98, 97] width 168 height 19
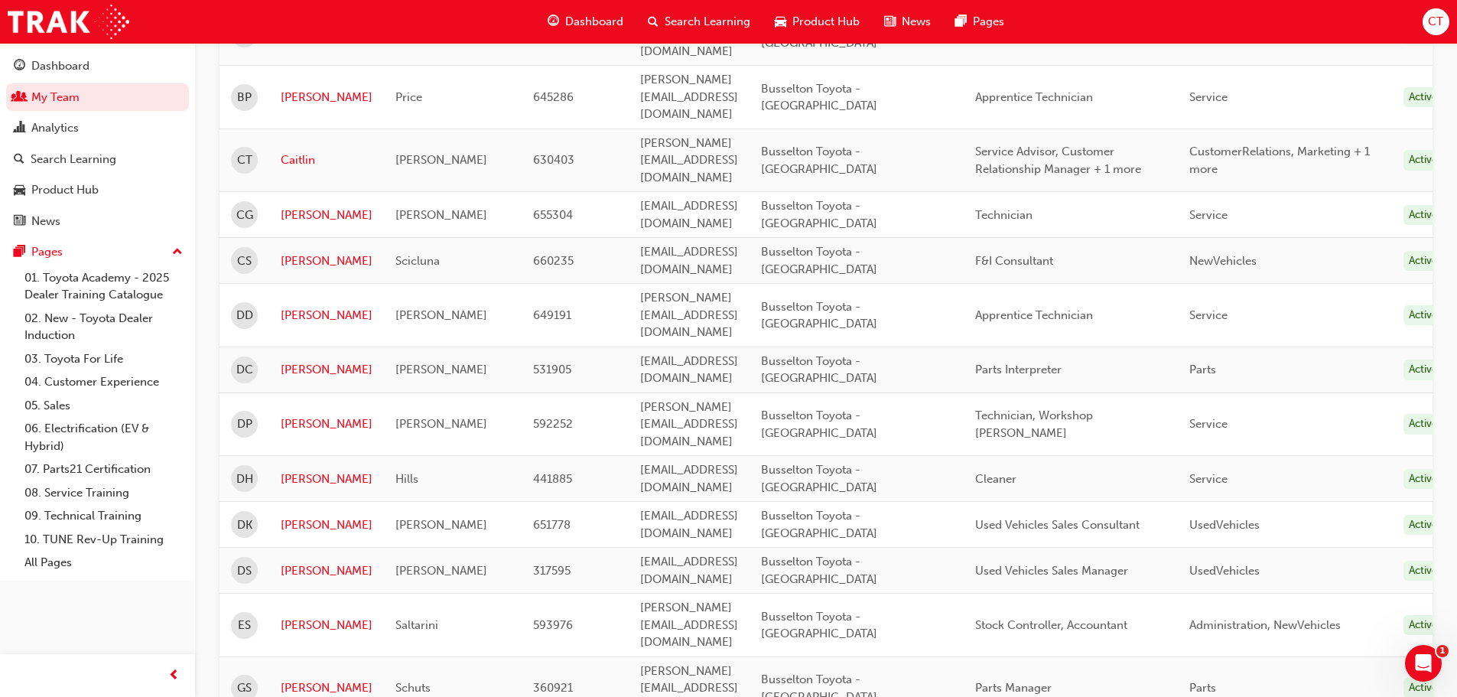
scroll to position [841, 0]
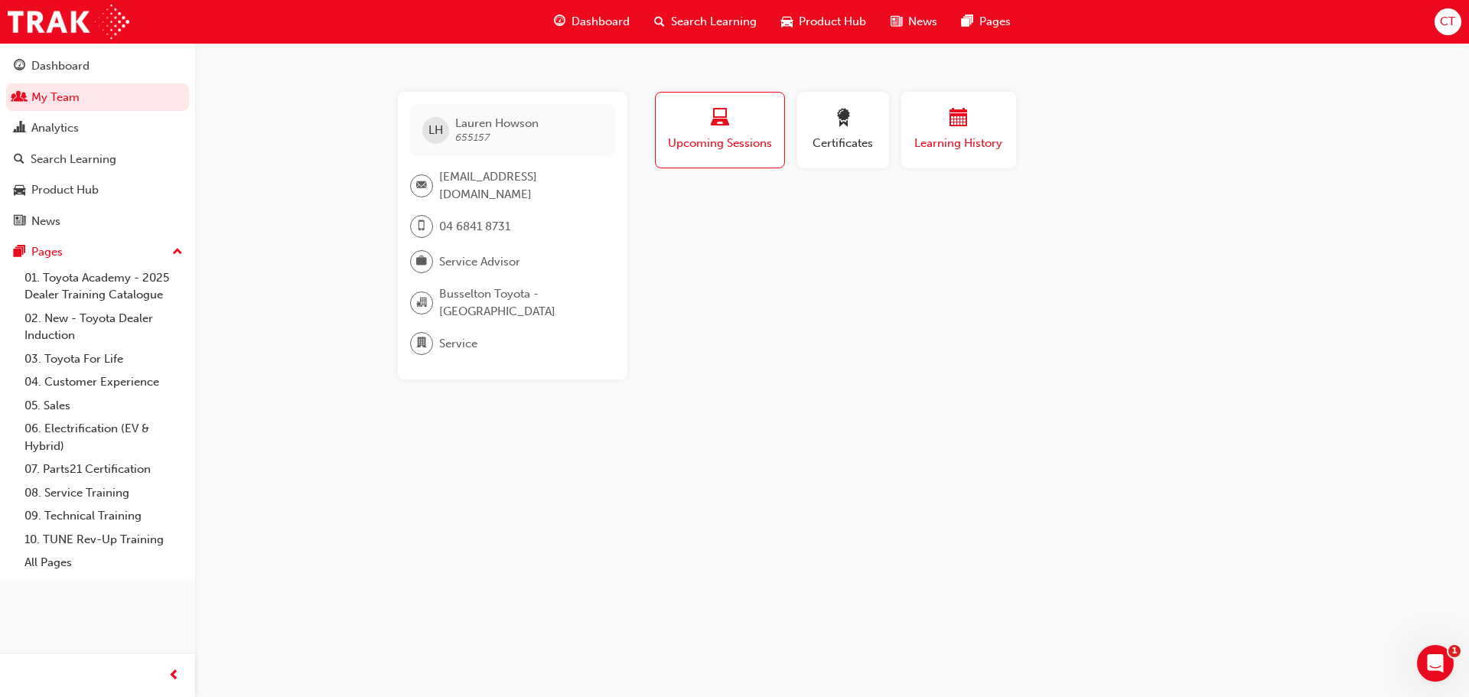
click at [959, 135] on span "Learning History" at bounding box center [958, 144] width 92 height 18
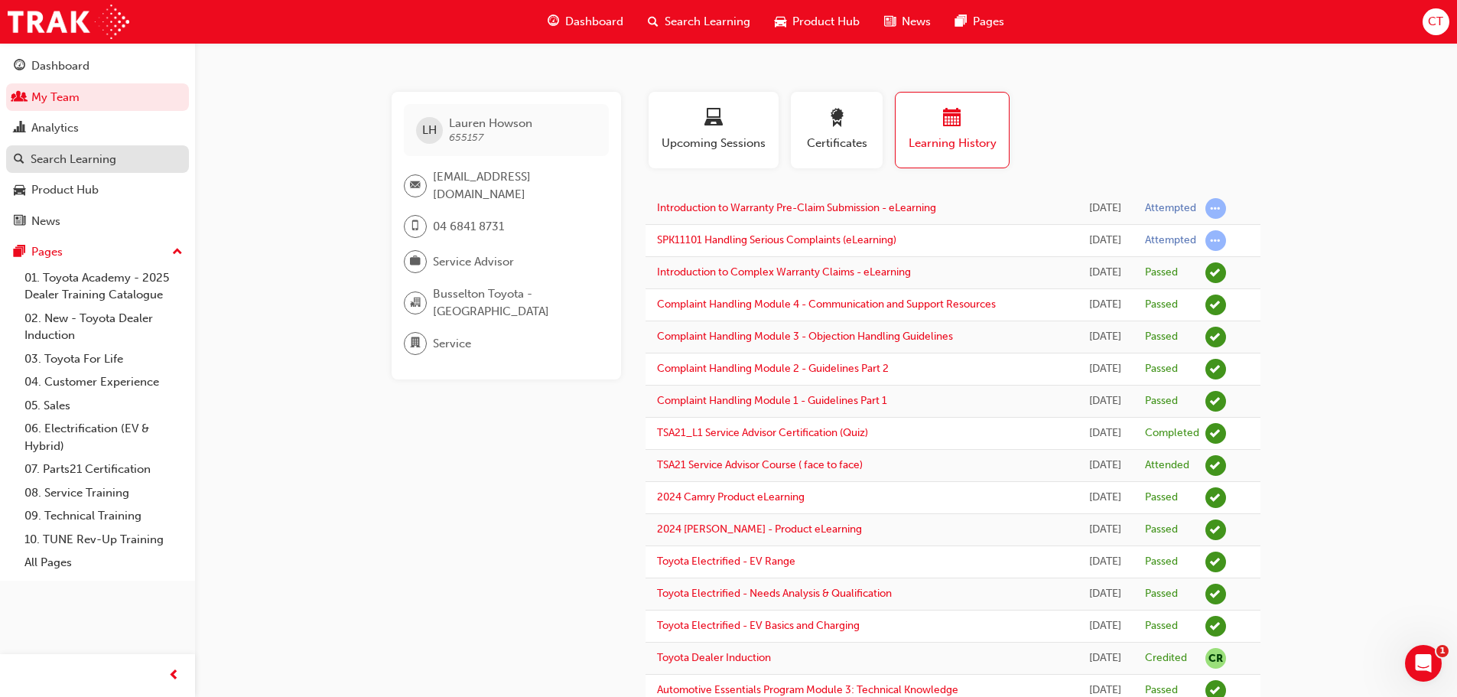
click at [62, 161] on div "Search Learning" at bounding box center [74, 160] width 86 height 18
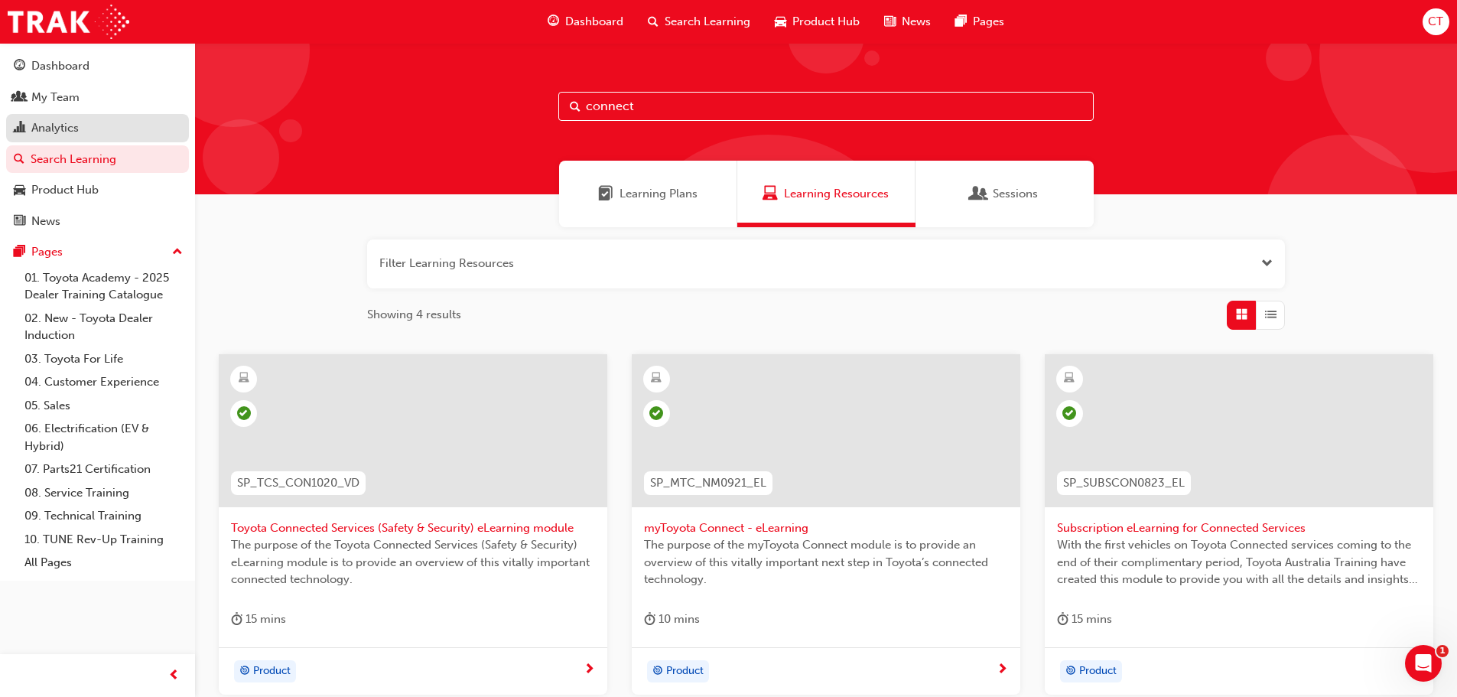
click at [62, 125] on div "Analytics" at bounding box center [54, 128] width 47 height 18
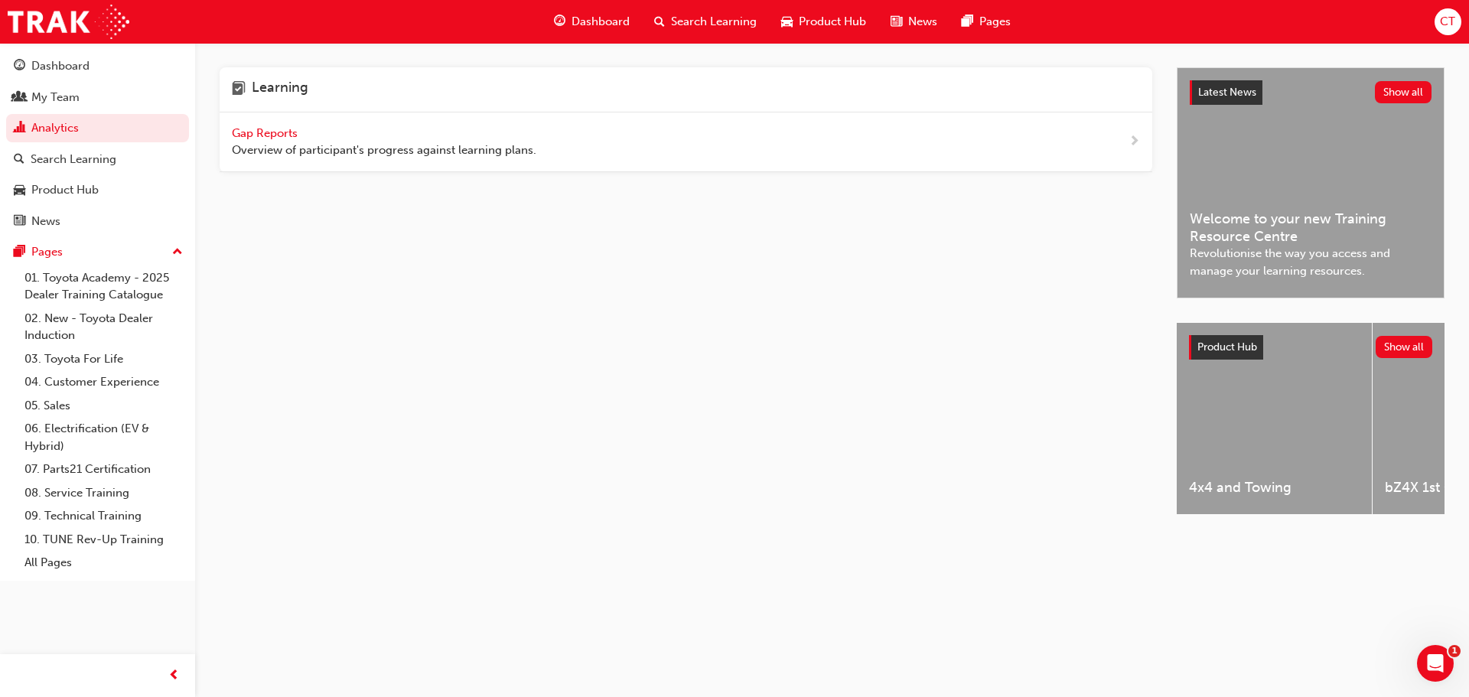
click at [254, 134] on span "Gap Reports" at bounding box center [266, 133] width 69 height 14
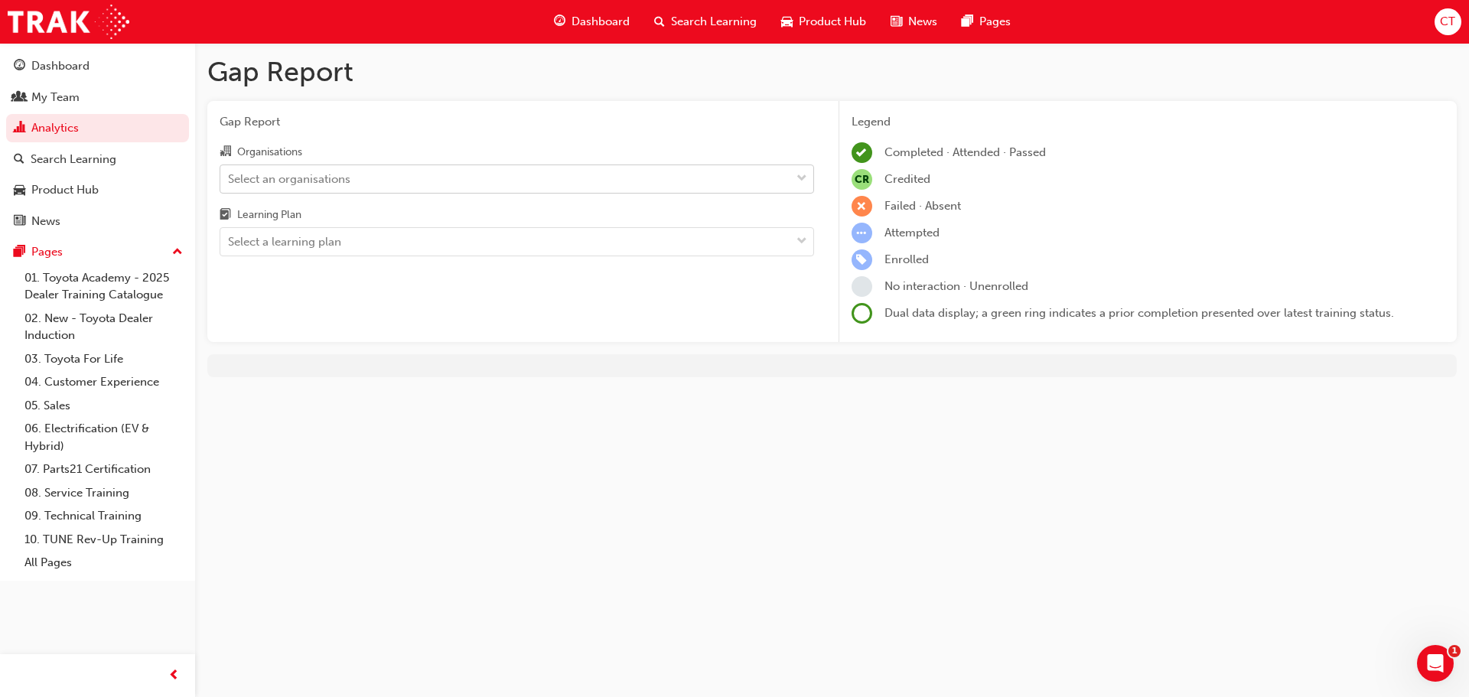
click at [763, 181] on div "Select an organisations" at bounding box center [505, 178] width 570 height 27
click at [229, 181] on input "Organisations Select an organisations" at bounding box center [229, 177] width 2 height 13
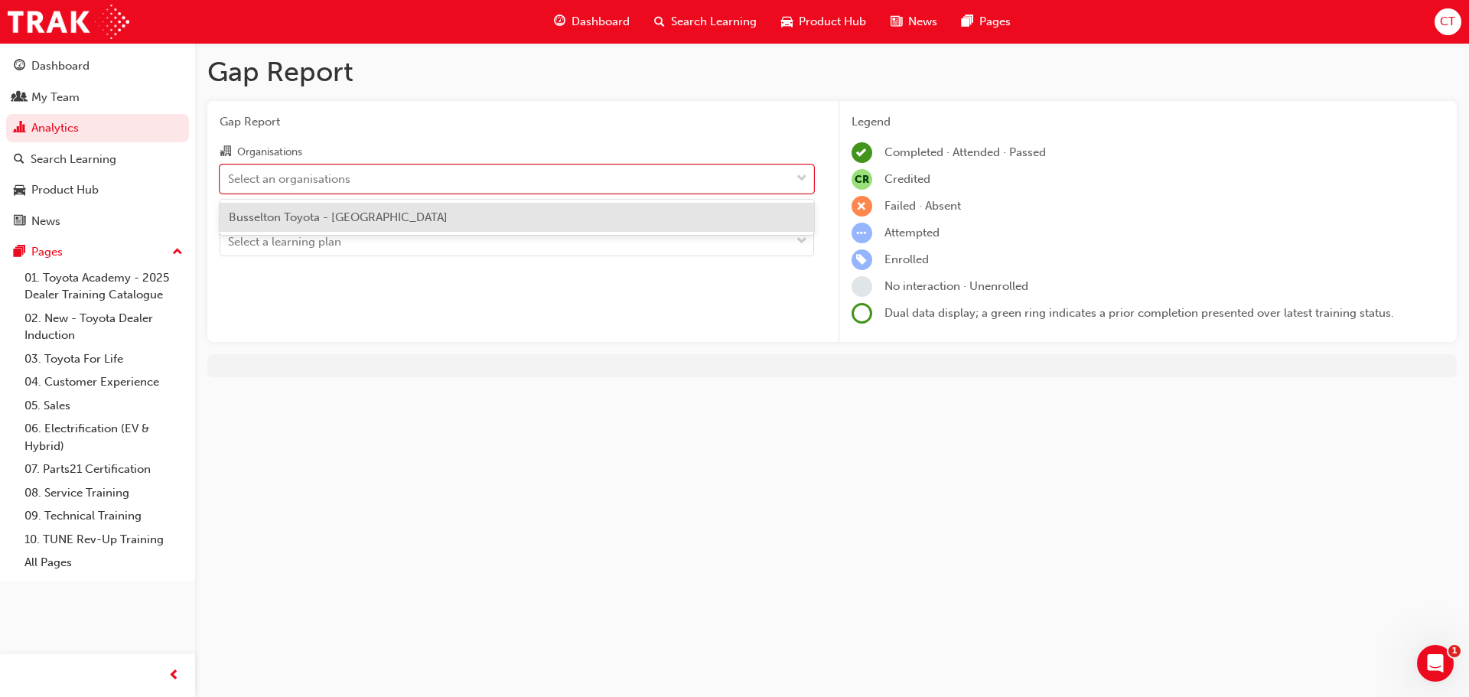
click at [482, 219] on div "Busselton Toyota - [GEOGRAPHIC_DATA]" at bounding box center [517, 218] width 594 height 30
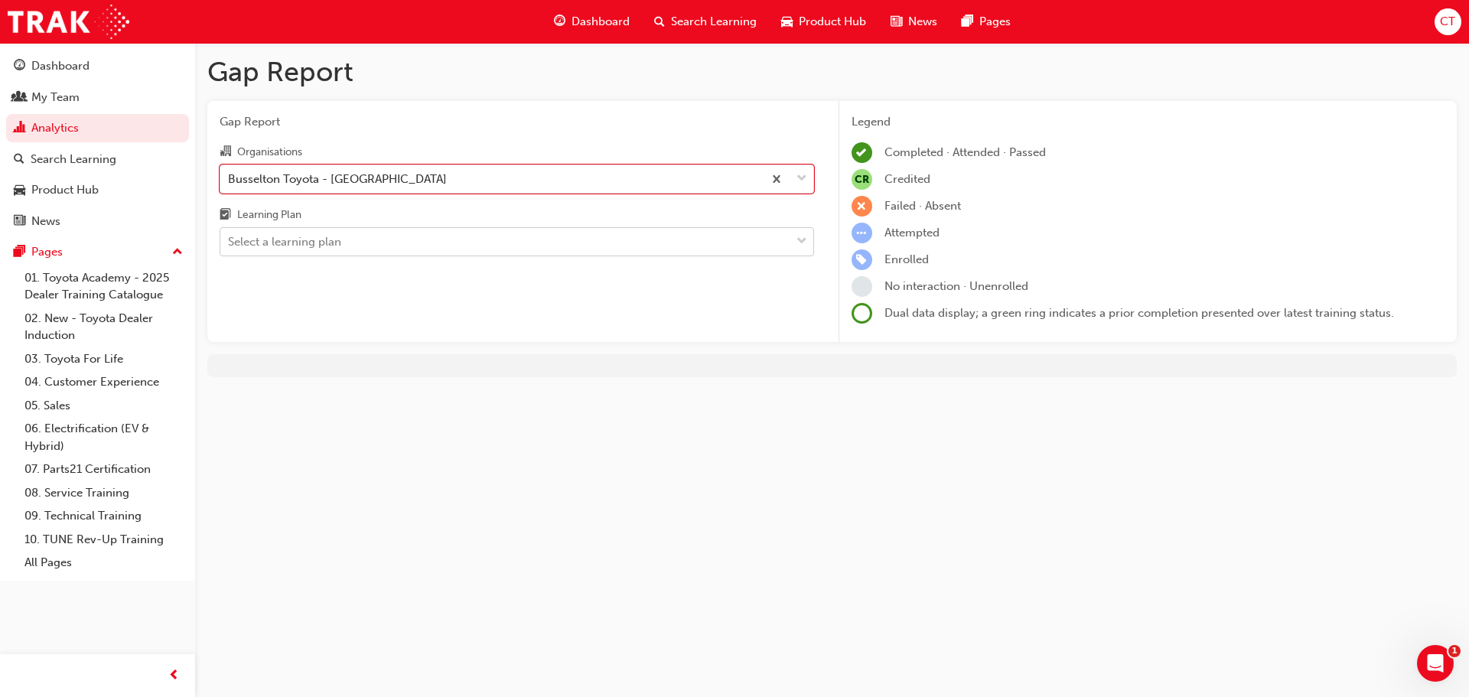
click at [750, 246] on div "Select a learning plan" at bounding box center [505, 242] width 570 height 27
click at [229, 246] on input "Learning Plan Select a learning plan" at bounding box center [229, 241] width 2 height 13
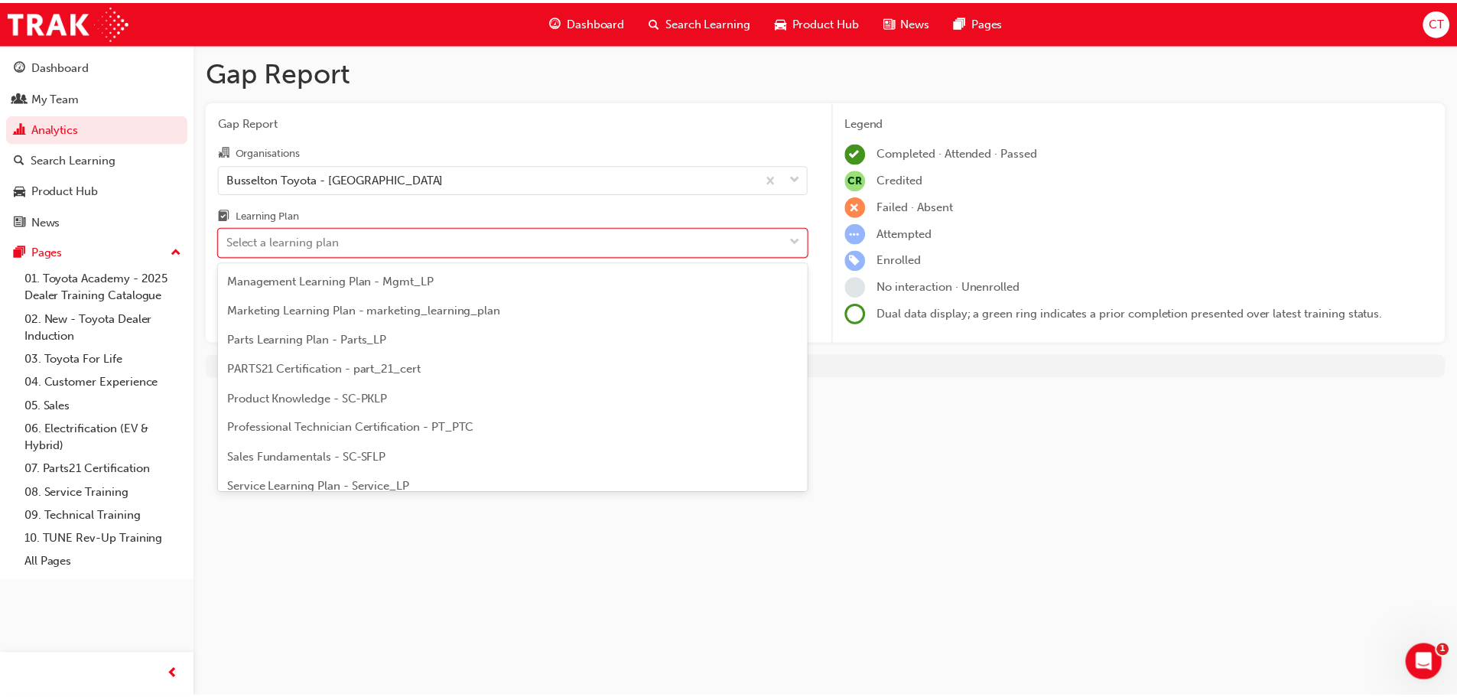
scroll to position [535, 0]
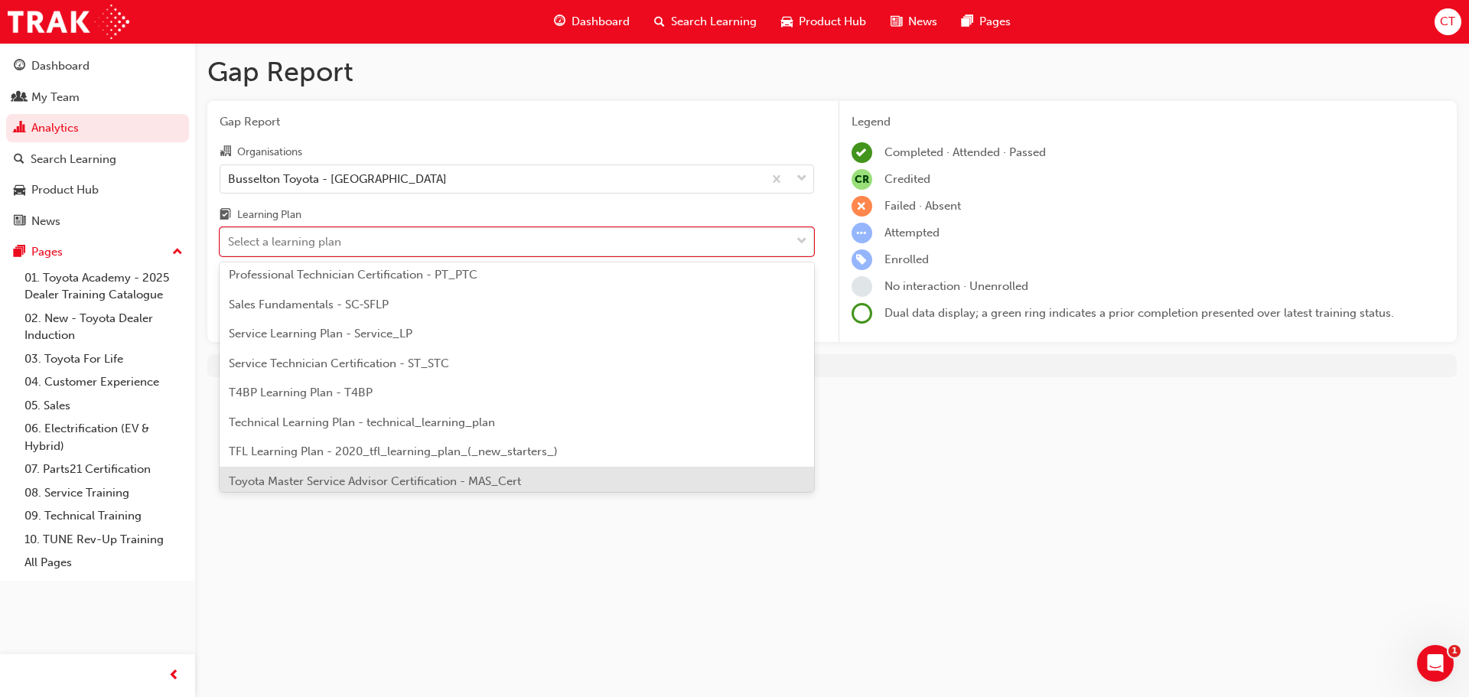
click at [545, 474] on div "Toyota Master Service Advisor Certification - MAS_Cert" at bounding box center [517, 482] width 594 height 30
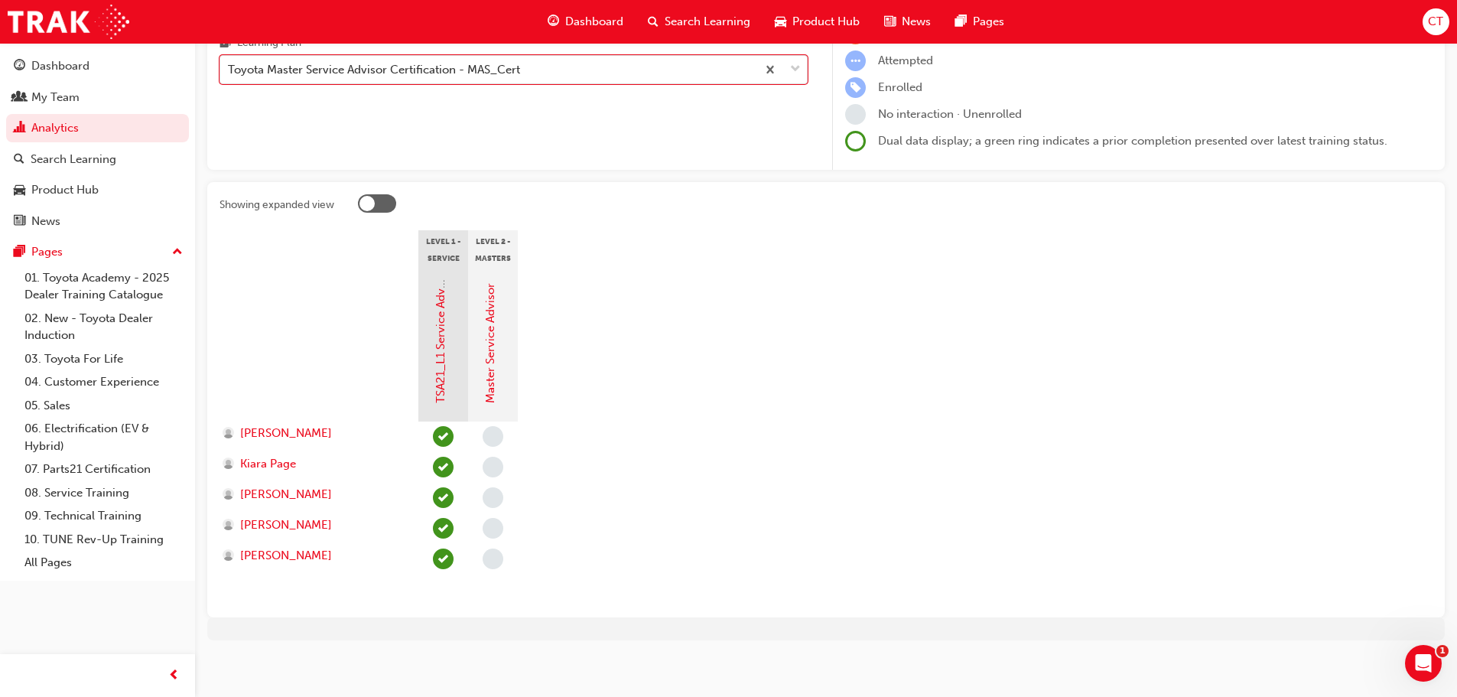
scroll to position [178, 0]
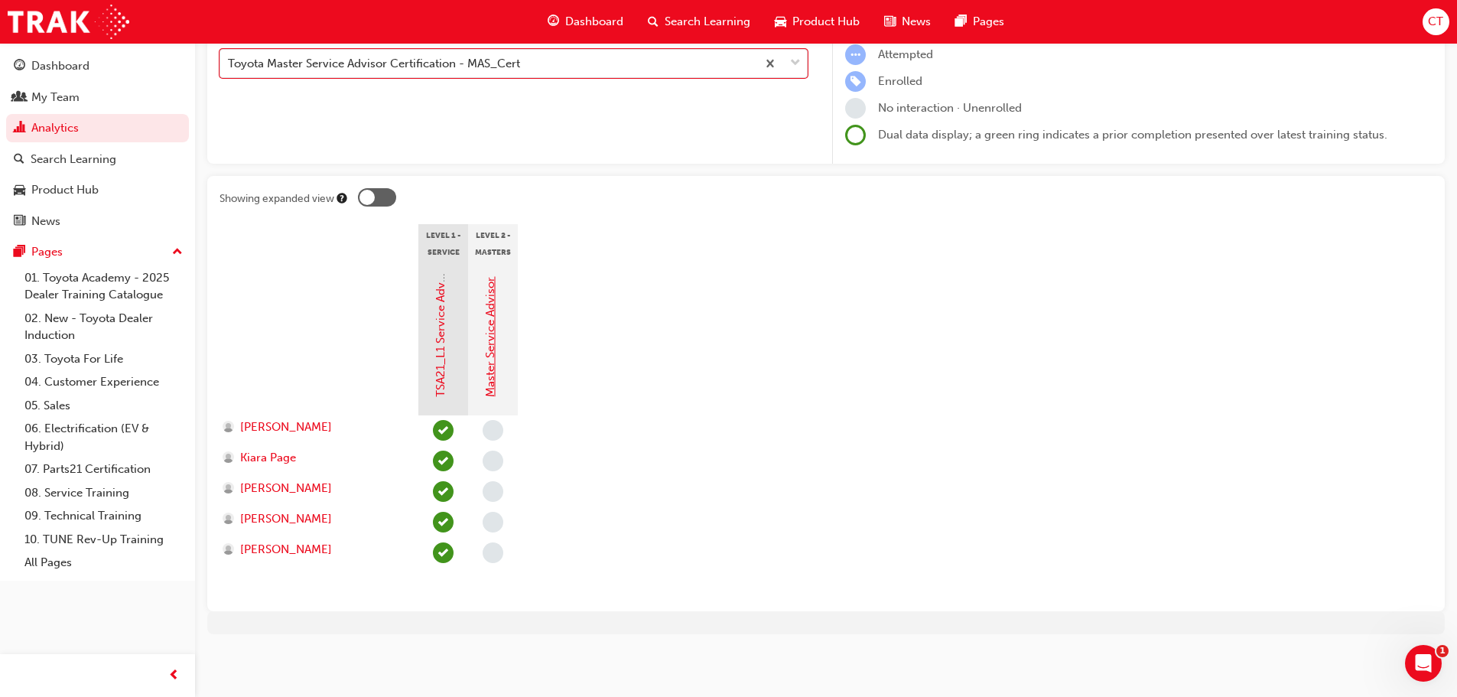
click at [487, 380] on link "Master Service Advisor" at bounding box center [490, 337] width 14 height 120
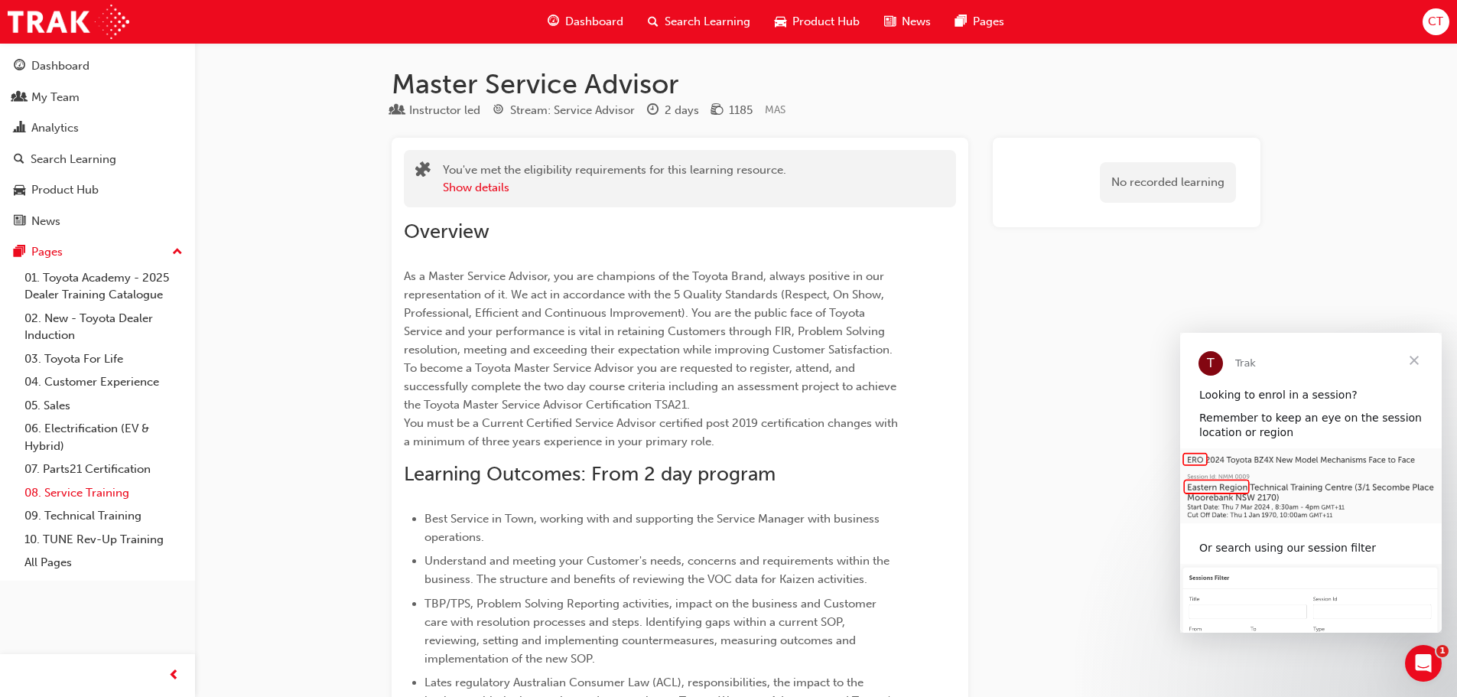
click at [94, 491] on link "08. Service Training" at bounding box center [103, 493] width 171 height 24
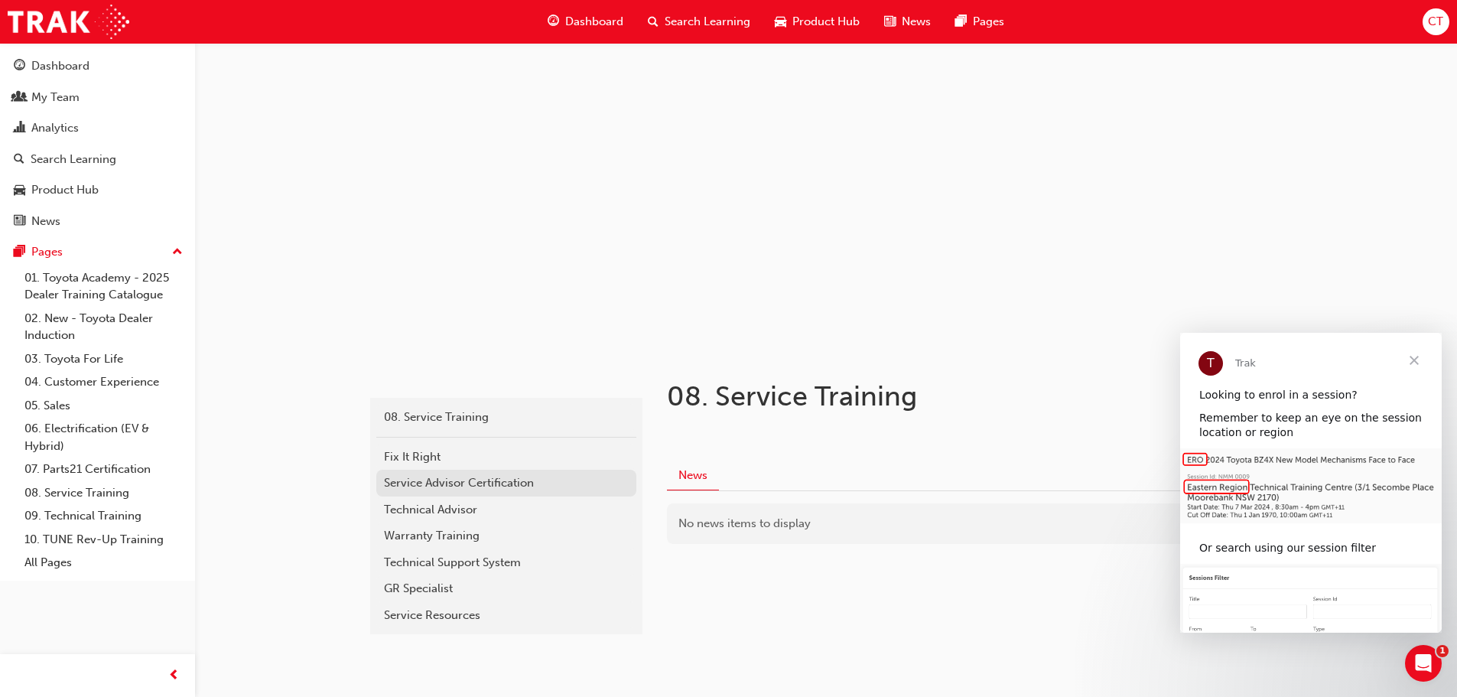
click at [472, 483] on div "Service Advisor Certification" at bounding box center [506, 483] width 245 height 18
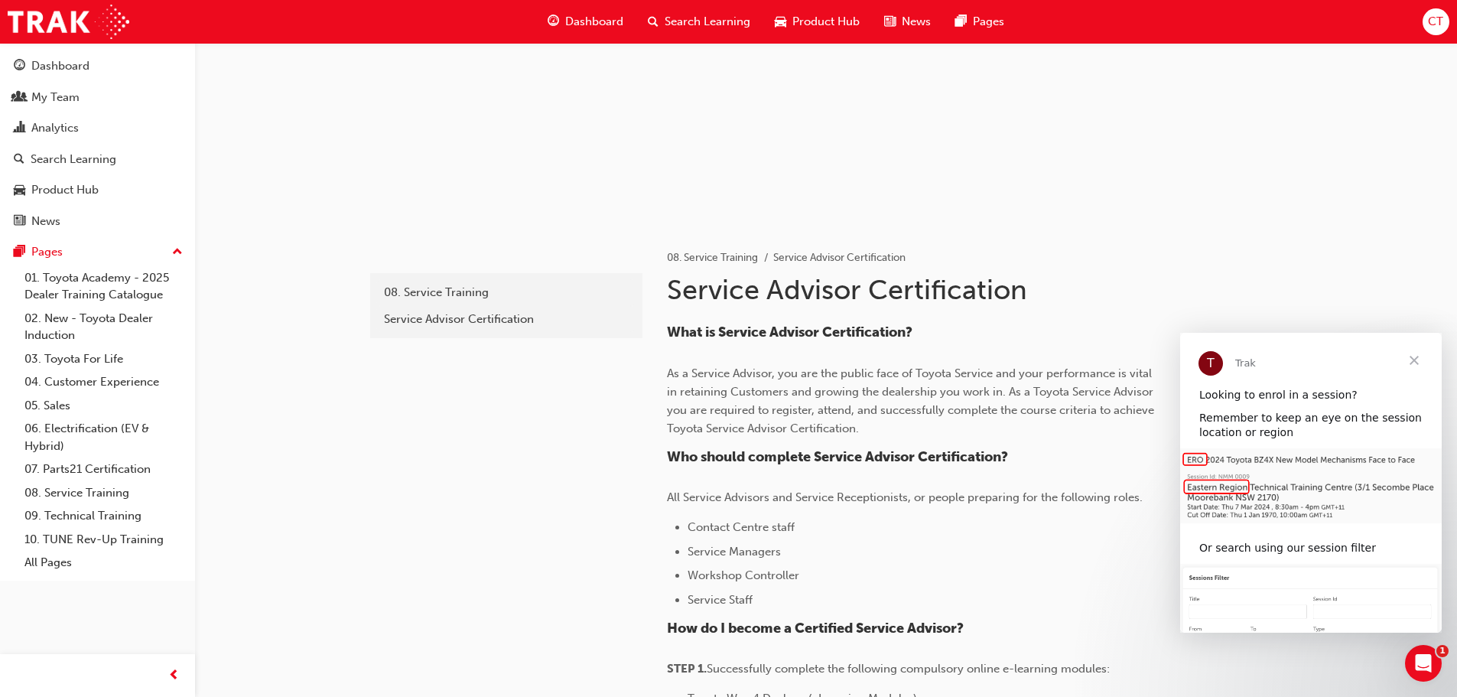
scroll to position [12, 0]
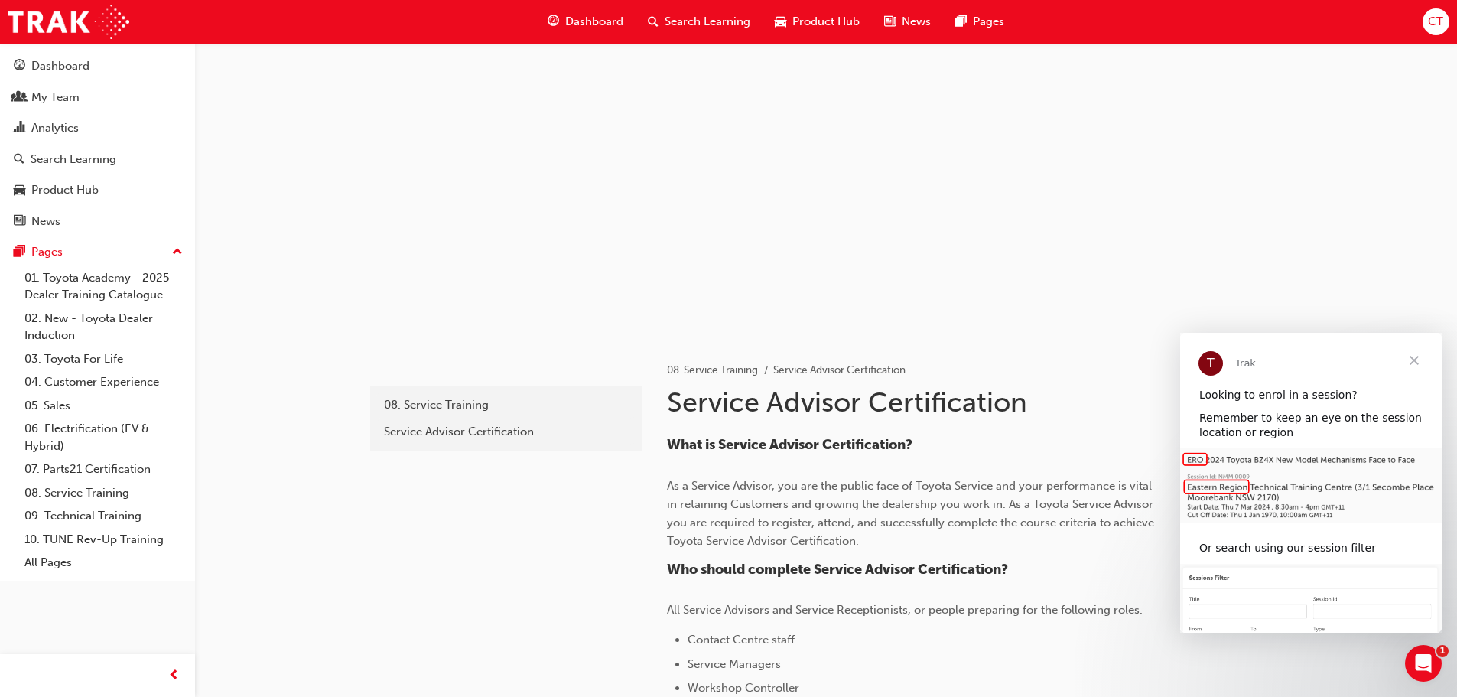
click at [1415, 363] on span "Close" at bounding box center [1414, 360] width 55 height 55
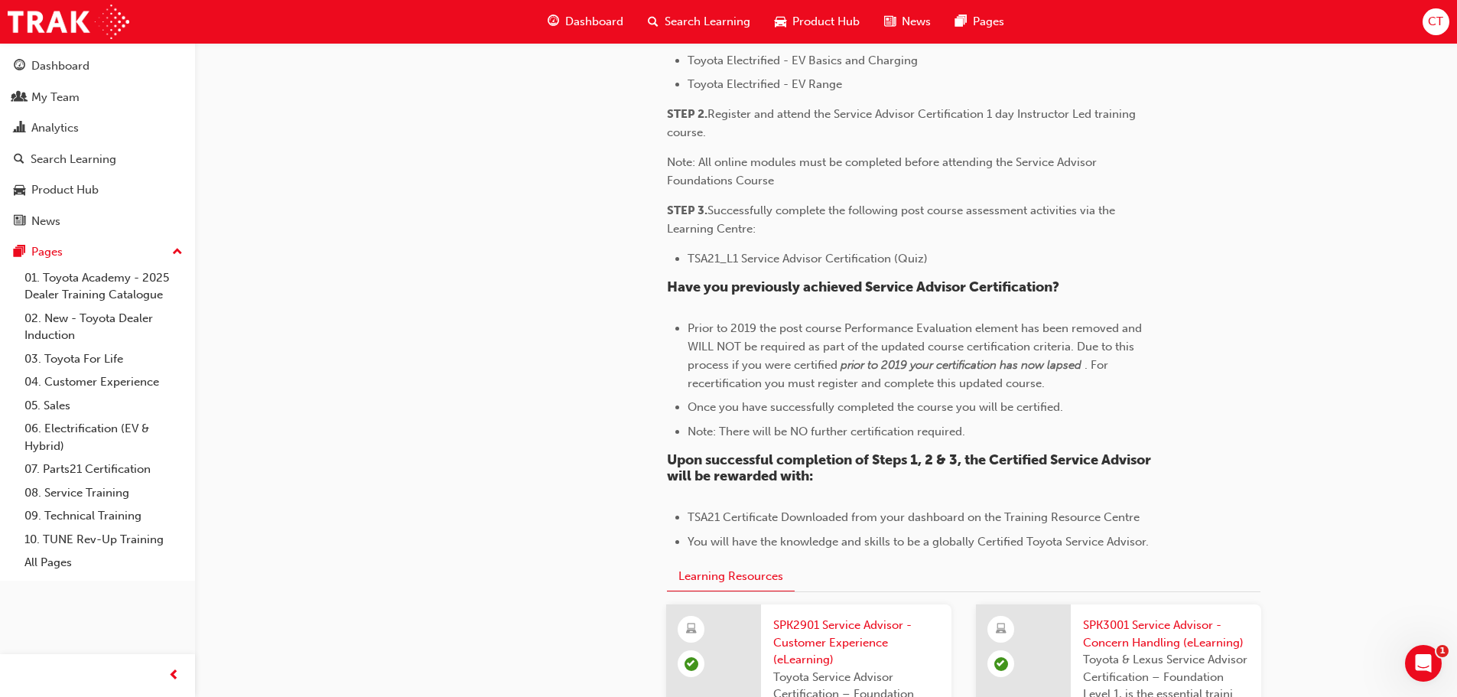
scroll to position [930, 0]
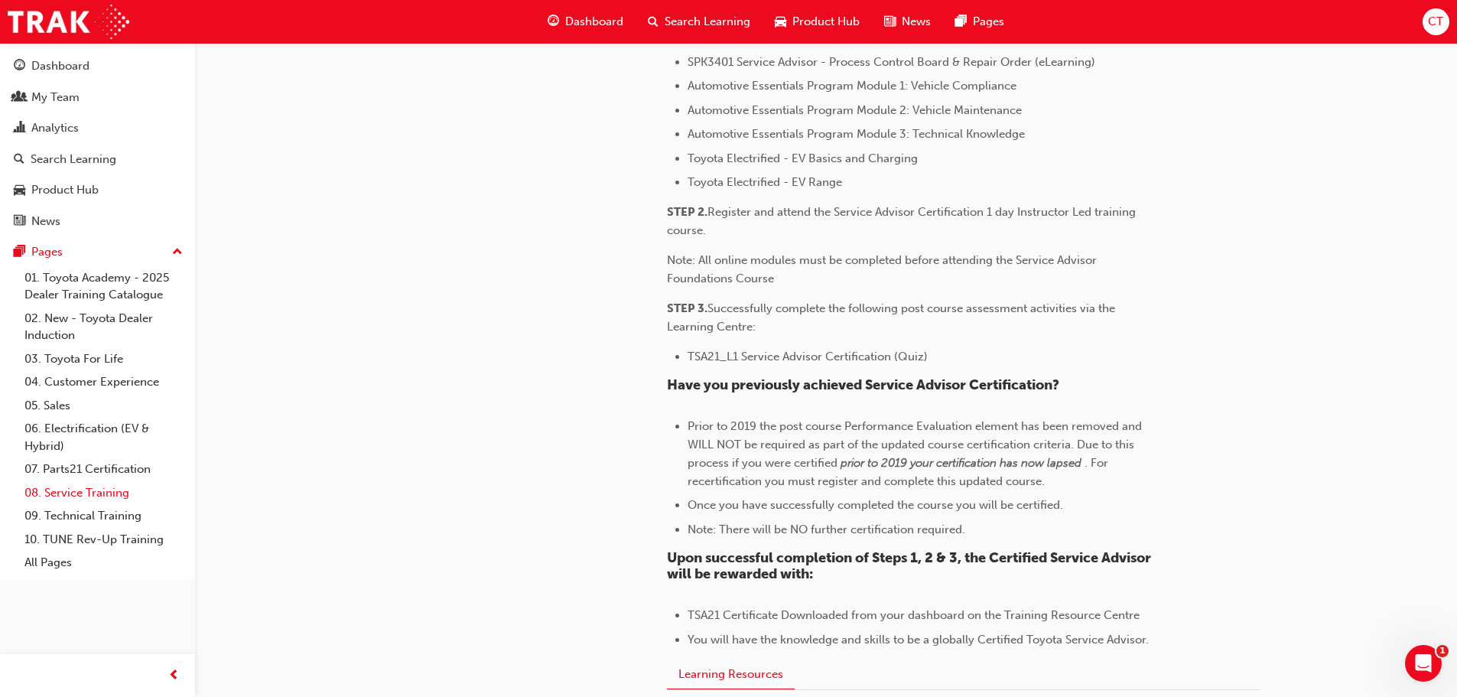
click at [67, 493] on link "08. Service Training" at bounding box center [103, 493] width 171 height 24
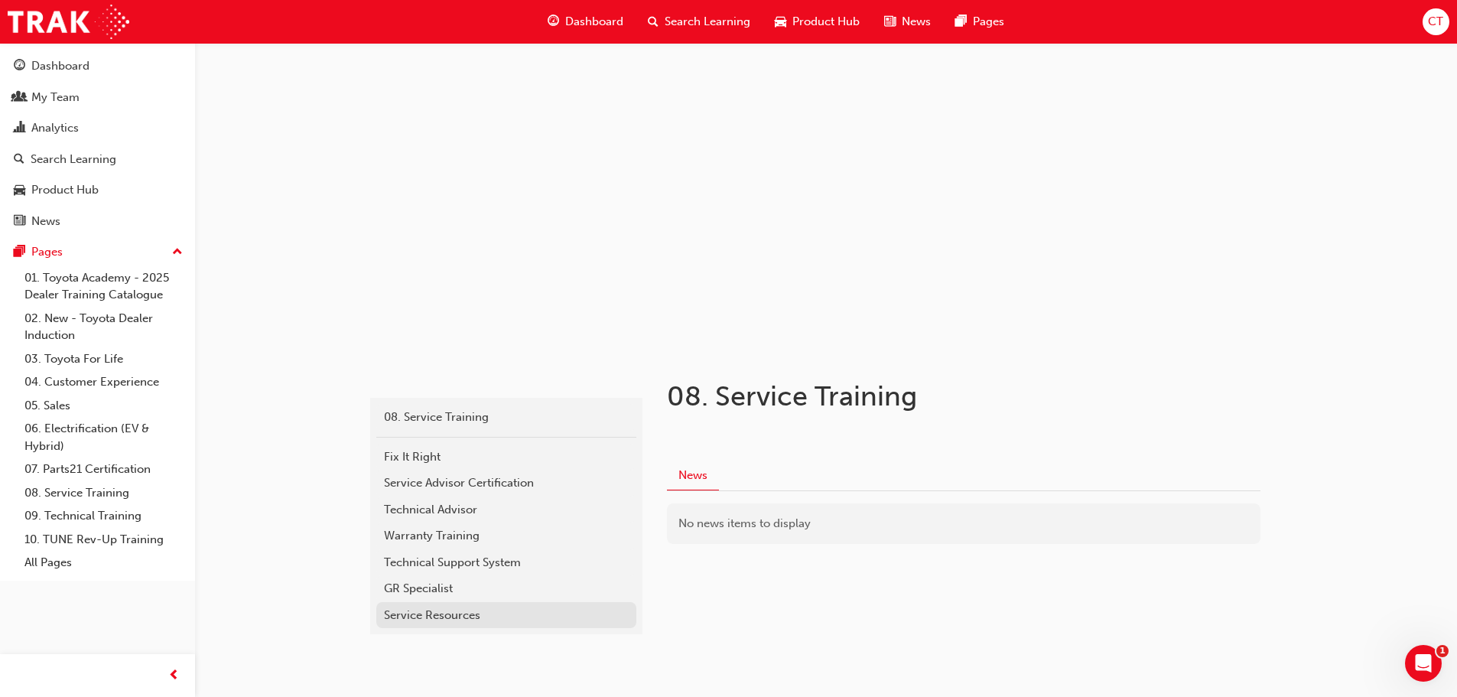
click at [418, 616] on div "Service Resources" at bounding box center [506, 616] width 245 height 18
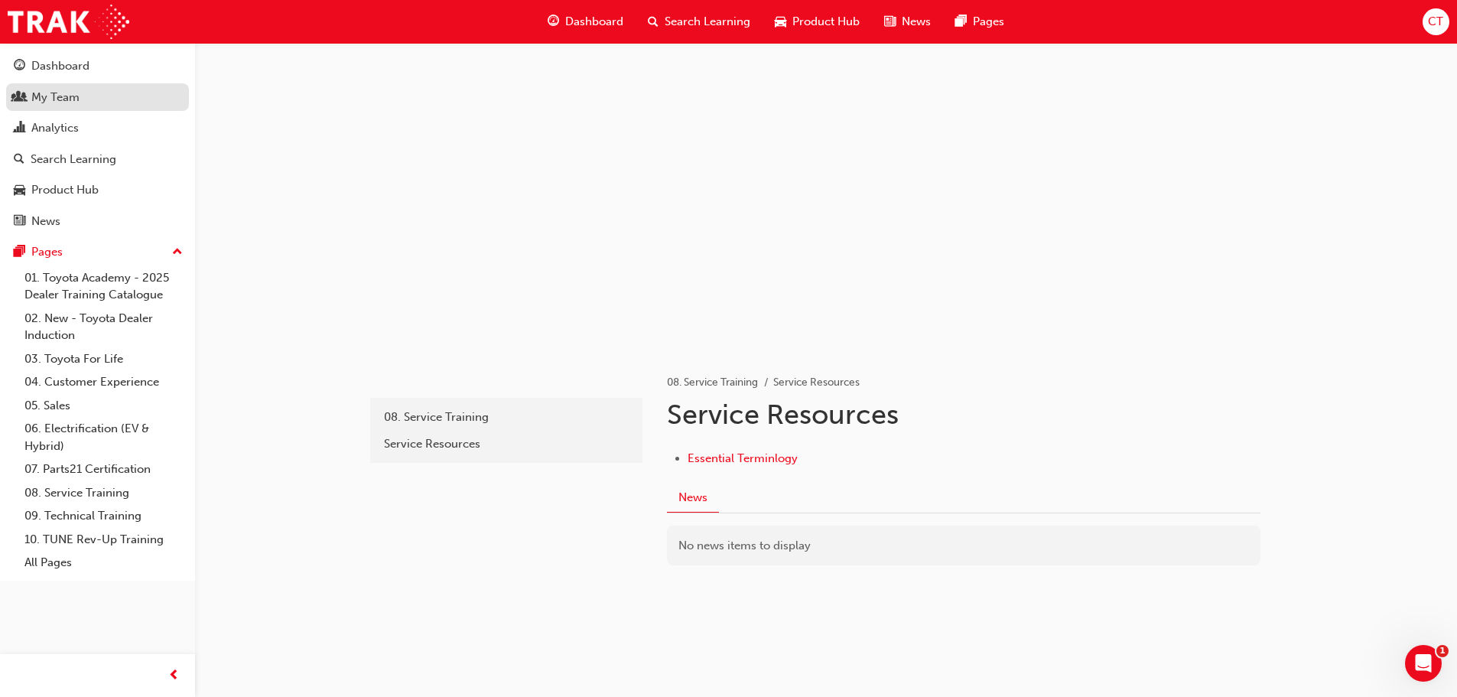
click at [52, 96] on div "My Team" at bounding box center [55, 98] width 48 height 18
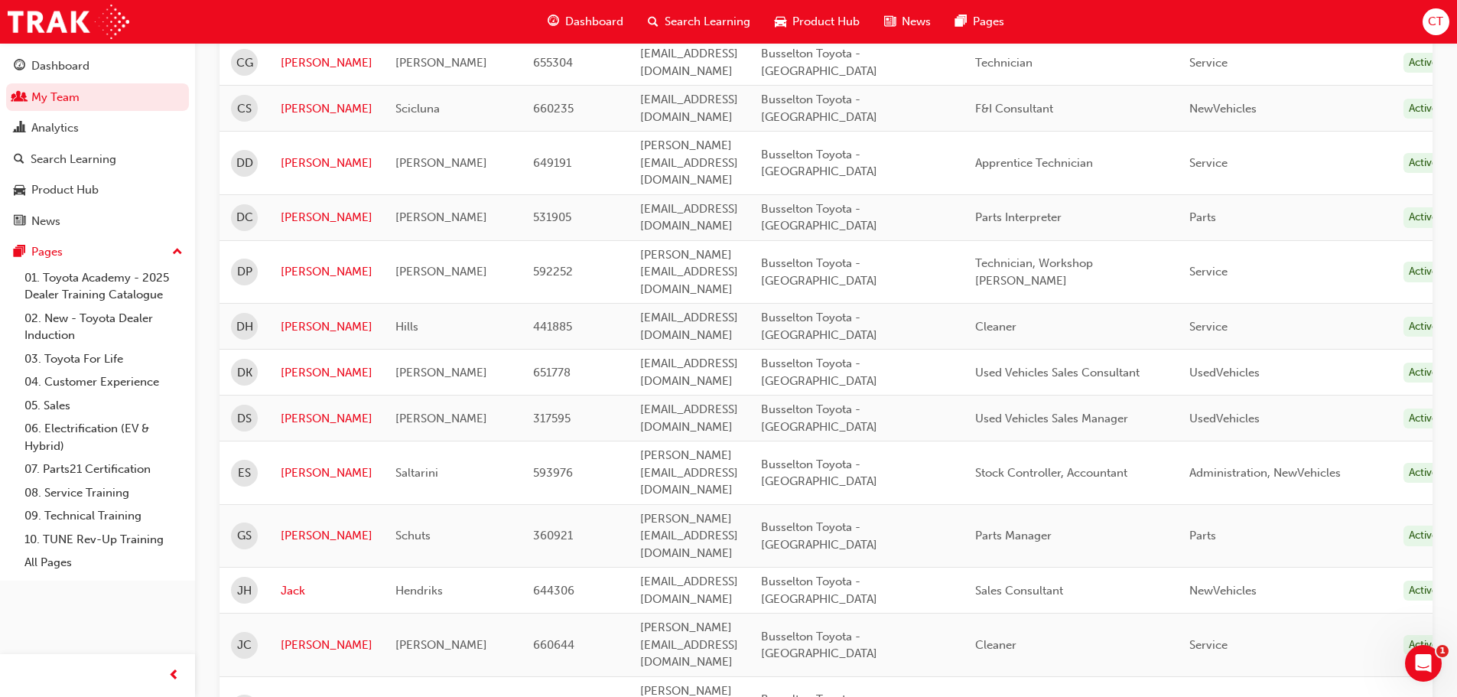
scroll to position [841, 0]
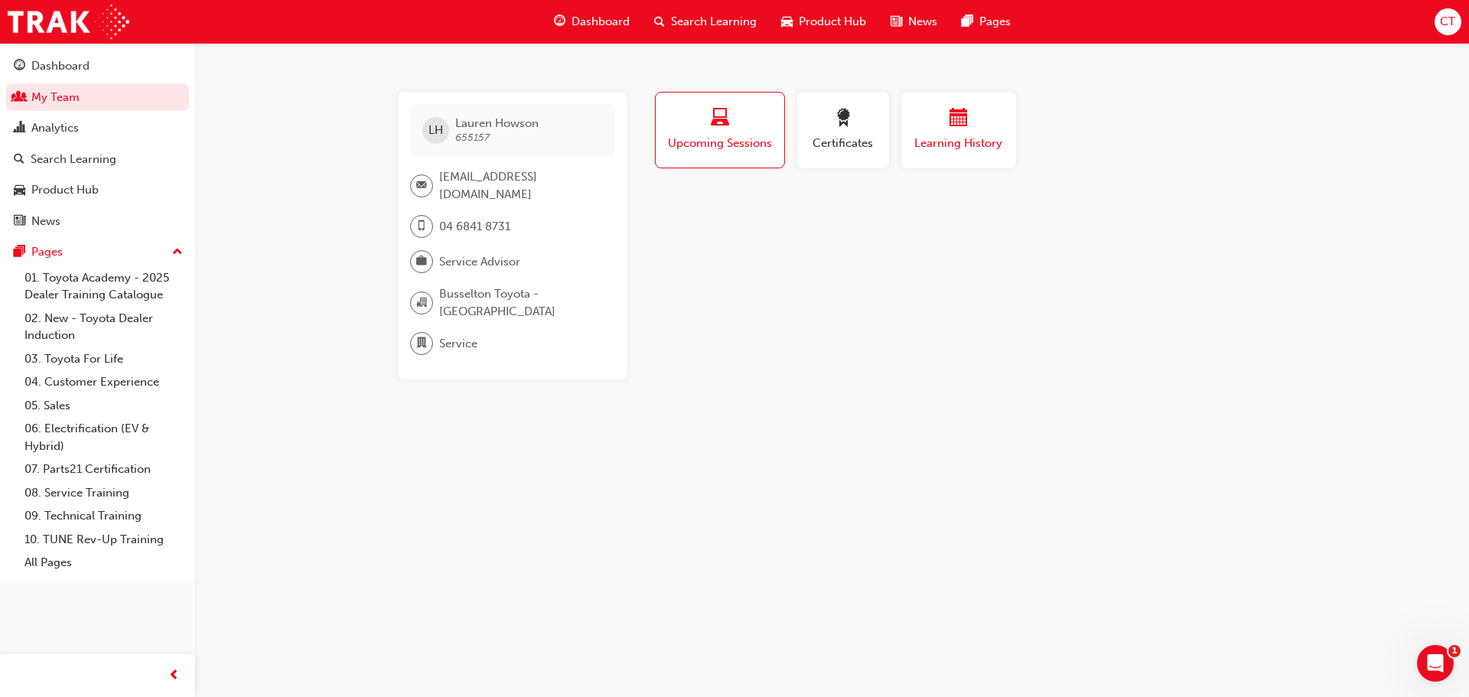
click at [996, 122] on div "button" at bounding box center [958, 121] width 92 height 24
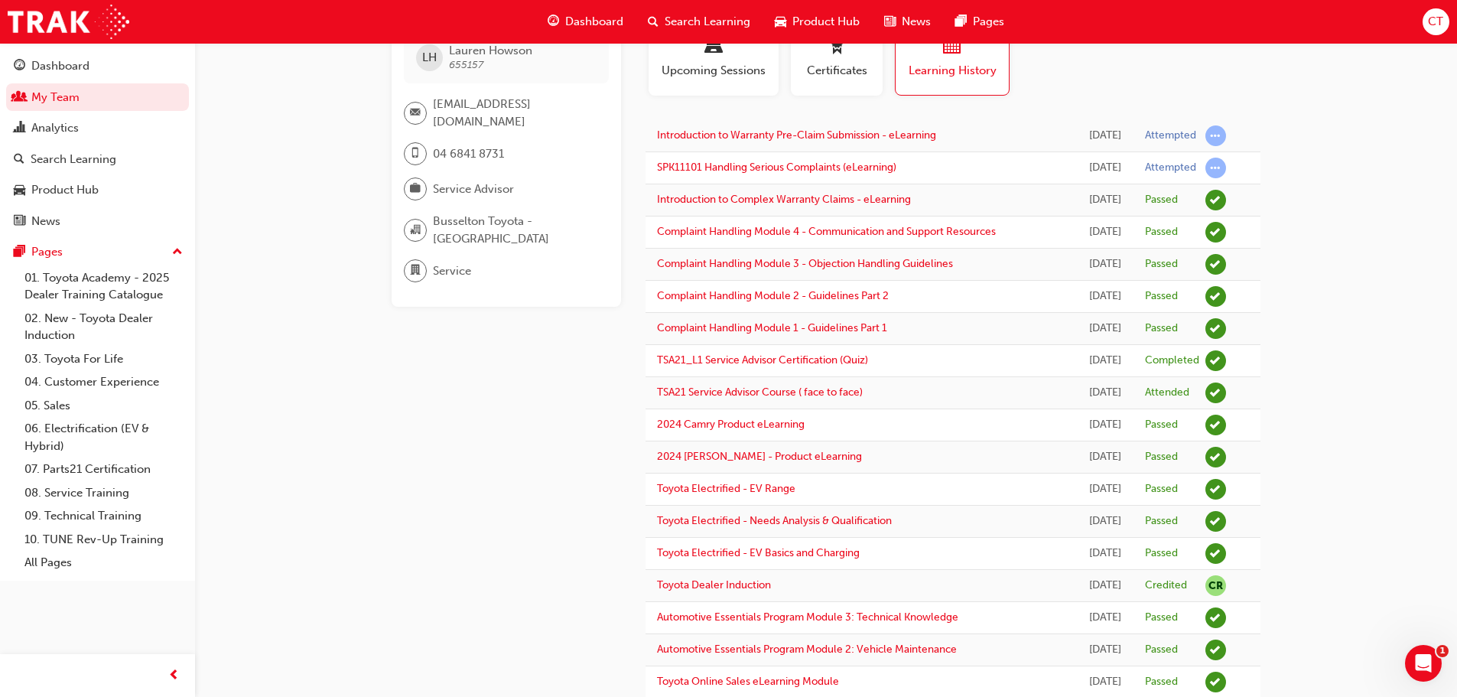
scroll to position [21, 0]
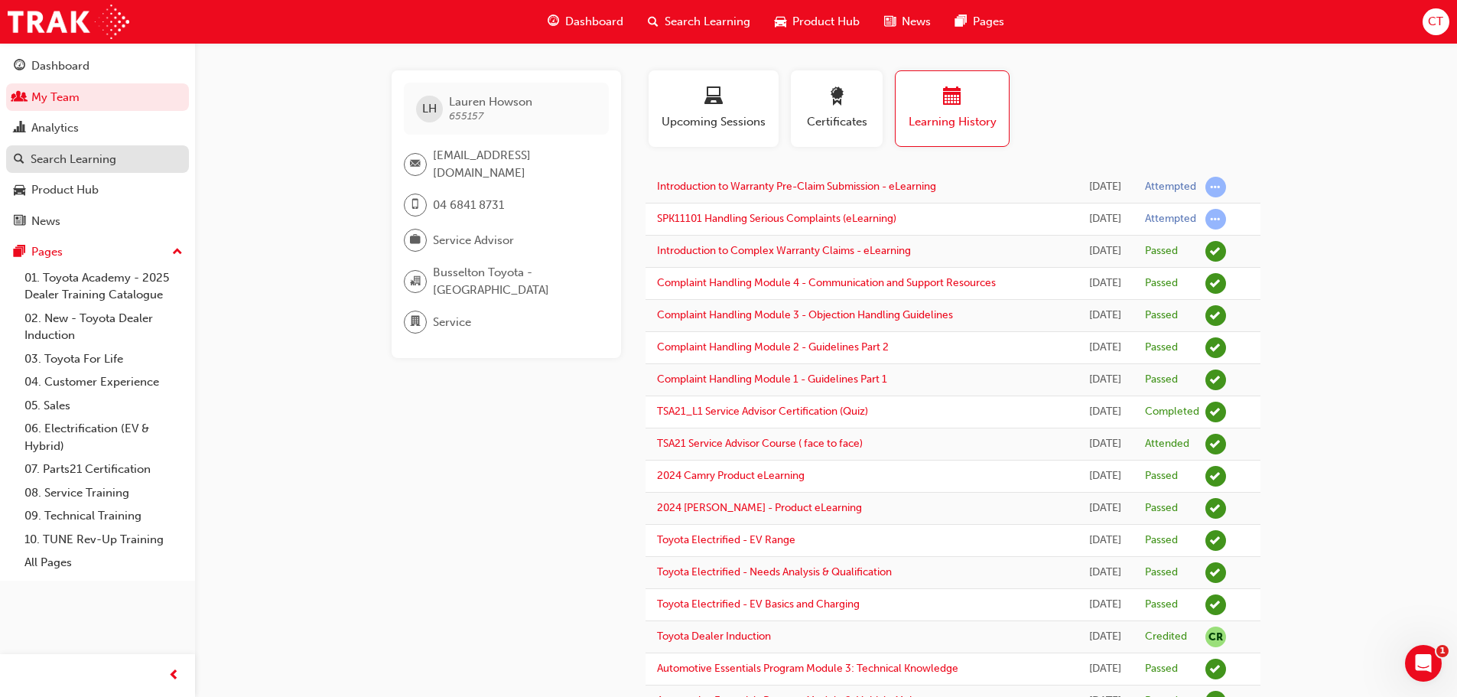
click at [60, 155] on div "Search Learning" at bounding box center [74, 160] width 86 height 18
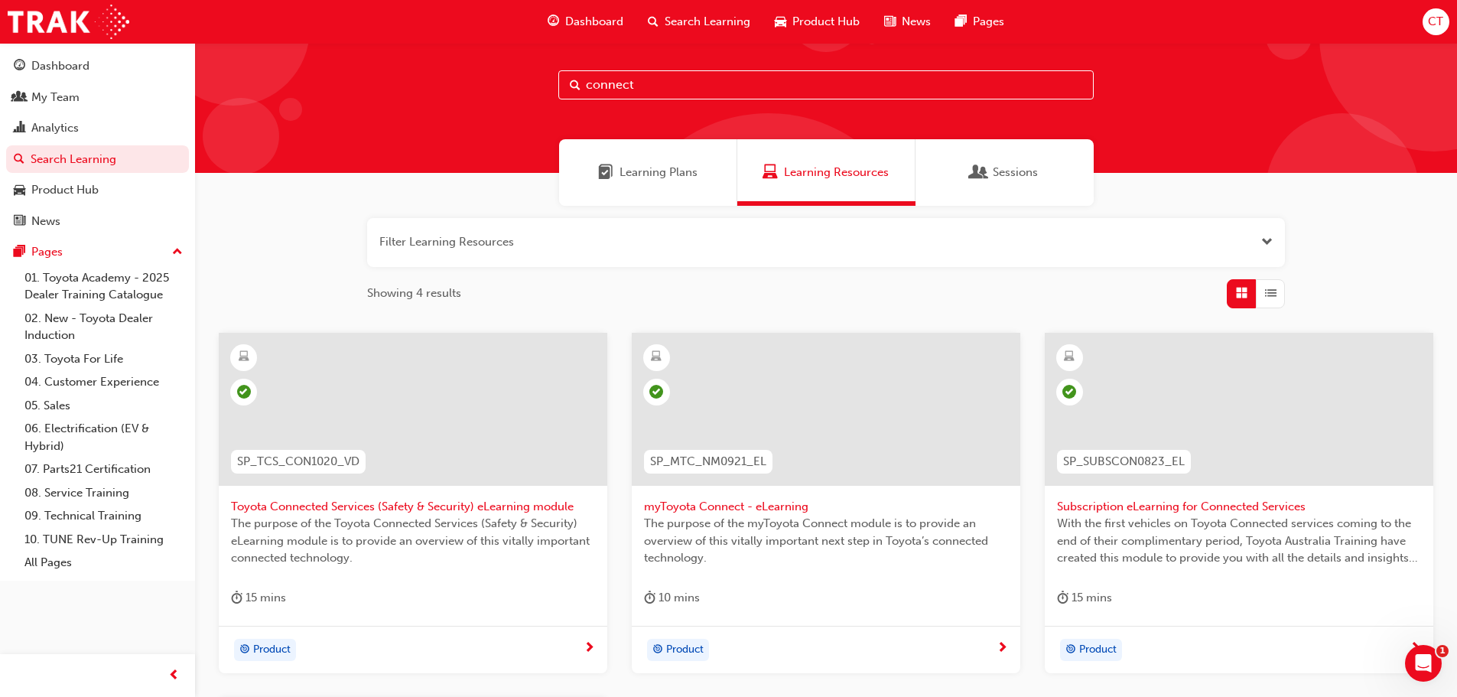
drag, startPoint x: 663, startPoint y: 92, endPoint x: 529, endPoint y: 95, distance: 134.7
click at [535, 95] on div "connect" at bounding box center [826, 96] width 1262 height 151
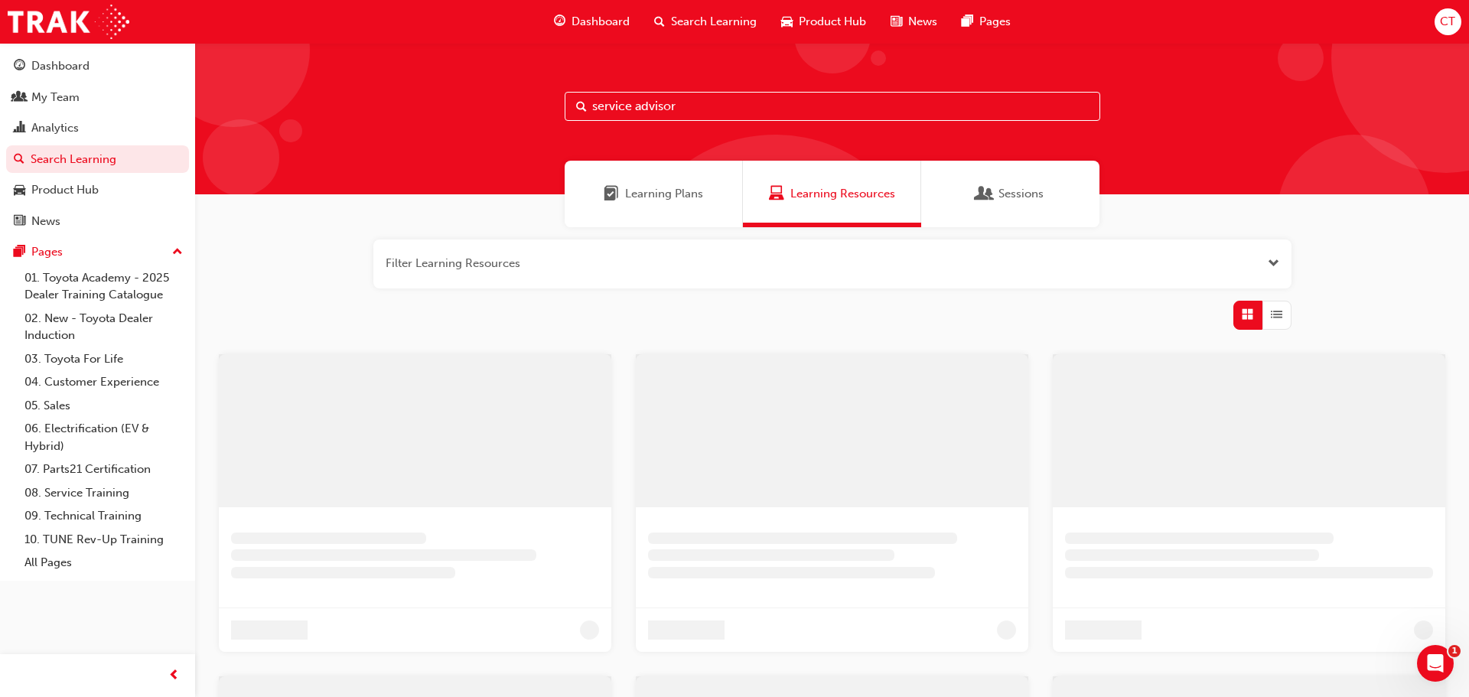
type input "service advisor"
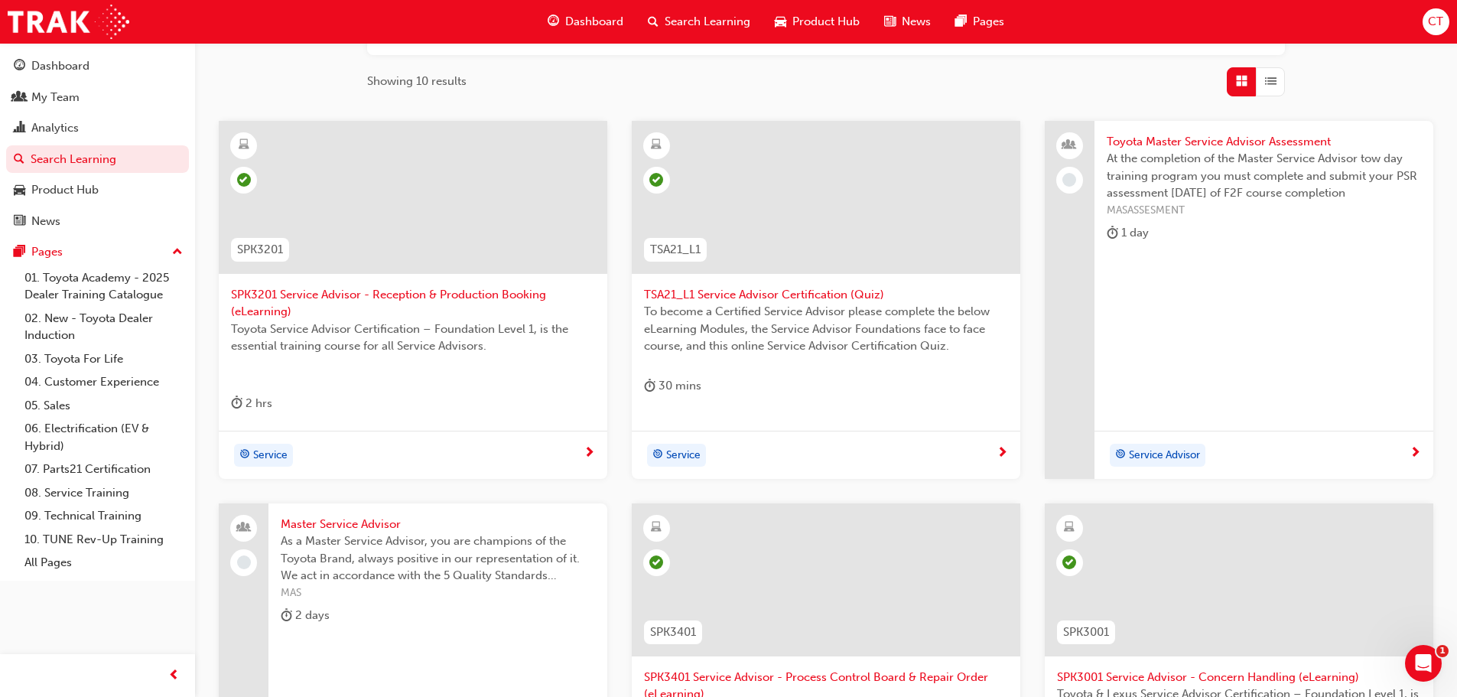
scroll to position [229, 0]
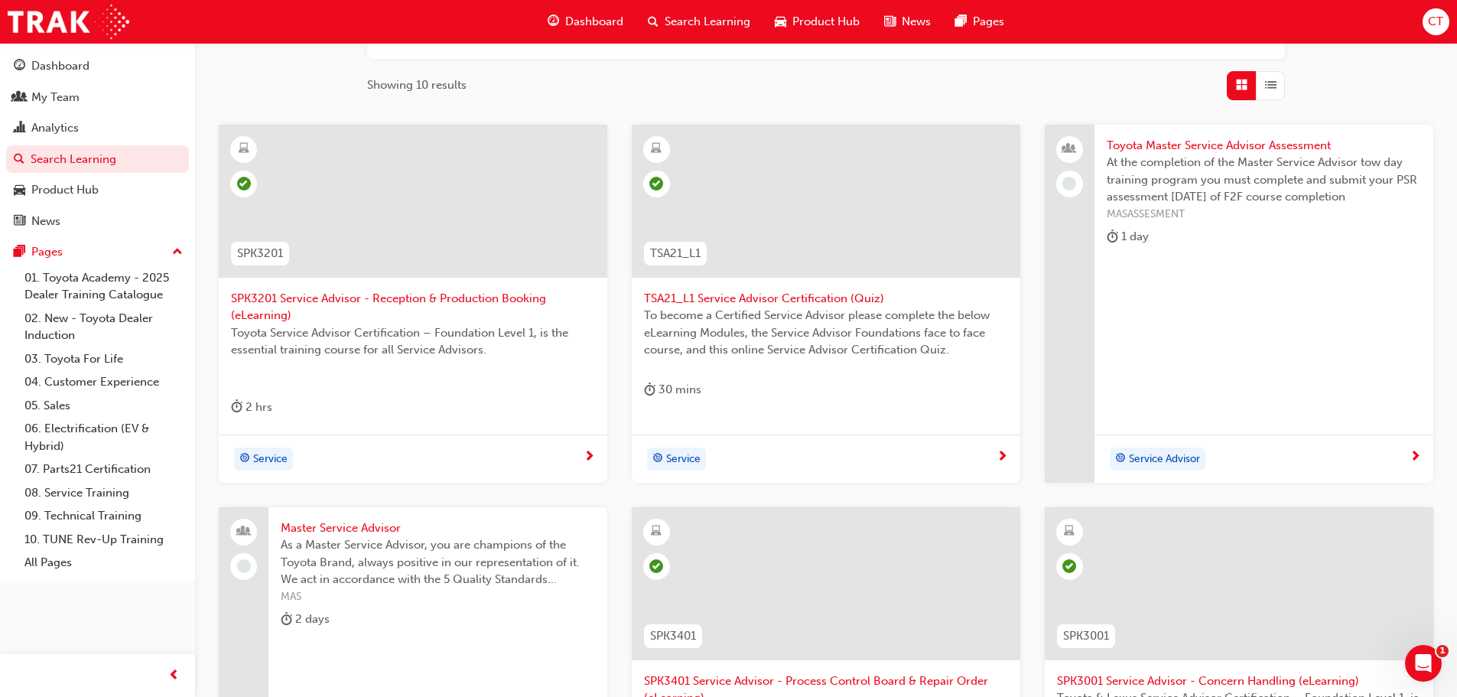
click at [1221, 188] on span "At the completion of the Master Service Advisor tow day training program you mu…" at bounding box center [1264, 180] width 314 height 52
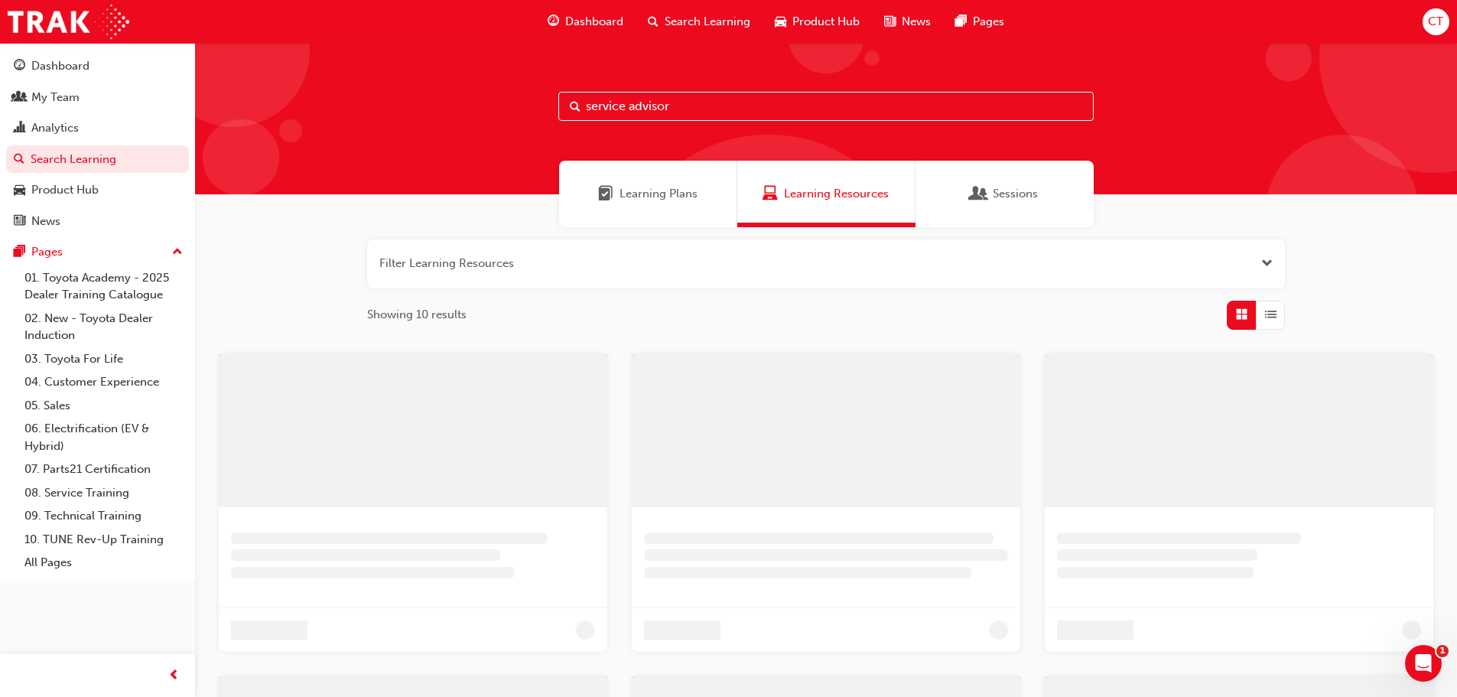
scroll to position [229, 0]
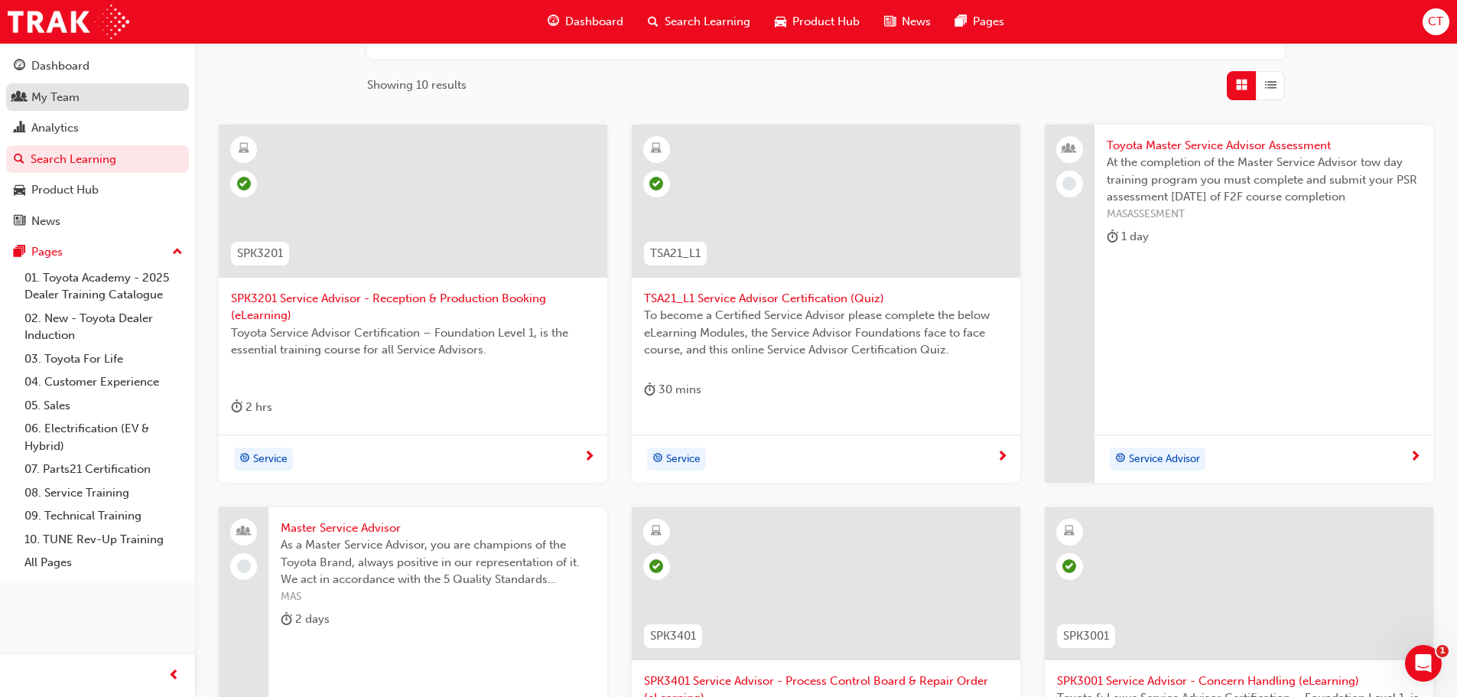
click at [60, 106] on link "My Team" at bounding box center [97, 97] width 183 height 28
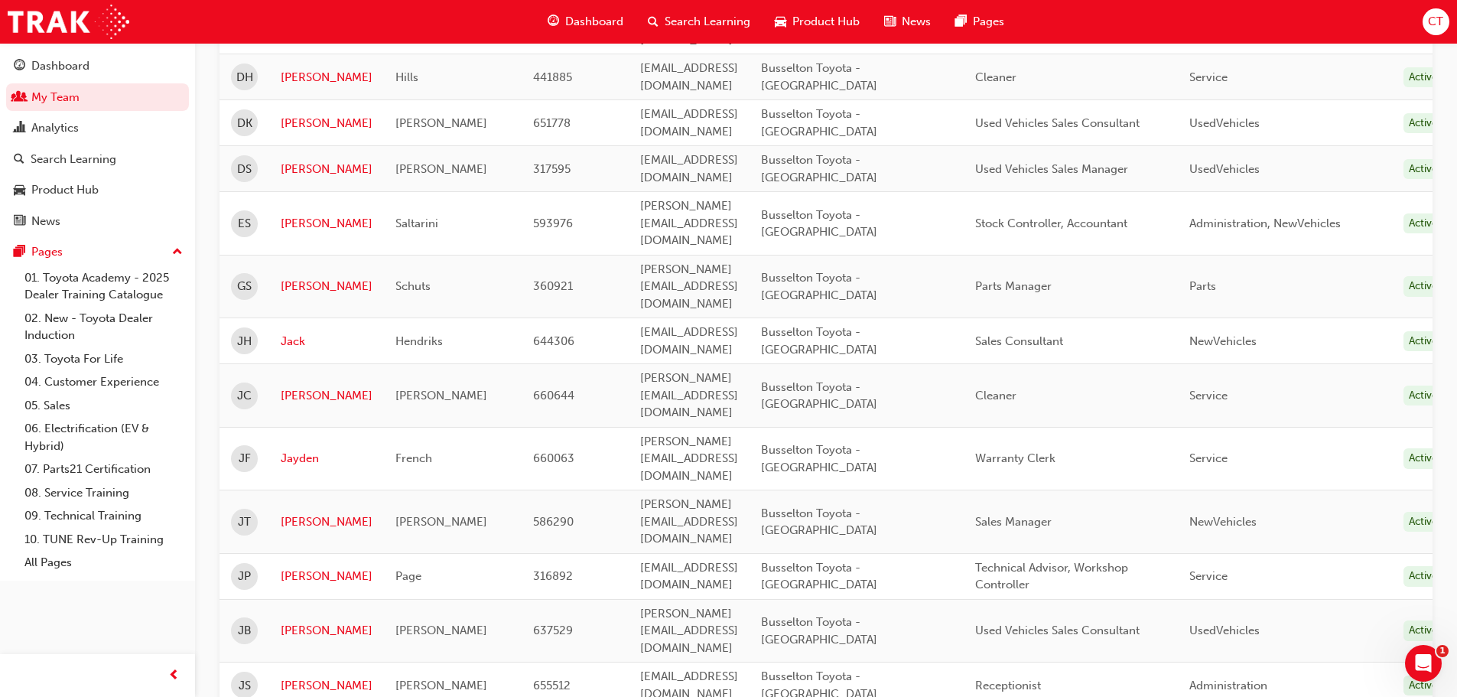
scroll to position [841, 0]
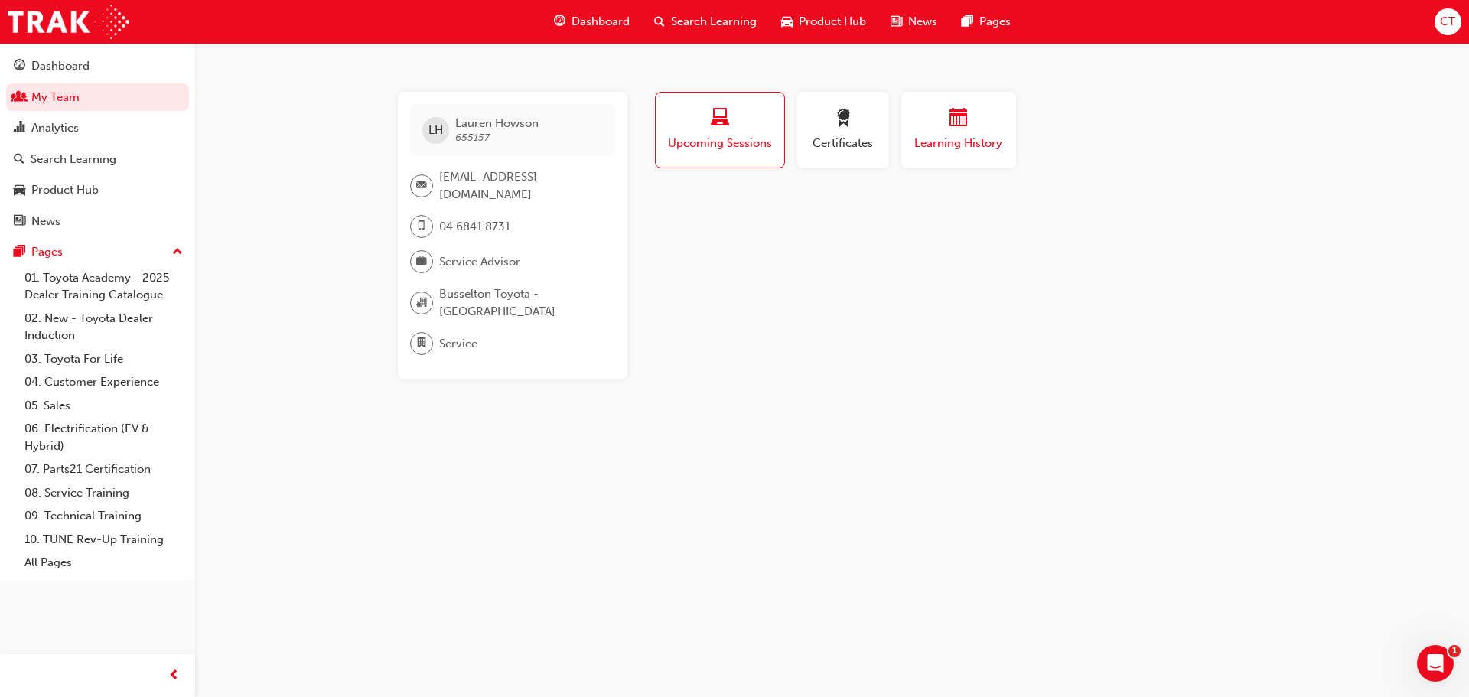
click at [967, 160] on button "Learning History" at bounding box center [958, 130] width 115 height 76
